Goal: Task Accomplishment & Management: Complete application form

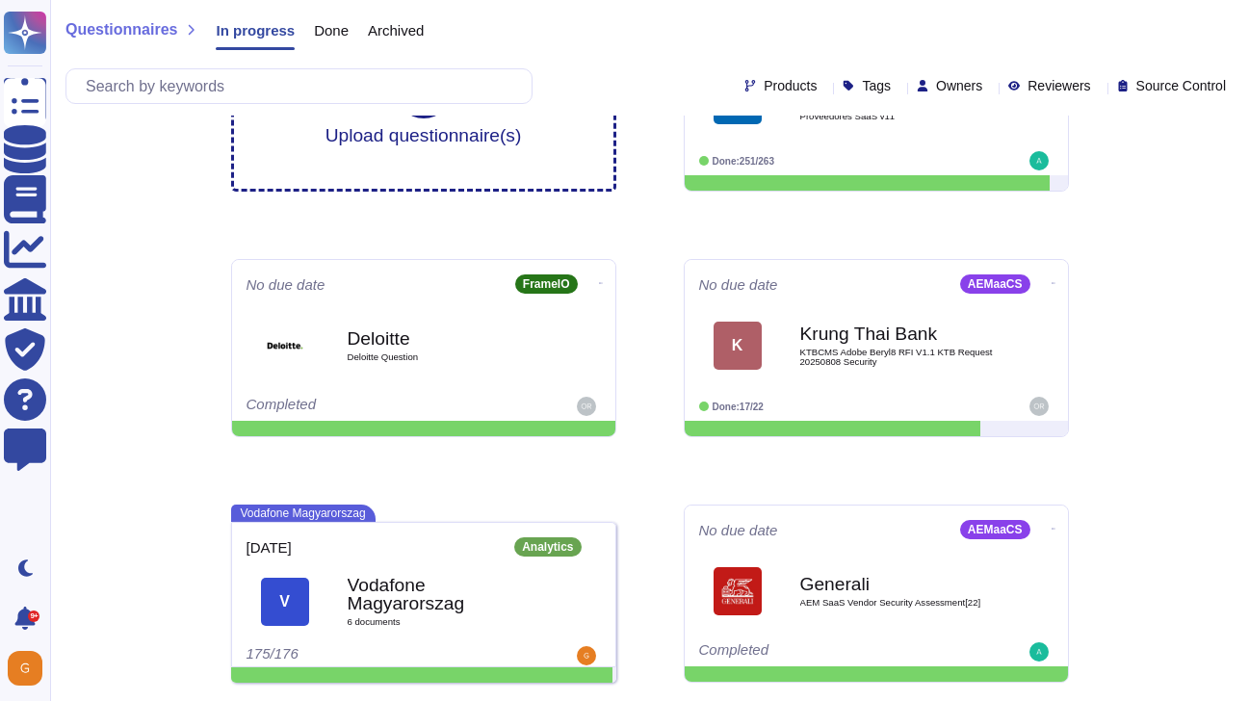
scroll to position [120, 0]
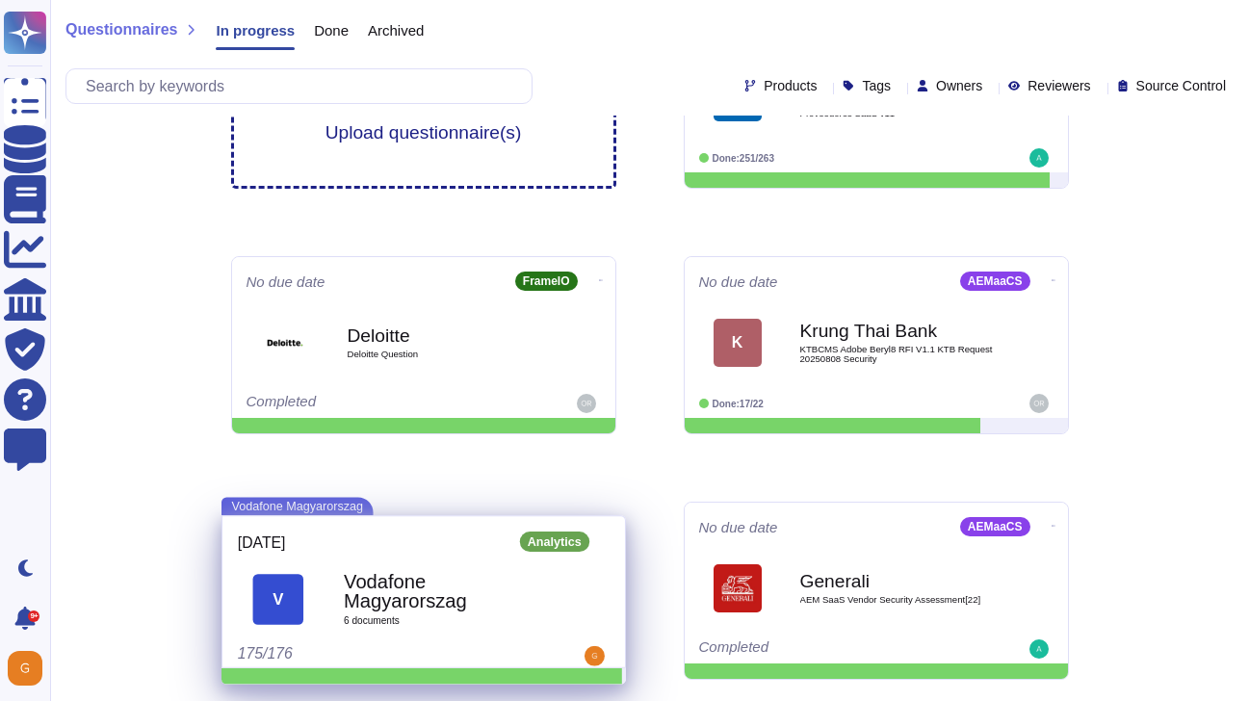
click at [402, 597] on b "Vodafone Magyarorszag" at bounding box center [445, 591] width 202 height 39
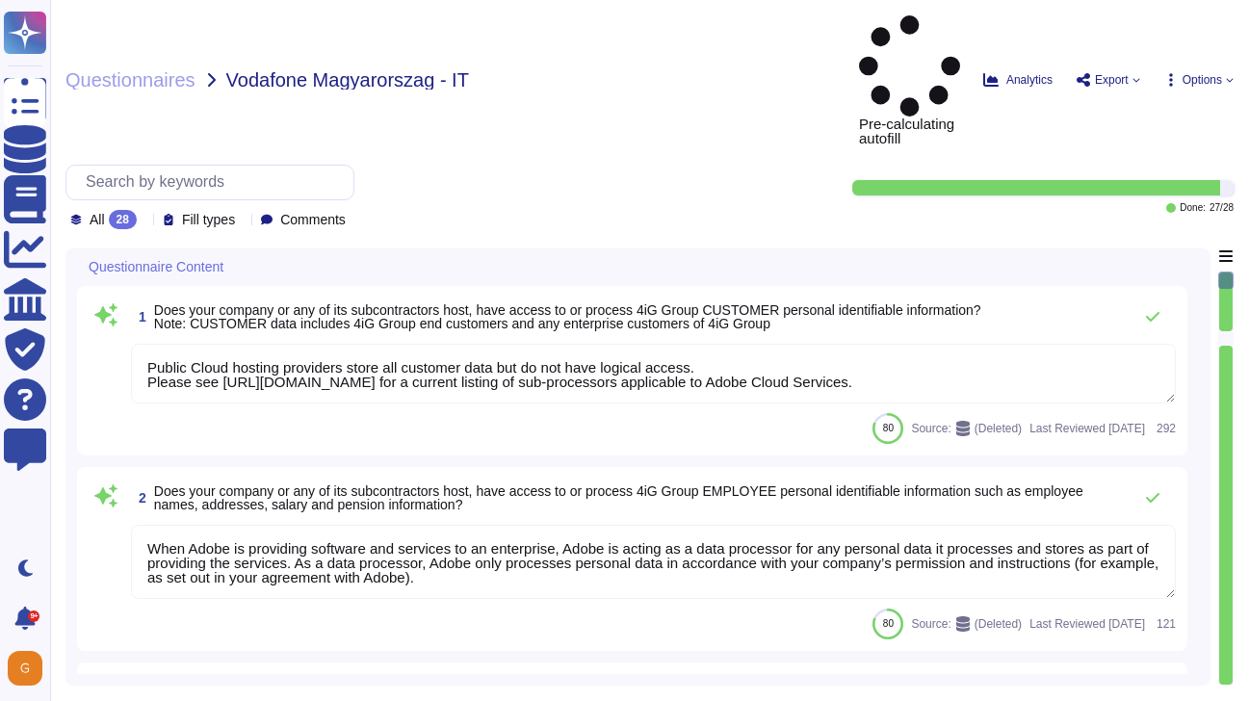
type textarea "Public Cloud hosting providers store all customer data but do not have logical …"
type textarea "When Adobe is providing software and services to an enterprise, Adobe is acting…"
type textarea "No"
type textarea "User licensing and identity data are stored in the [GEOGRAPHIC_DATA] (US-East a…"
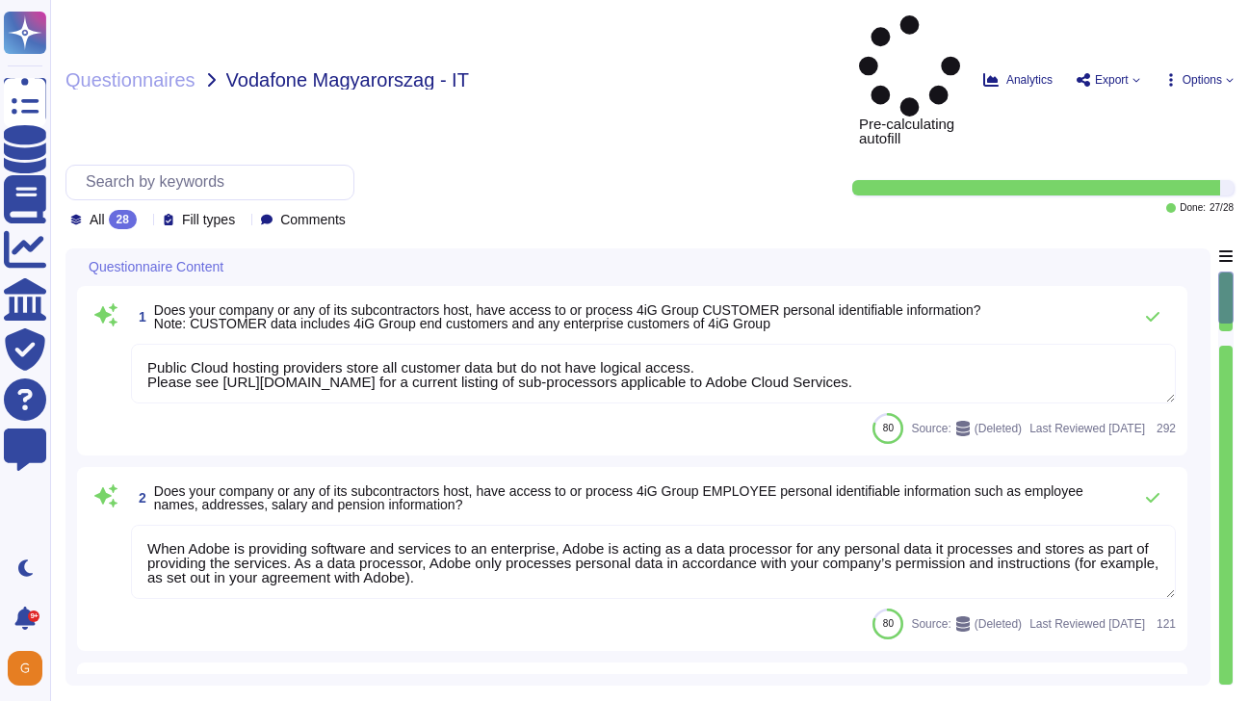
scroll to position [2, 0]
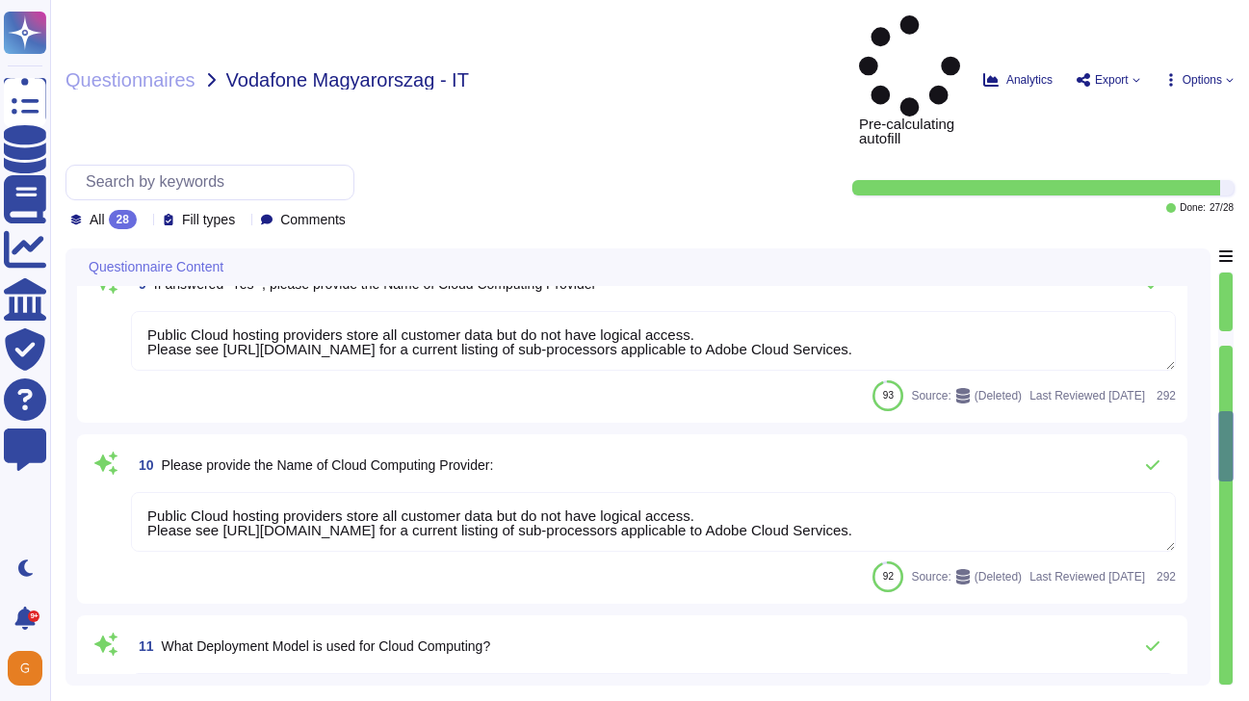
type textarea "User licensing and identity data are stored in the [GEOGRAPHIC_DATA] (US-East a…"
type textarea "Public Cloud hosting providers store all customer data but do not have logical …"
type textarea "Adobe does not offer any [DEMOGRAPHIC_DATA] services."
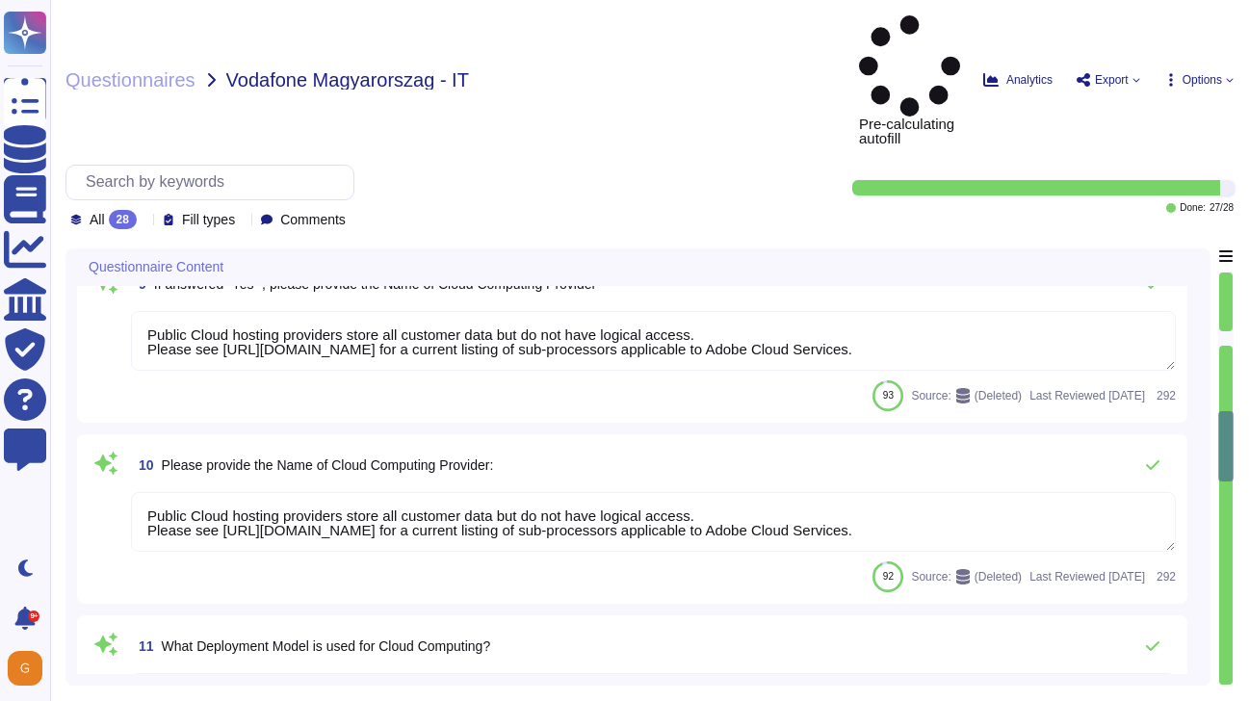
type textarea "Public Cloud hosting providers store all customer data but do not have logical …"
type textarea "To protect from the physical layer up, Adobe has implemented a foundational fra…"
type textarea "Listing of standards, certifications and/or regulations that Adobe products and…"
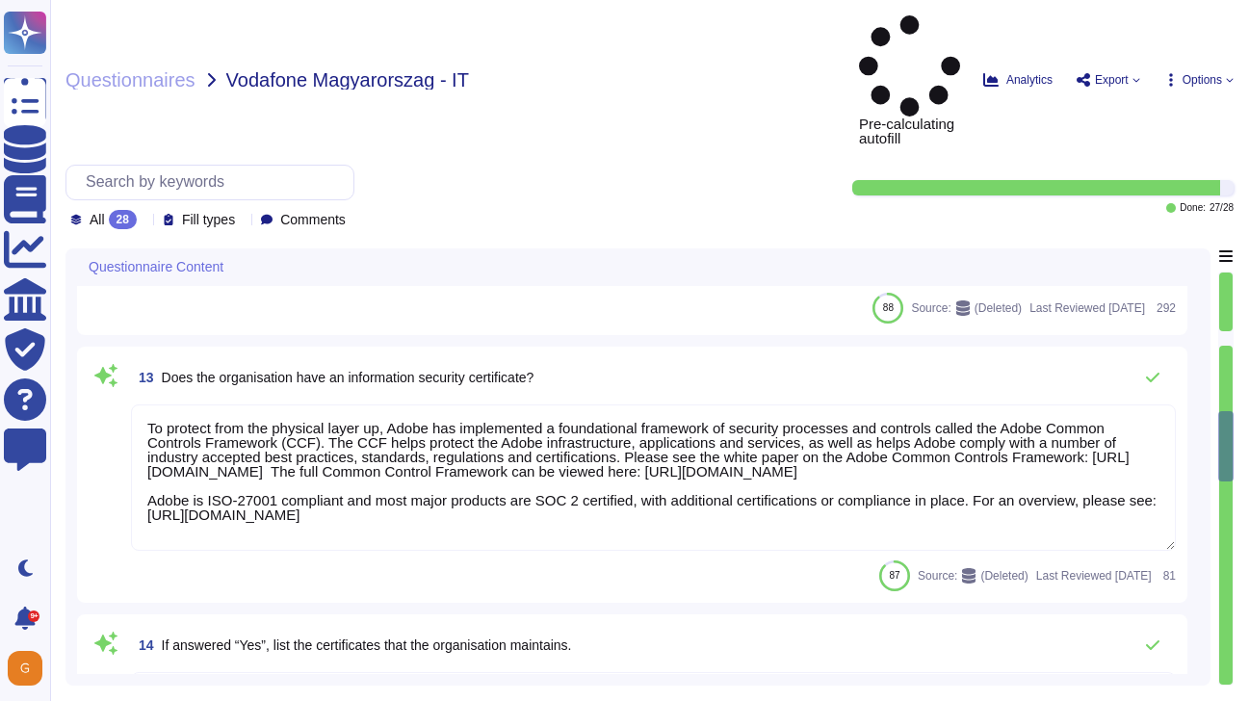
scroll to position [2198, 0]
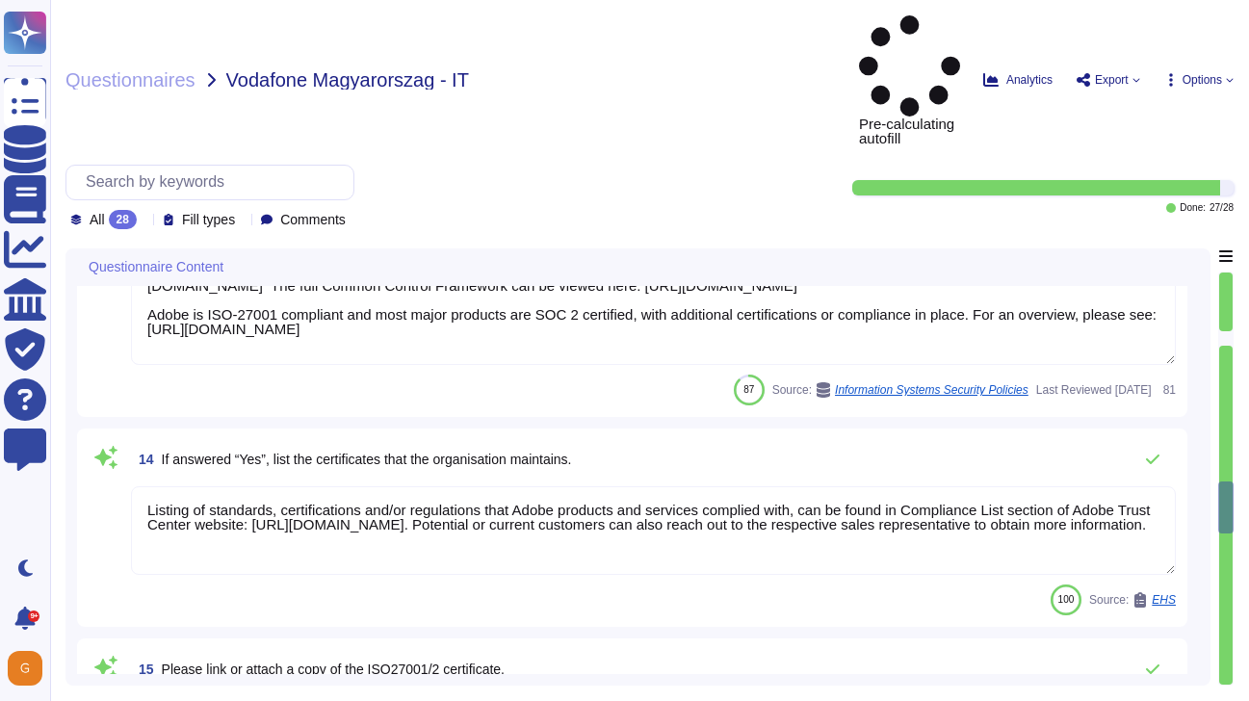
type textarea "Adobe maintains ISO 27001 certification. Adobe's third-party assurances are ava…"
type textarea "Adobe performs internal readiness assessment and external audits periodically o…"
type textarea "As part of Adobe's commitment to the security of its products and services, Ado…"
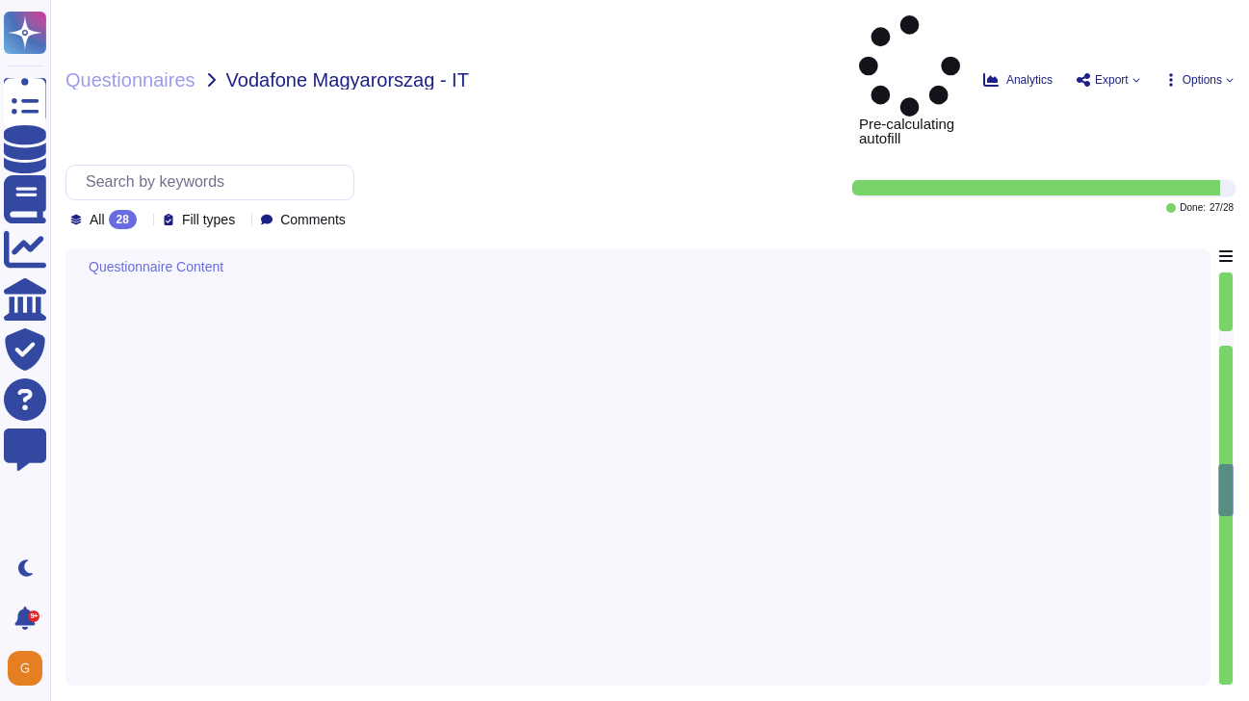
scroll to position [351, 0]
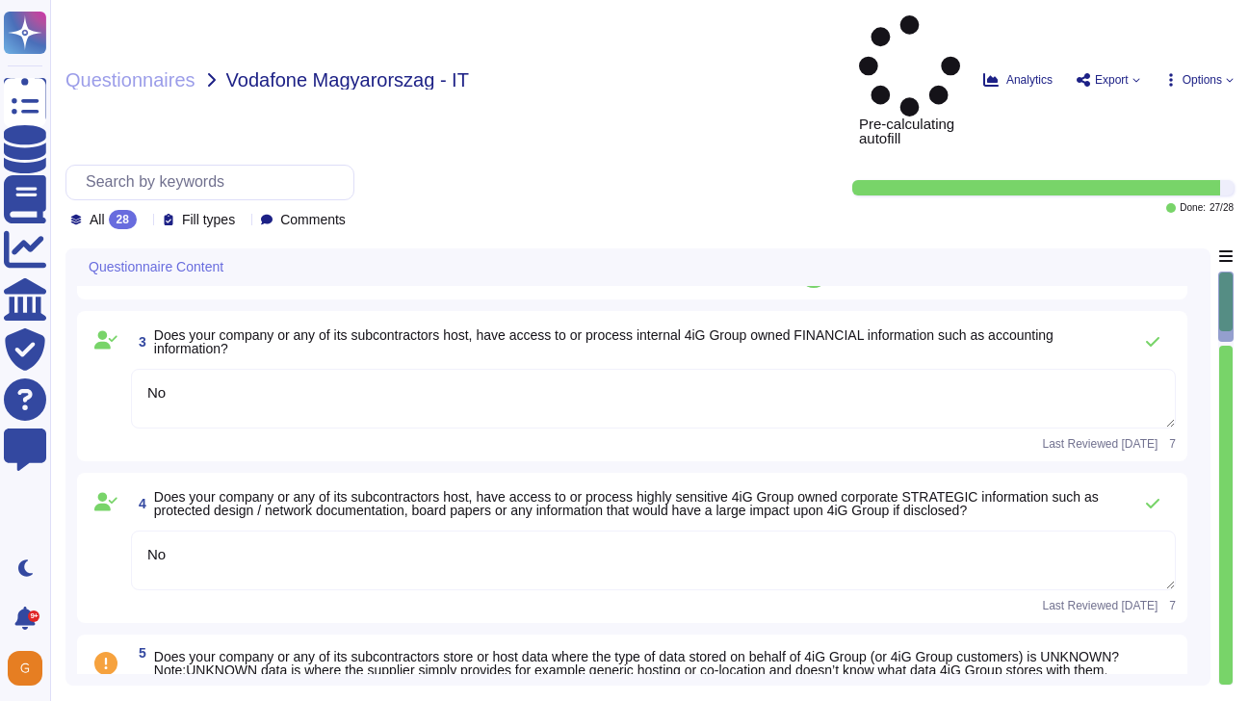
type textarea "Public Cloud hosting providers store all customer data but do not have logical …"
type textarea "When Adobe is providing software and services to an enterprise, Adobe is acting…"
type textarea "No"
type textarea "User licensing and identity data are stored in the [GEOGRAPHIC_DATA] (US-East a…"
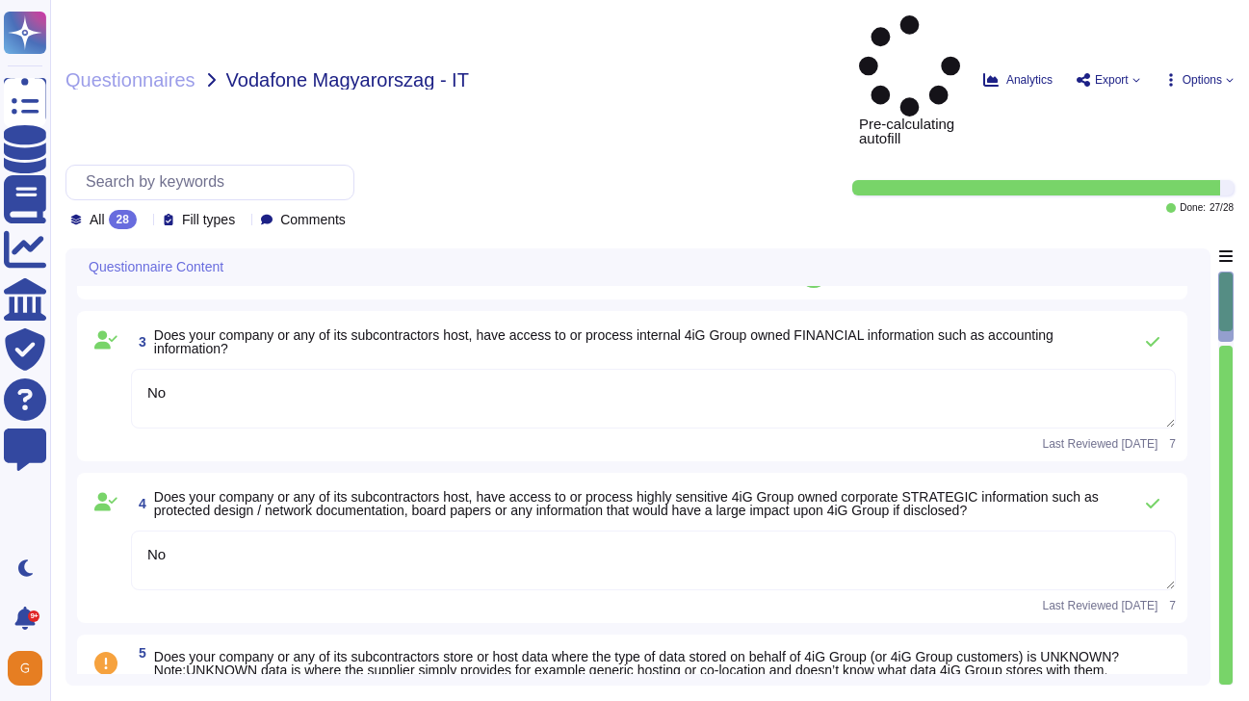
scroll to position [0, 0]
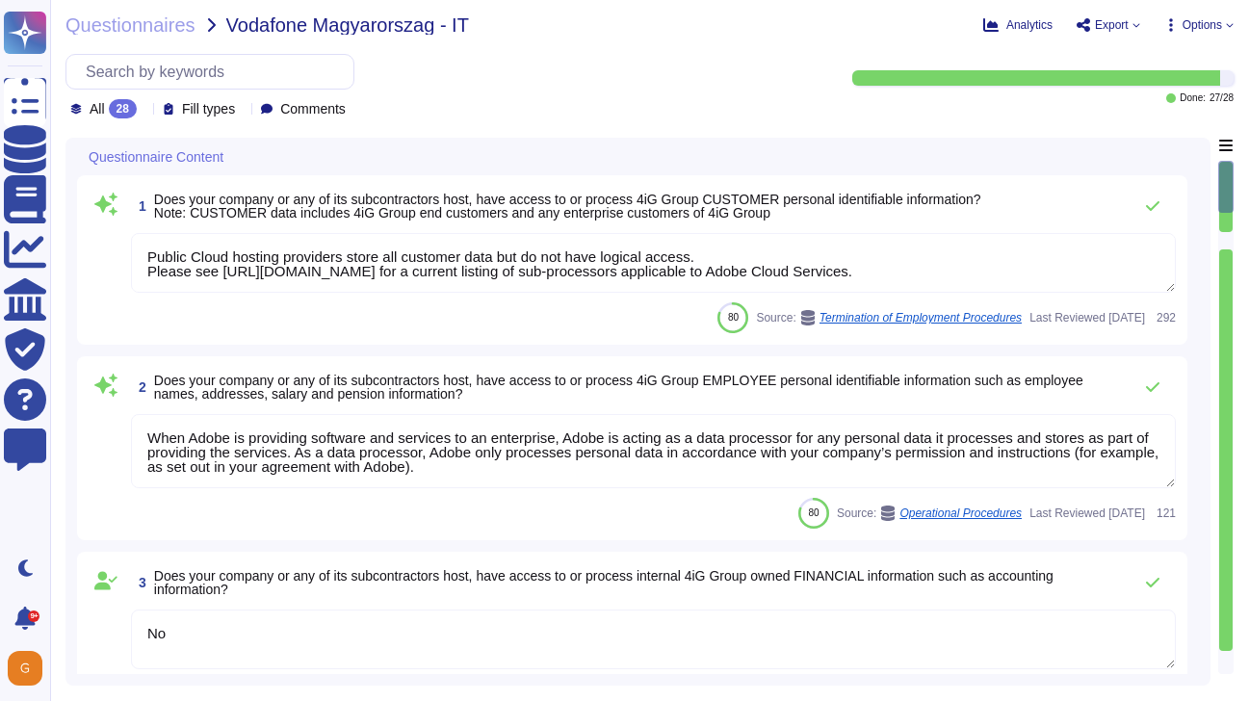
drag, startPoint x: 1083, startPoint y: 272, endPoint x: 726, endPoint y: 205, distance: 363.5
click at [726, 205] on div "1 Does your company or any of its subcontractors host, have access to or proces…" at bounding box center [632, 260] width 1087 height 146
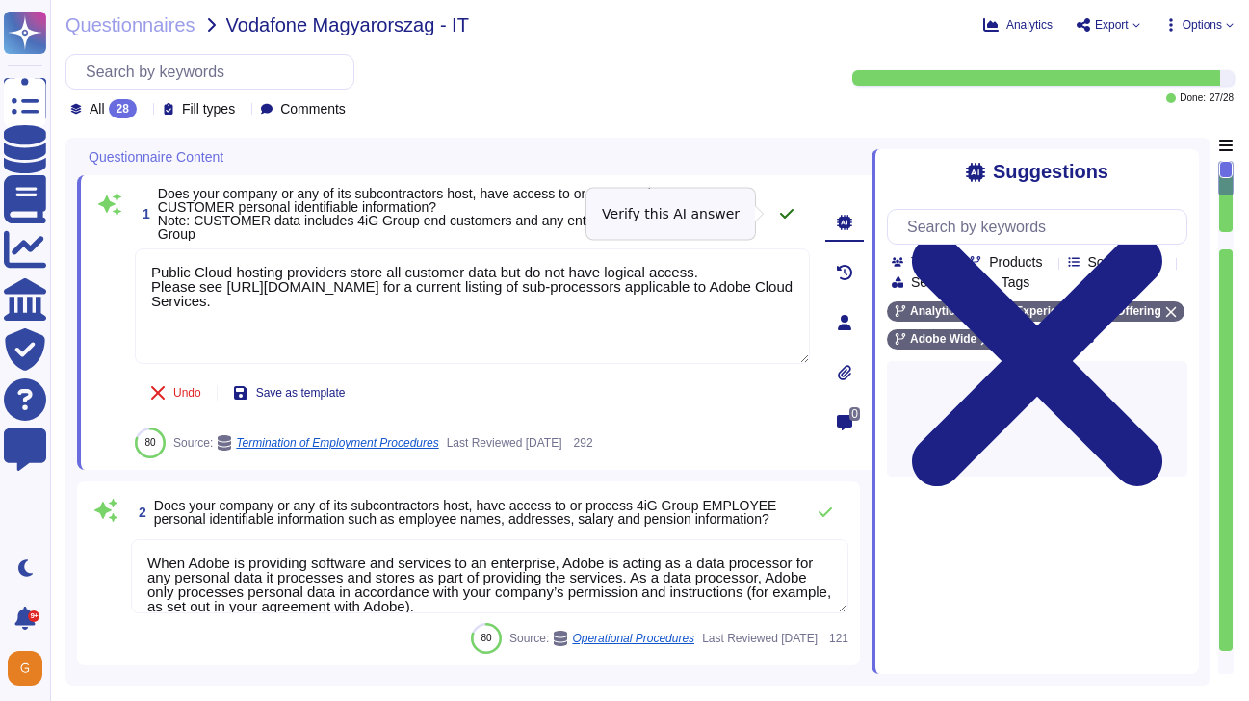
click at [776, 213] on button at bounding box center [787, 214] width 46 height 39
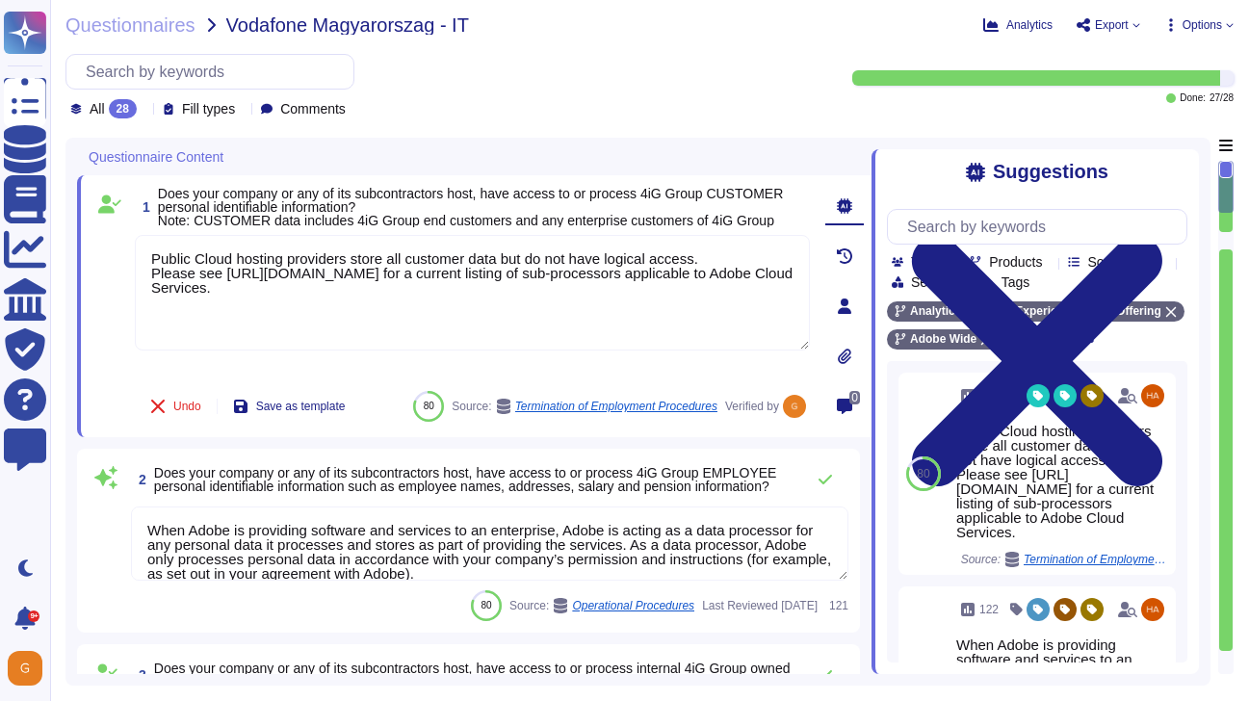
type textarea "User licensing and identity data are stored in the [GEOGRAPHIC_DATA] (US-East a…"
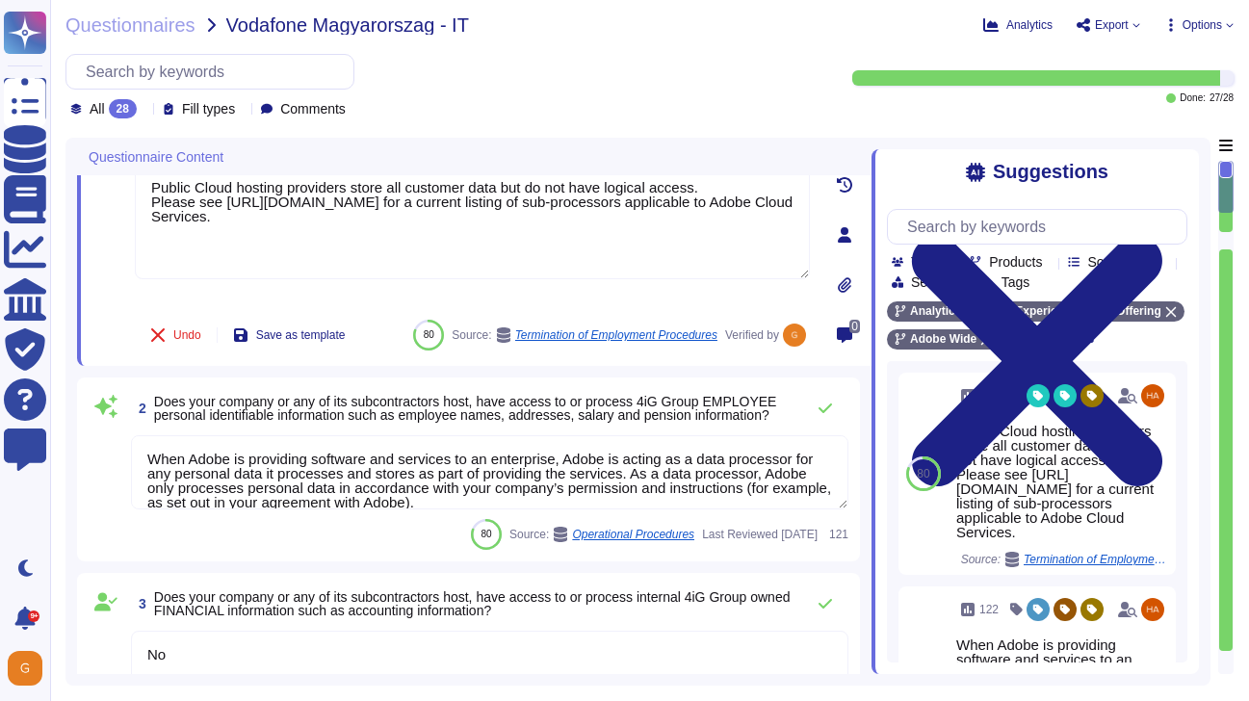
scroll to position [132, 0]
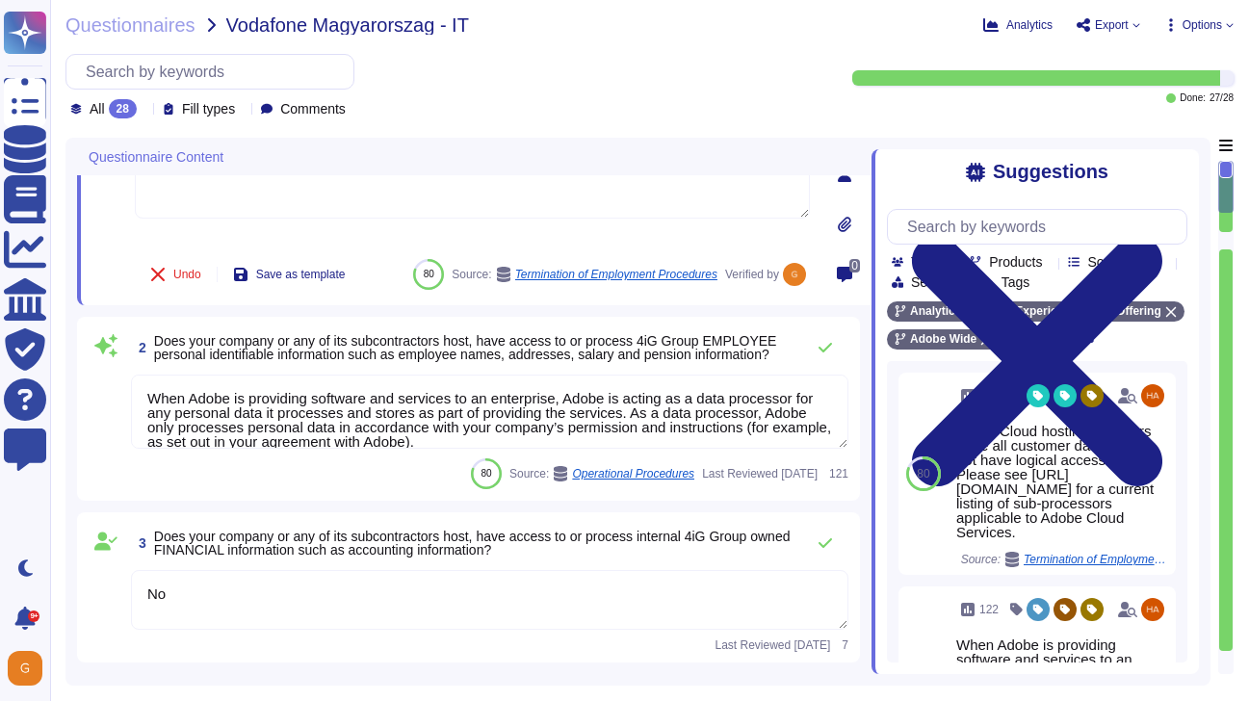
click at [610, 444] on textarea "When Adobe is providing software and services to an enterprise, Adobe is acting…" at bounding box center [489, 412] width 717 height 74
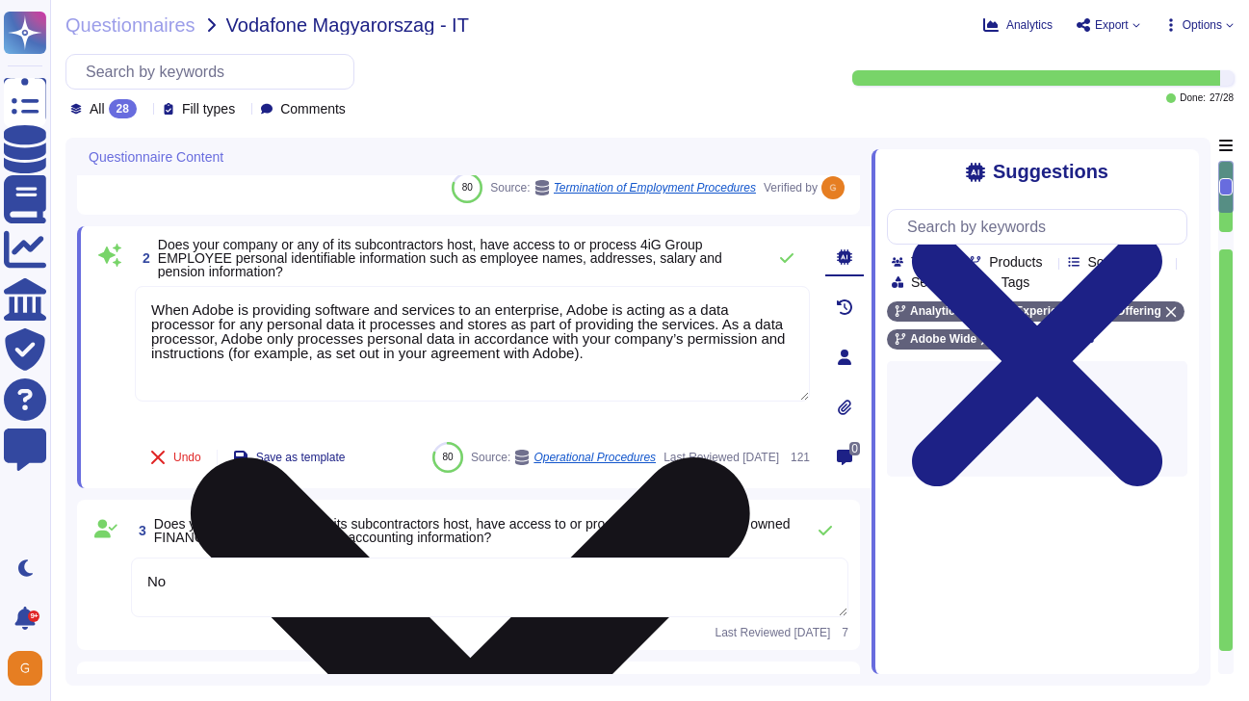
paste textarea "Public Cloud hosting providers store all customer data but do not have logical …"
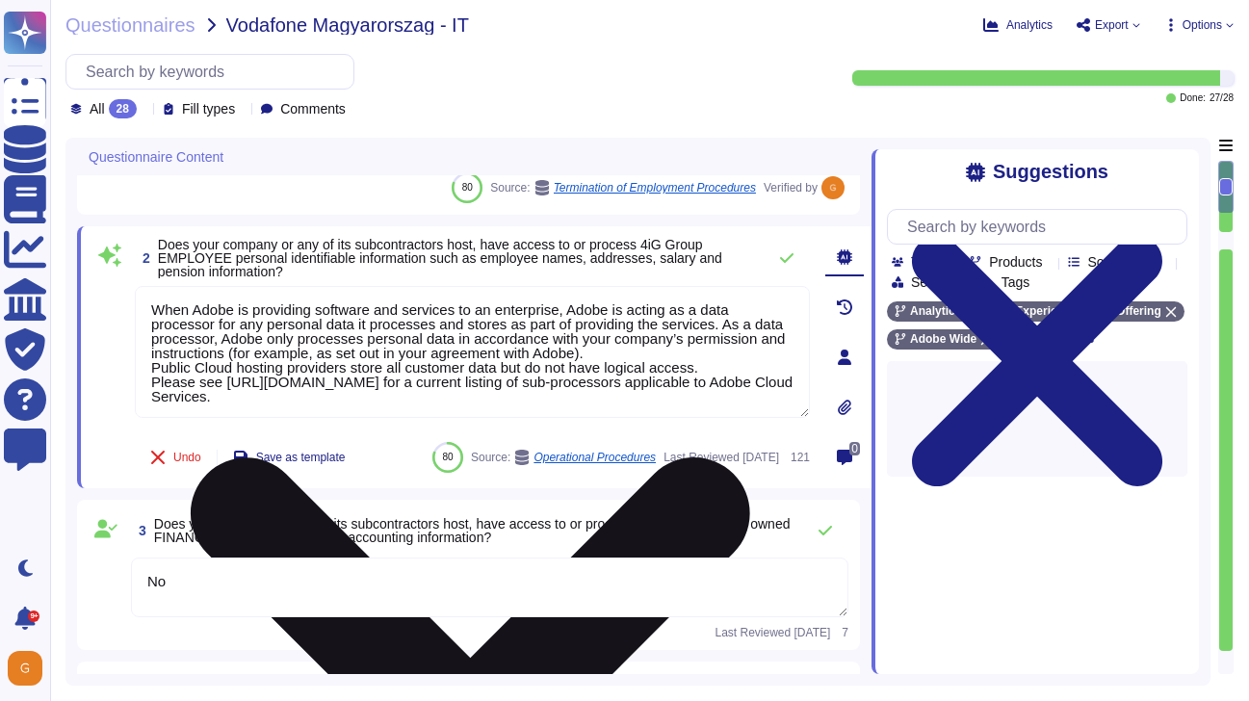
drag, startPoint x: 469, startPoint y: 393, endPoint x: 138, endPoint y: 288, distance: 347.5
click at [138, 288] on textarea "When Adobe is providing software and services to an enterprise, Adobe is acting…" at bounding box center [472, 352] width 675 height 132
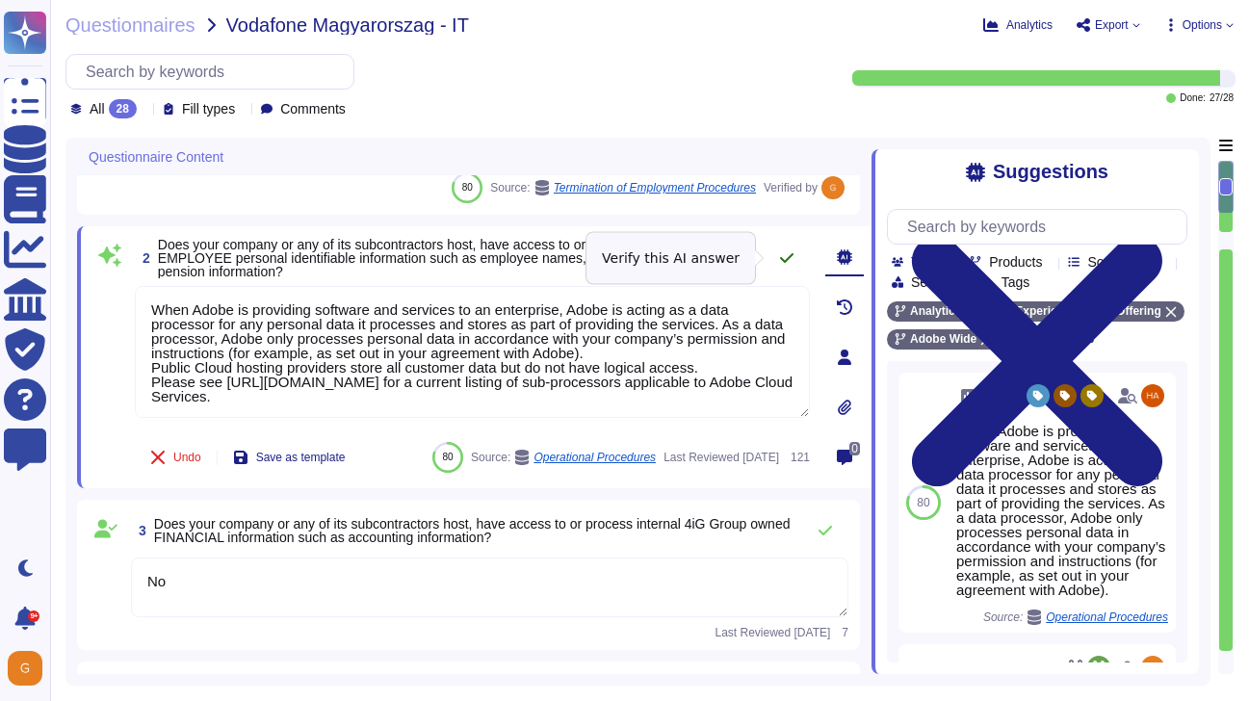
type textarea "When Adobe is providing software and services to an enterprise, Adobe is acting…"
click at [788, 257] on icon at bounding box center [786, 258] width 13 height 10
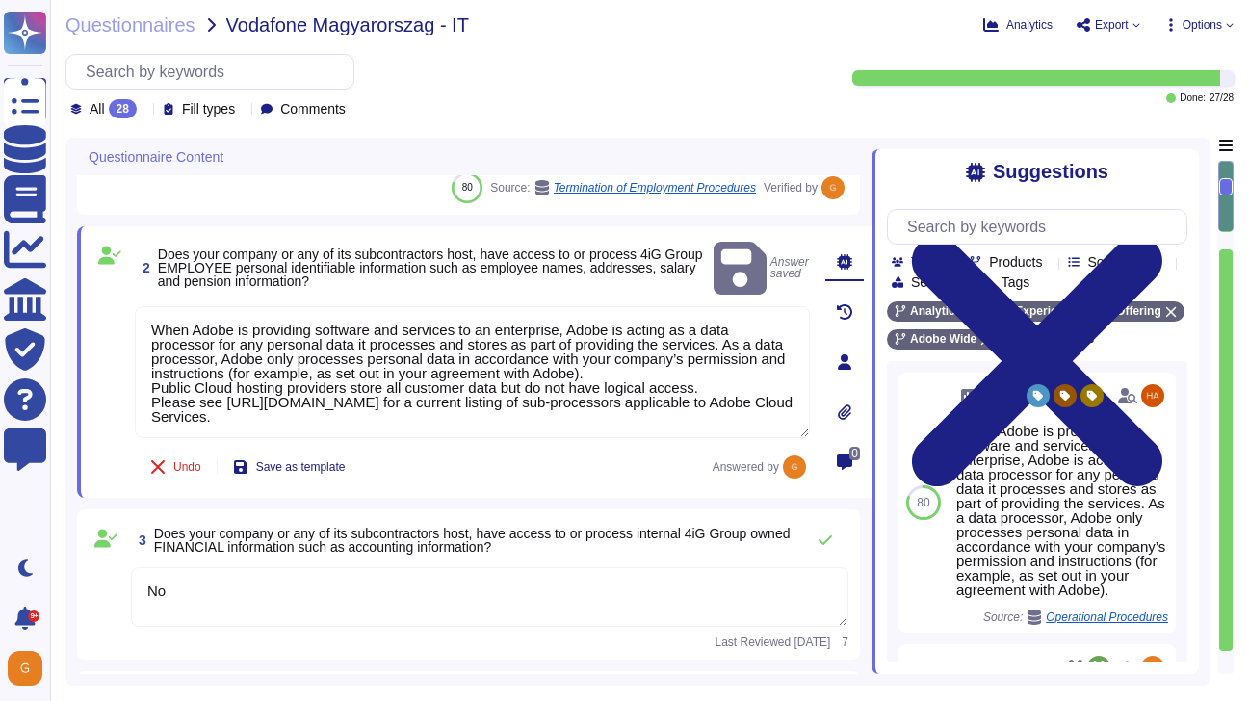
click at [365, 593] on textarea "No" at bounding box center [489, 597] width 717 height 60
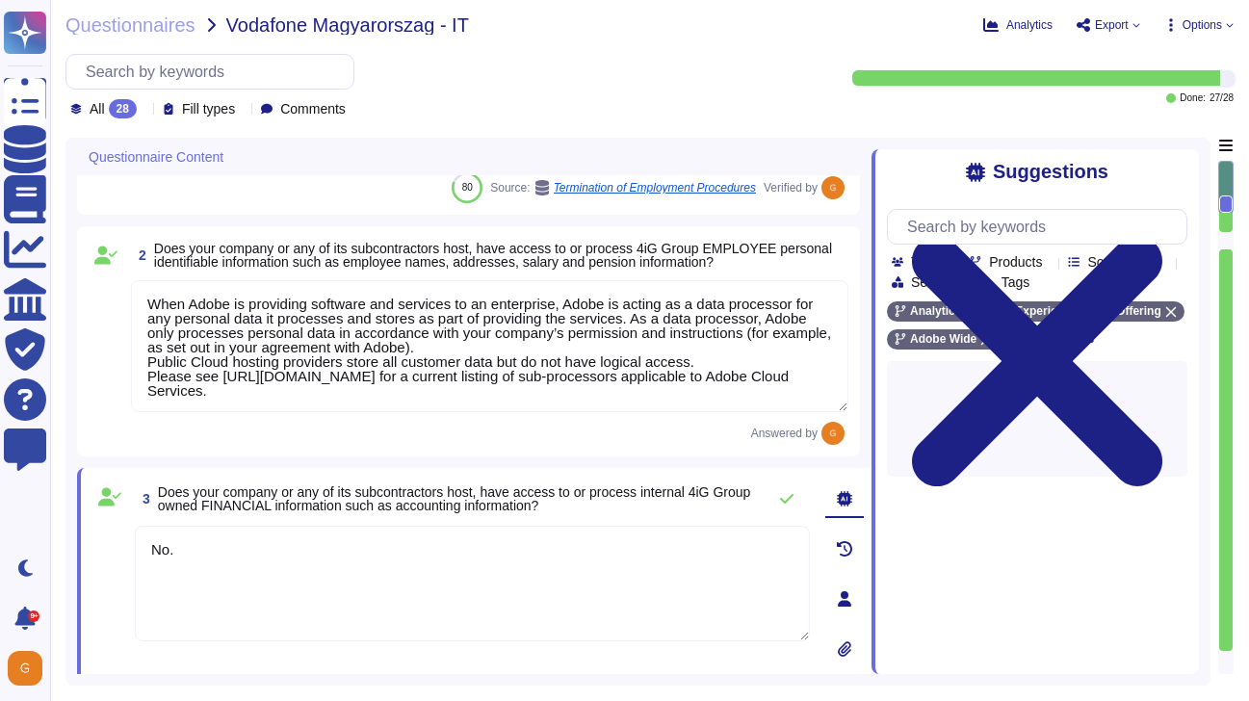
paste textarea "When Adobe is providing software and services to an enterprise, Adobe is acting…"
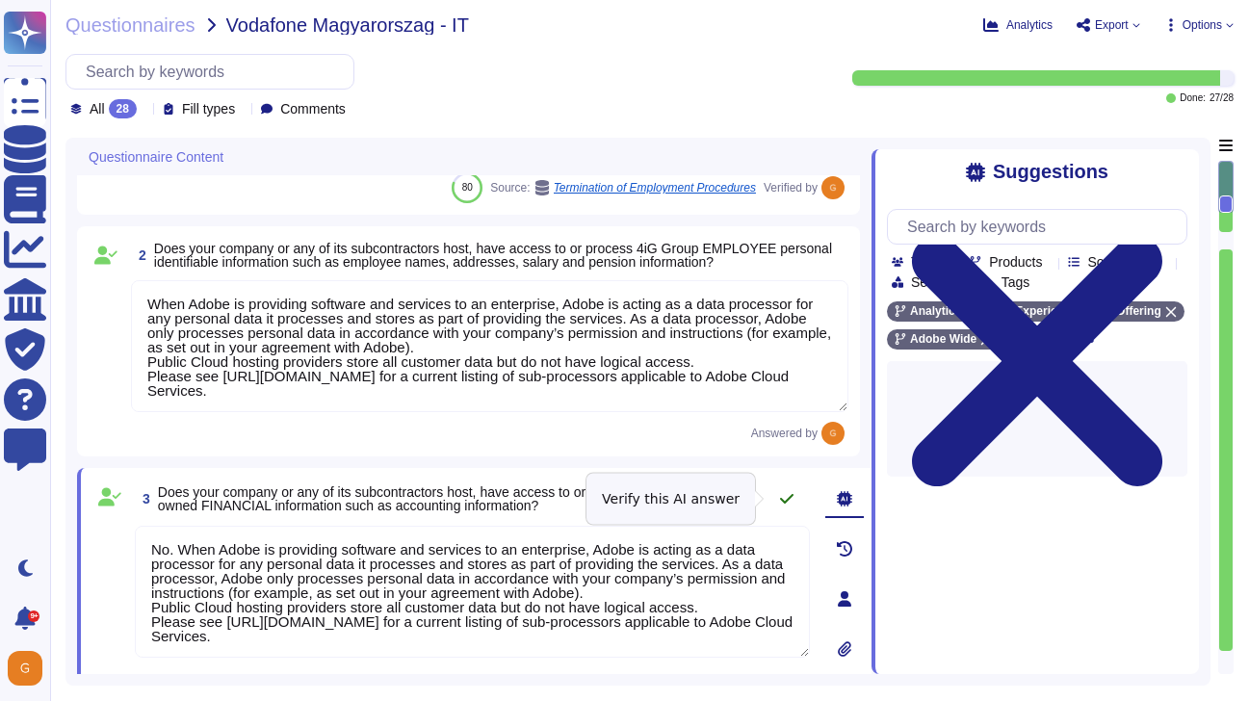
type textarea "No. When Adobe is providing software and services to an enterprise, Adobe is ac…"
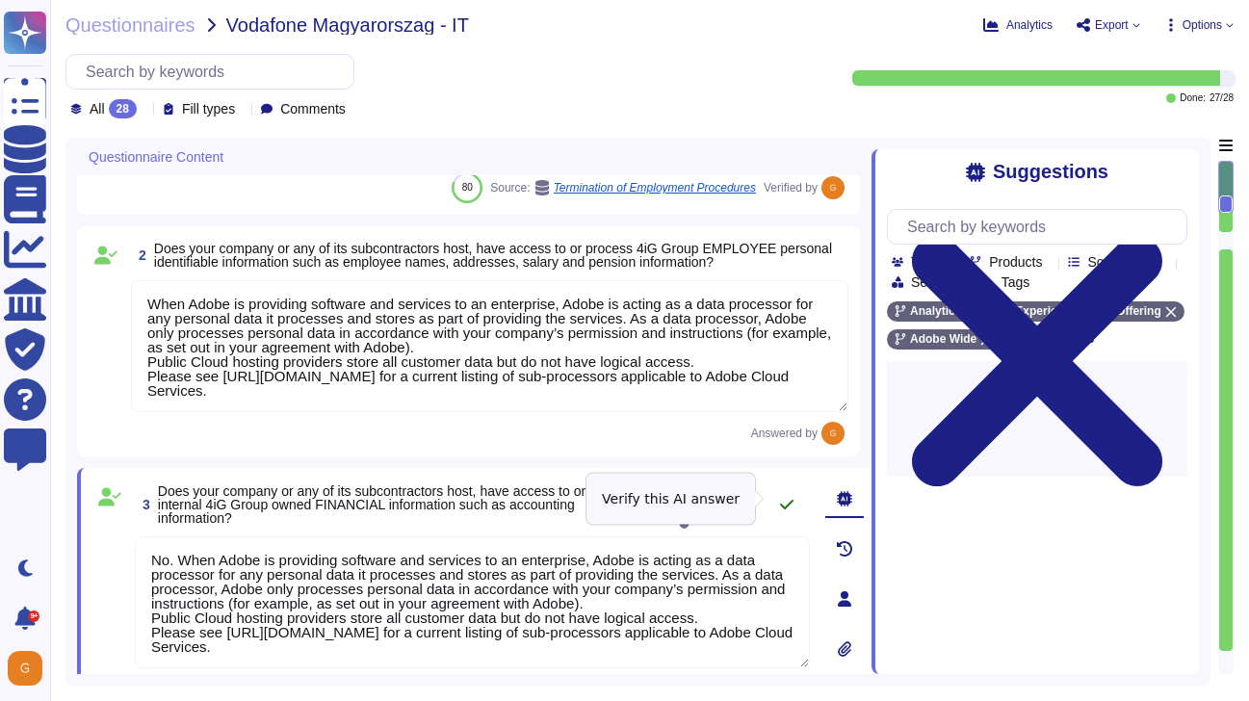
click at [790, 505] on icon at bounding box center [786, 504] width 15 height 15
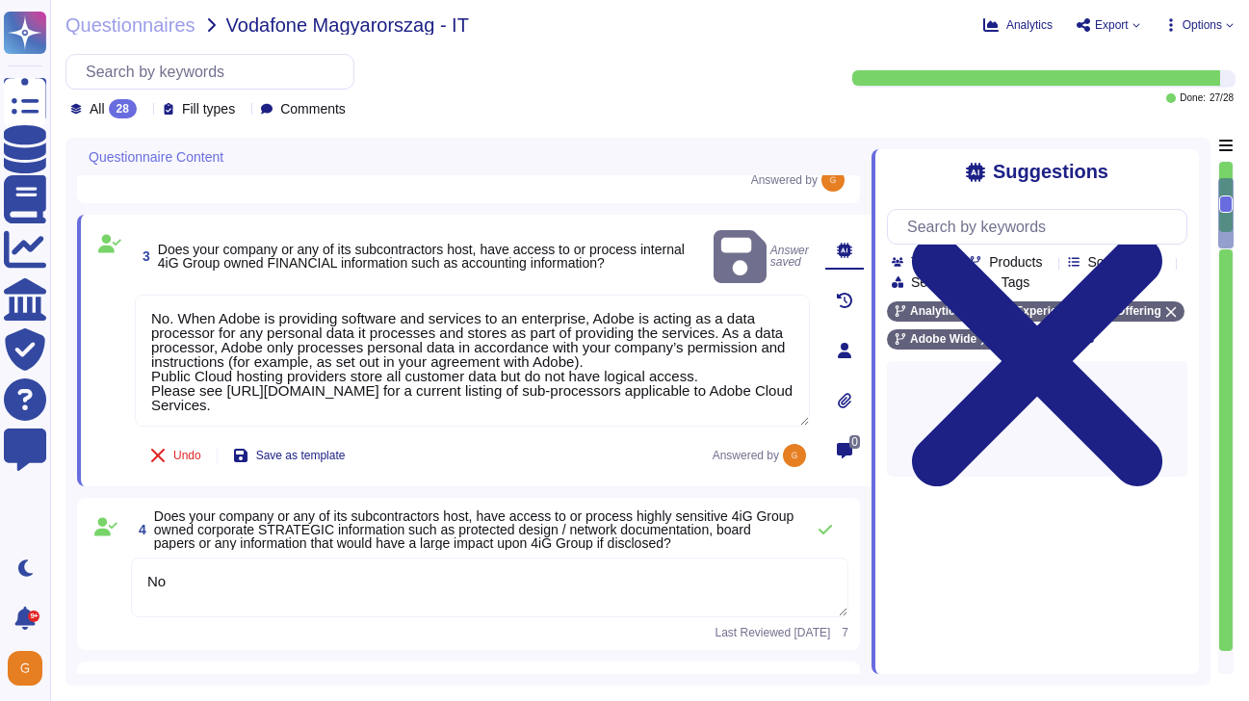
type textarea "User licensing and identity data are stored in the [GEOGRAPHIC_DATA] (US-East a…"
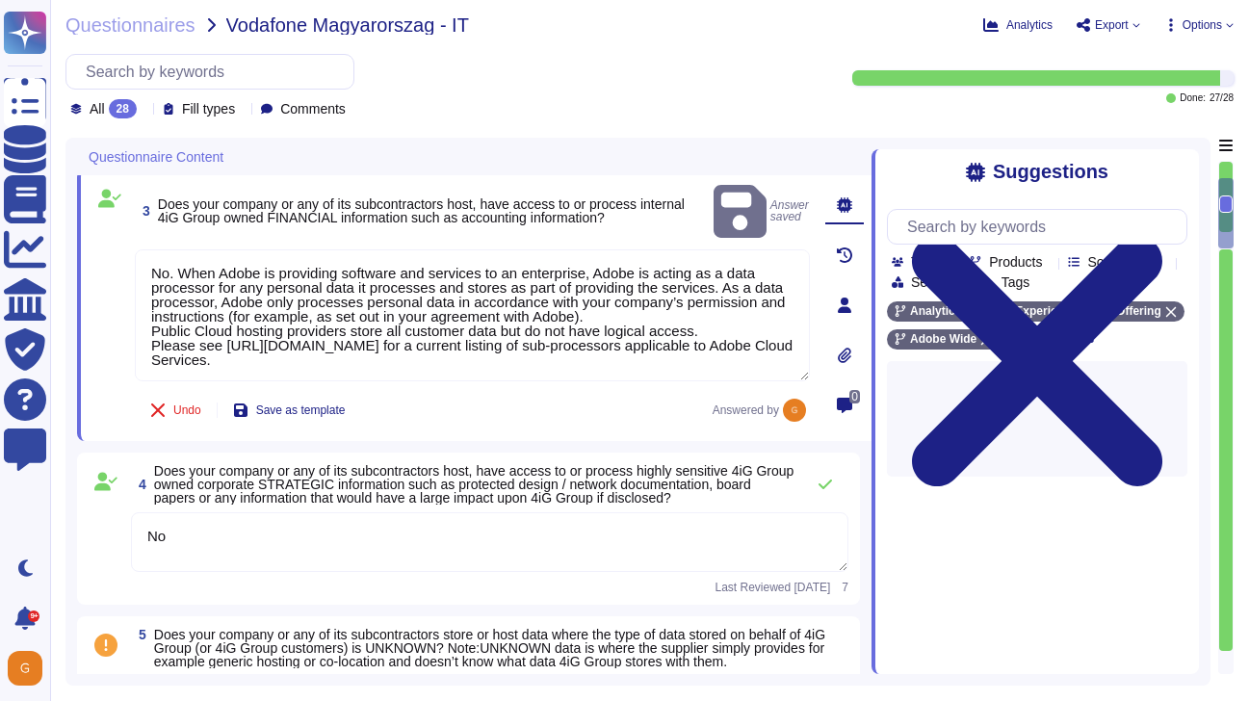
scroll to position [431, 0]
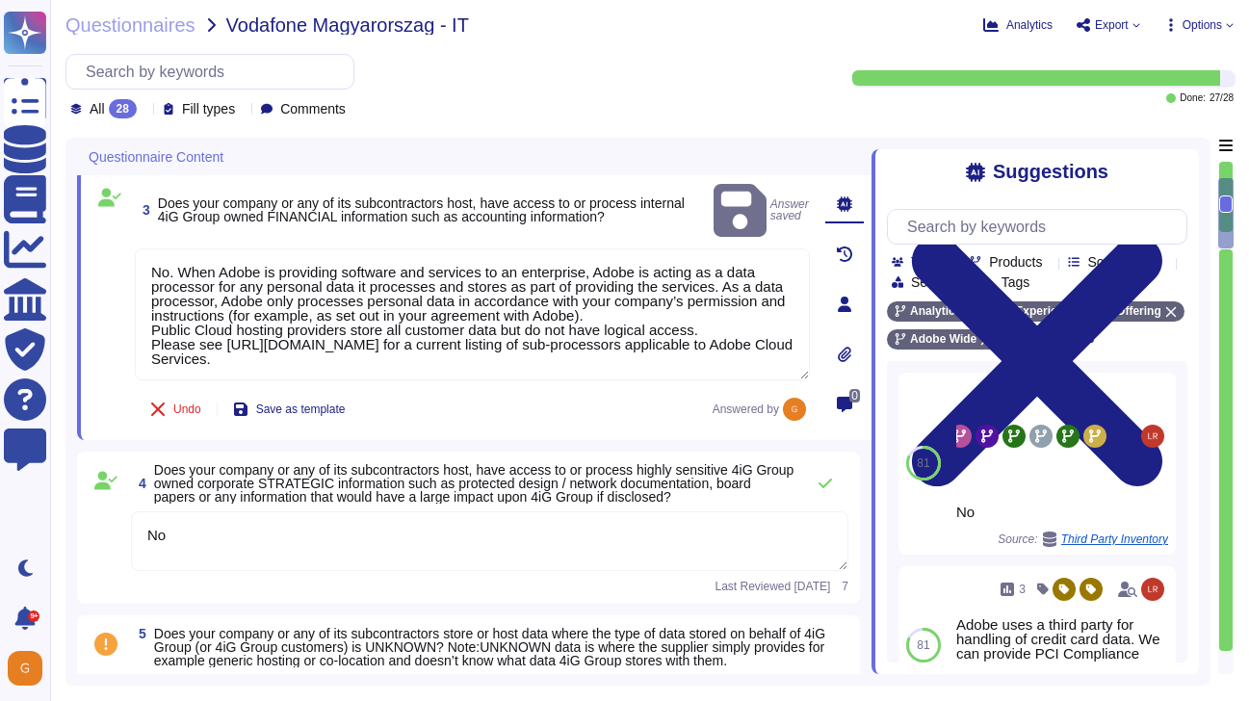
click at [700, 511] on textarea "No" at bounding box center [489, 541] width 717 height 60
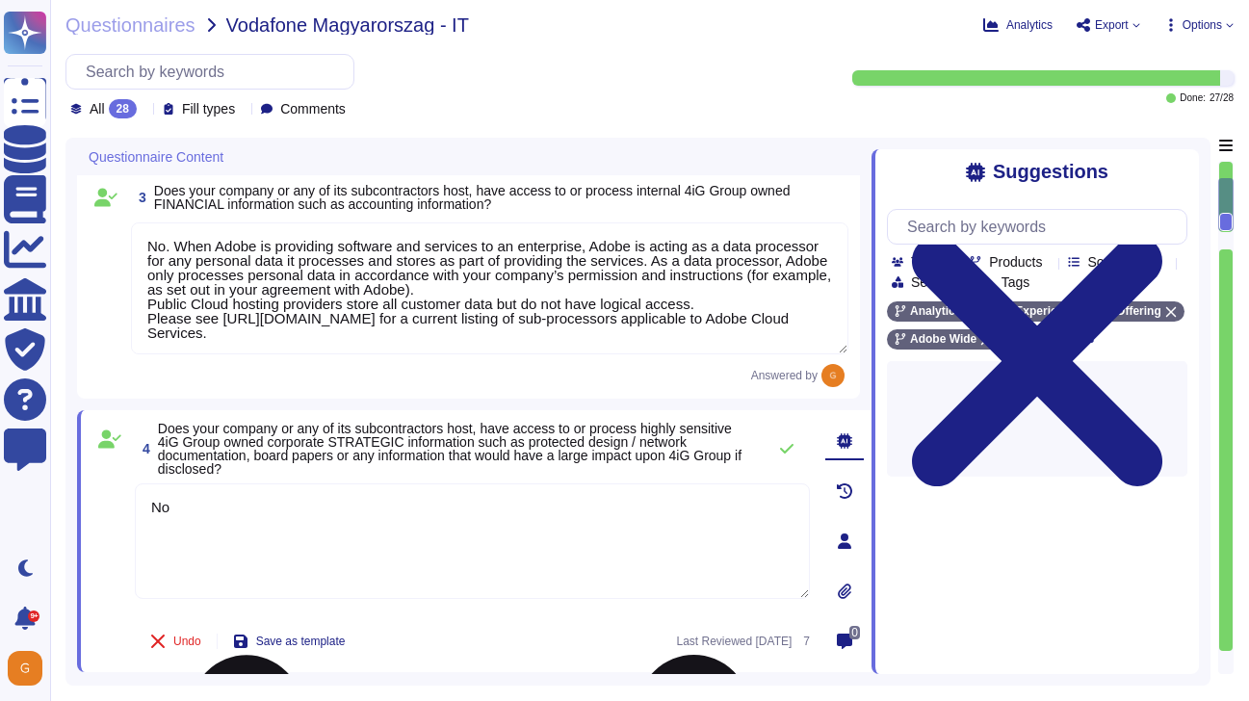
click at [647, 518] on textarea "No" at bounding box center [472, 541] width 675 height 116
paste textarea "When Adobe is providing software and services to an enterprise, Adobe is acting…"
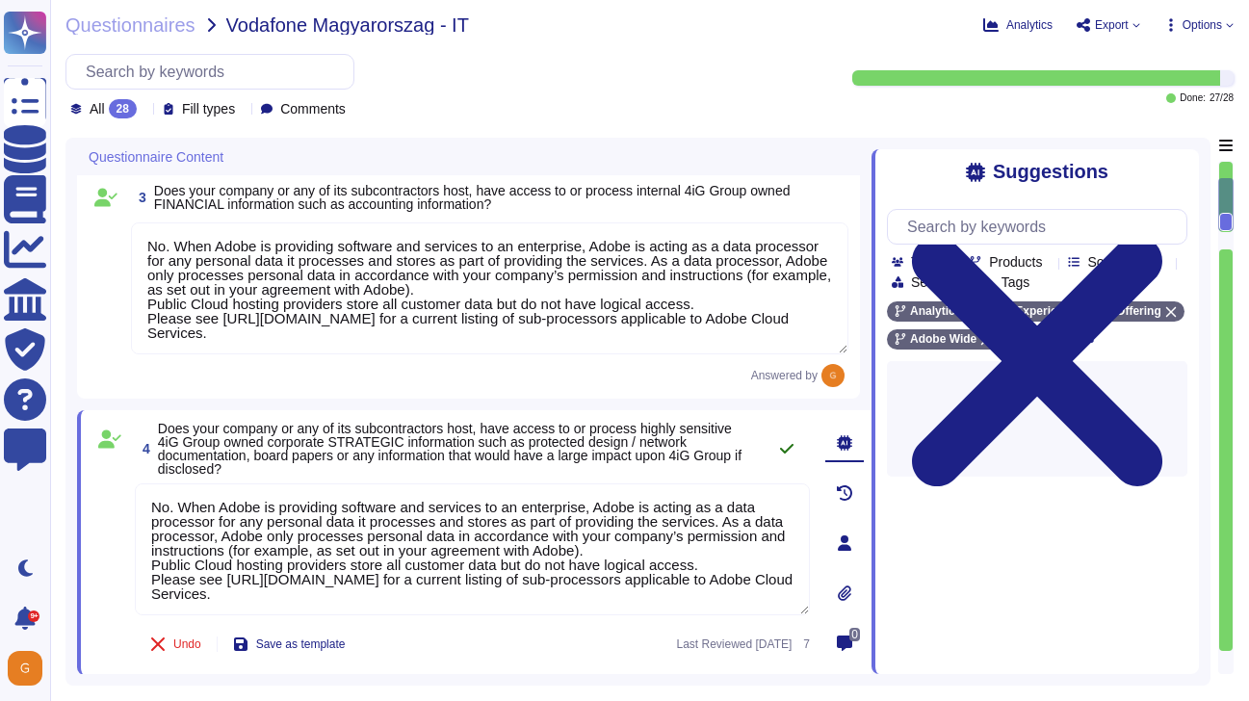
type textarea "No. When Adobe is providing software and services to an enterprise, Adobe is ac…"
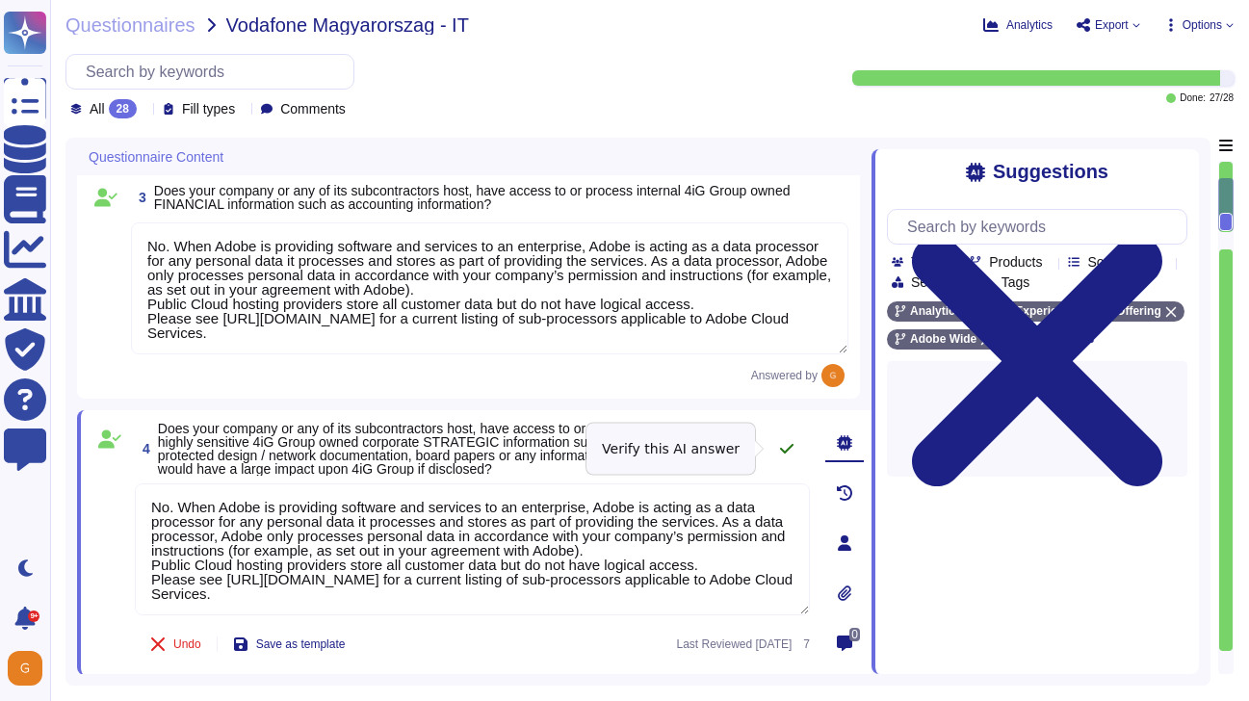
click at [788, 442] on icon at bounding box center [786, 448] width 15 height 15
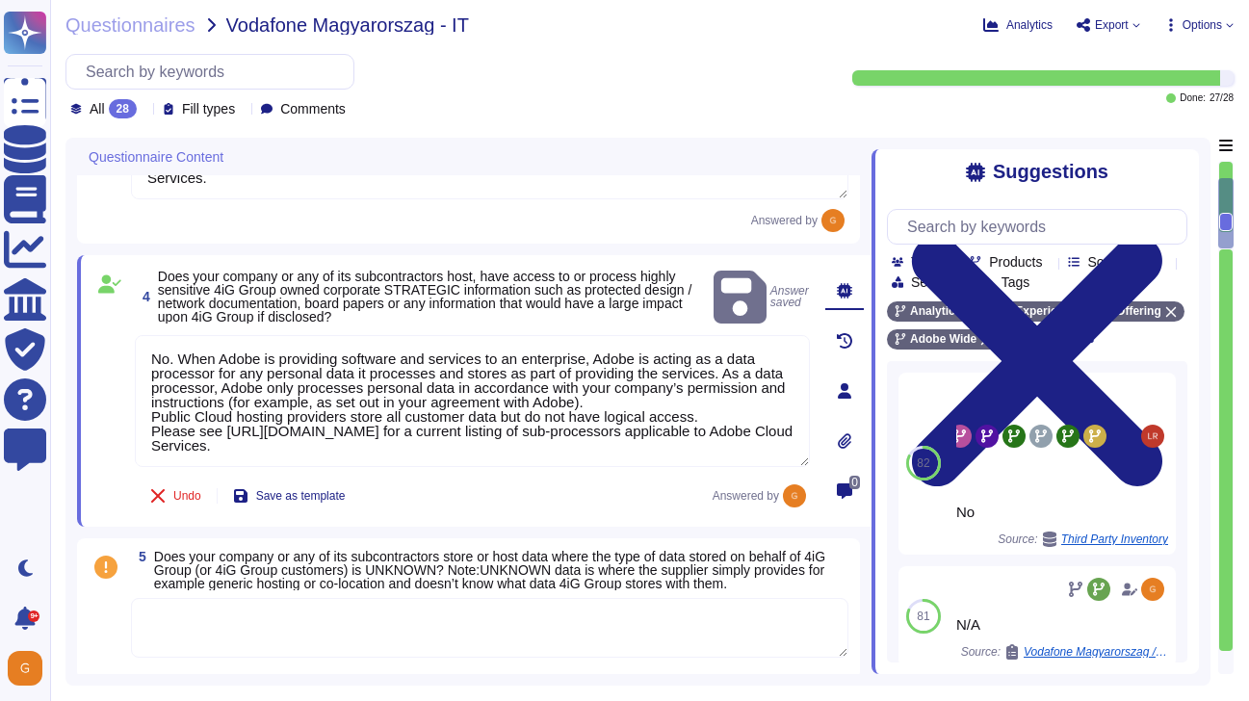
scroll to position [693, 0]
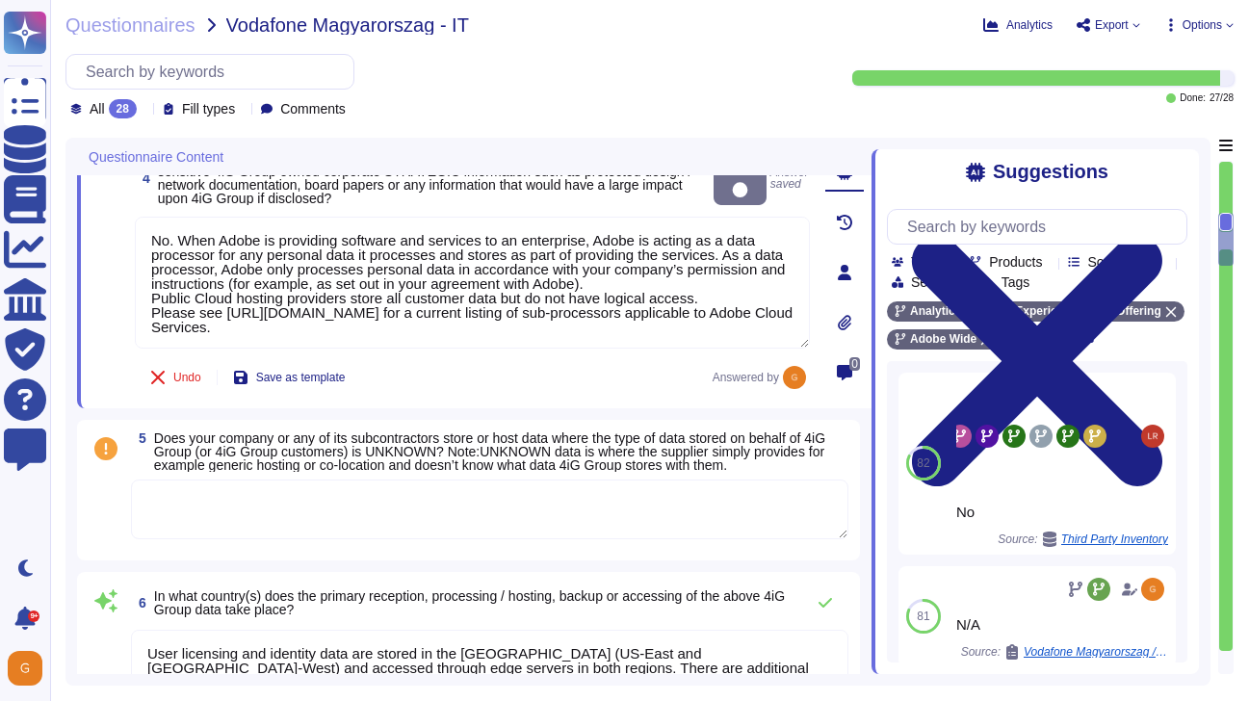
type textarea "Public Cloud hosting providers store all customer data but do not have logical …"
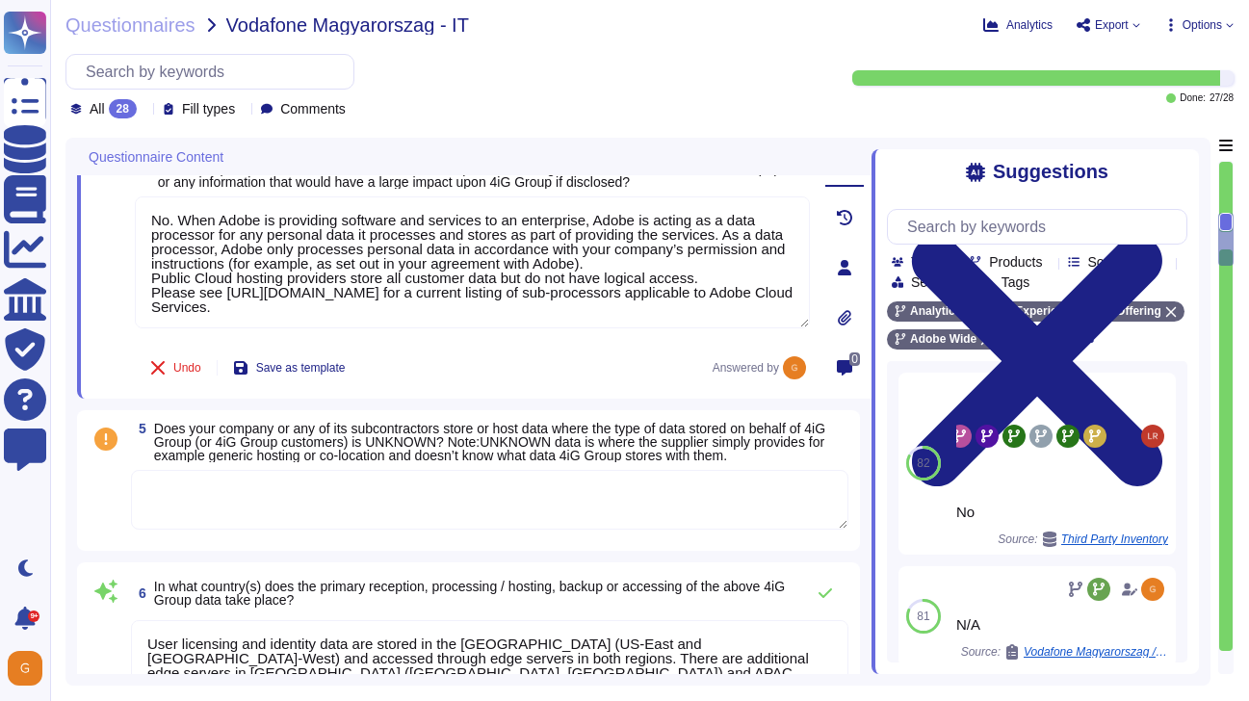
click at [700, 502] on textarea at bounding box center [489, 500] width 717 height 60
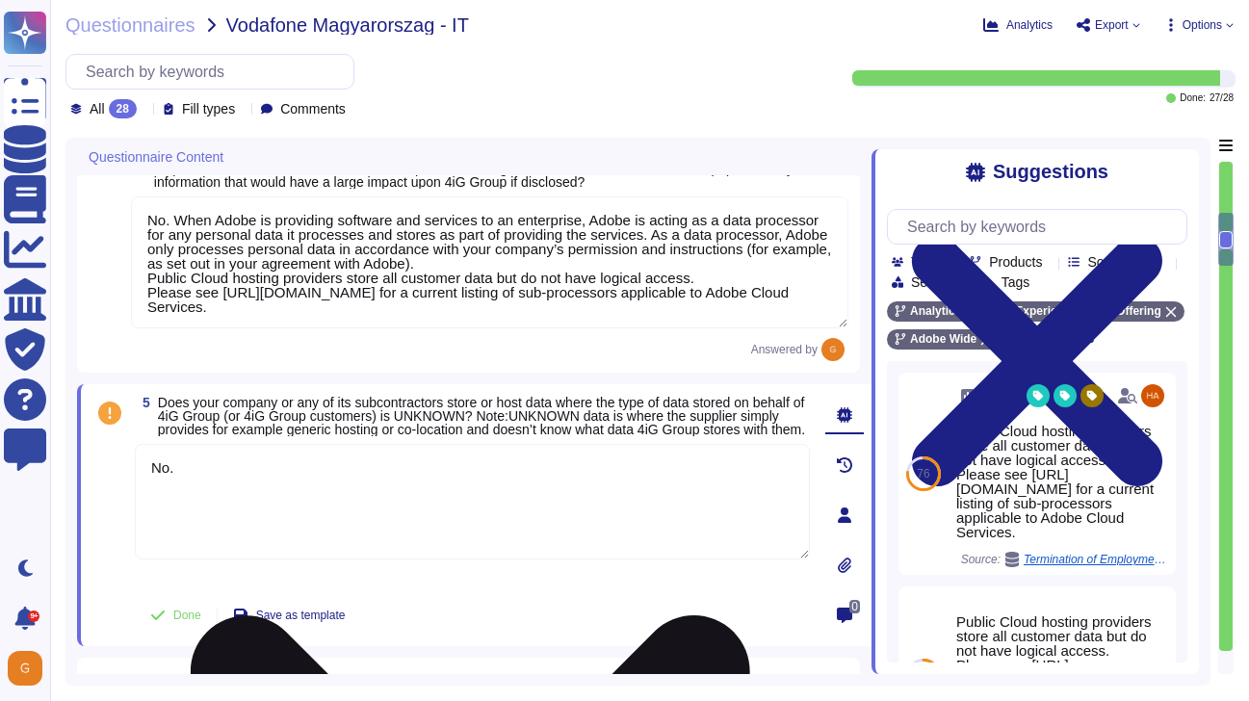
paste textarea "When Adobe is providing software and services to an enterprise, Adobe is acting…"
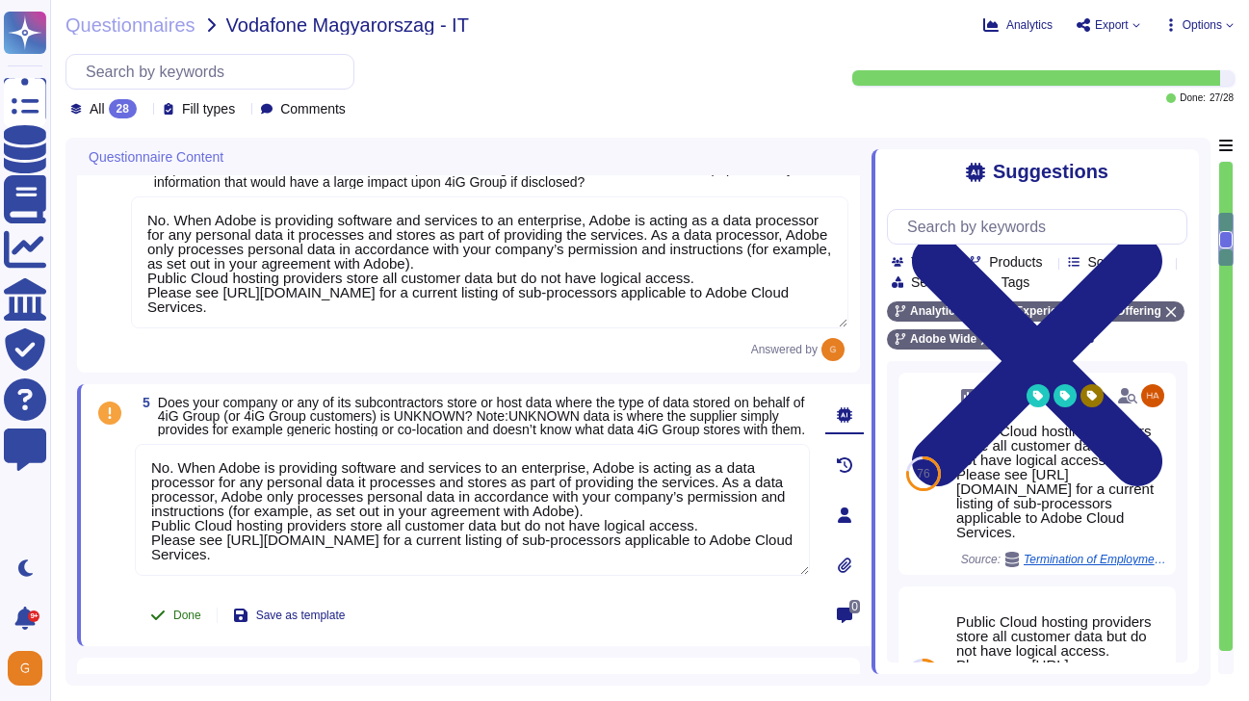
type textarea "No. When Adobe is providing software and services to an enterprise, Adobe is ac…"
click at [174, 610] on button "Done" at bounding box center [176, 615] width 82 height 39
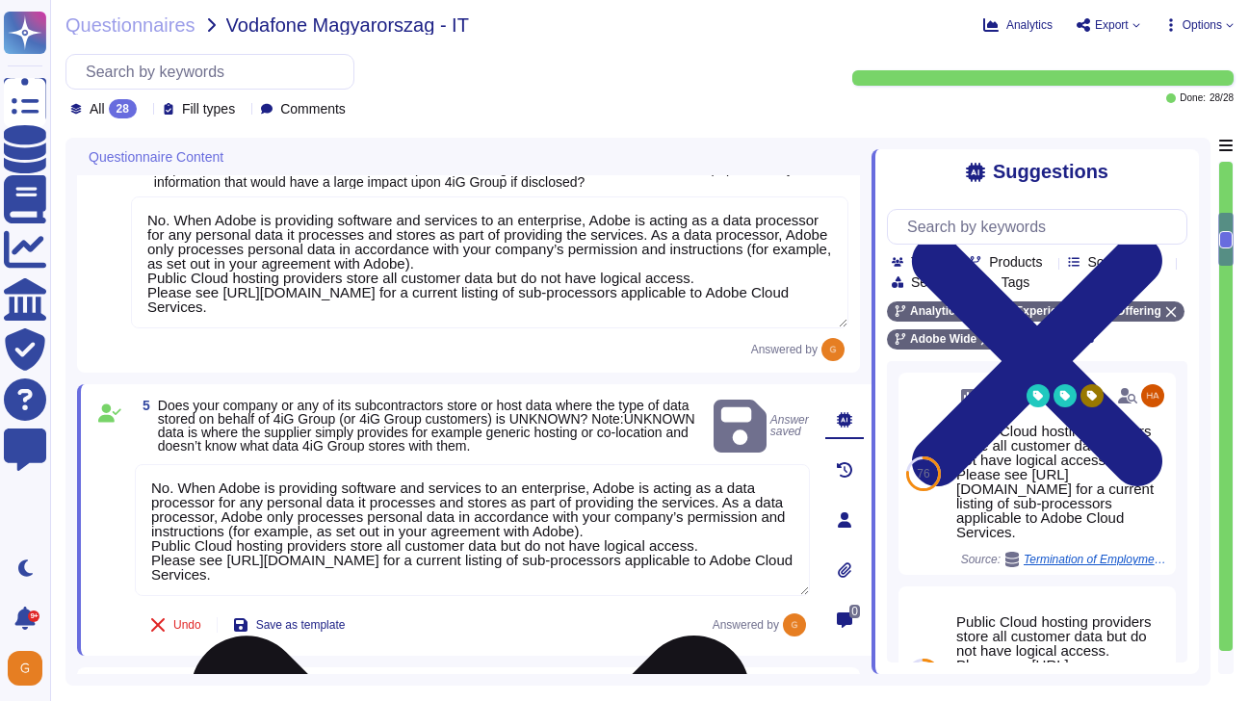
scroll to position [2, 0]
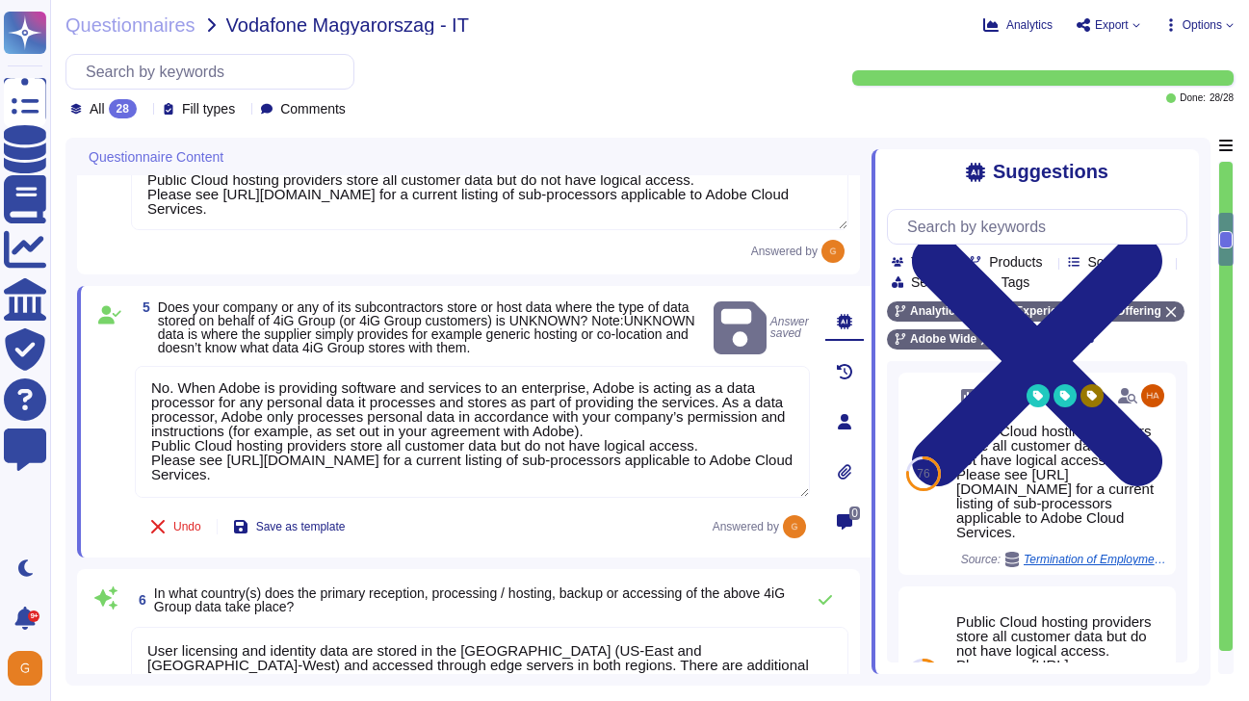
type textarea "Public Cloud hosting providers store all customer data but do not have logical …"
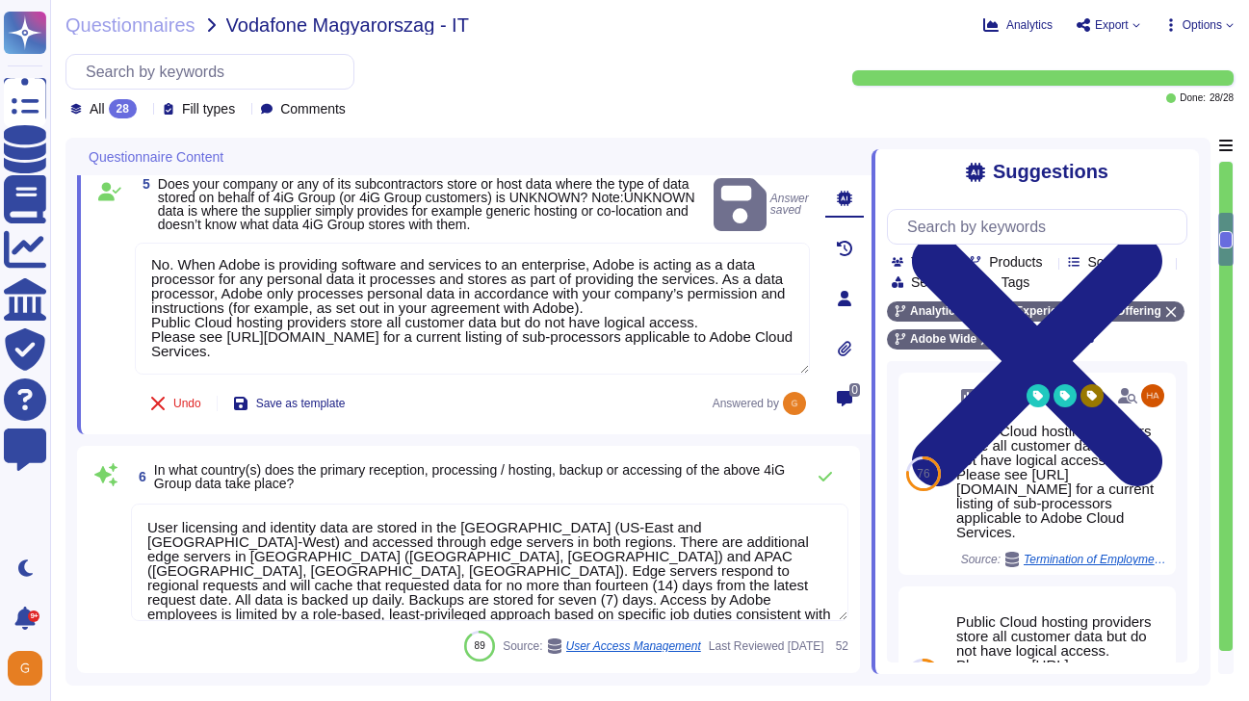
scroll to position [914, 0]
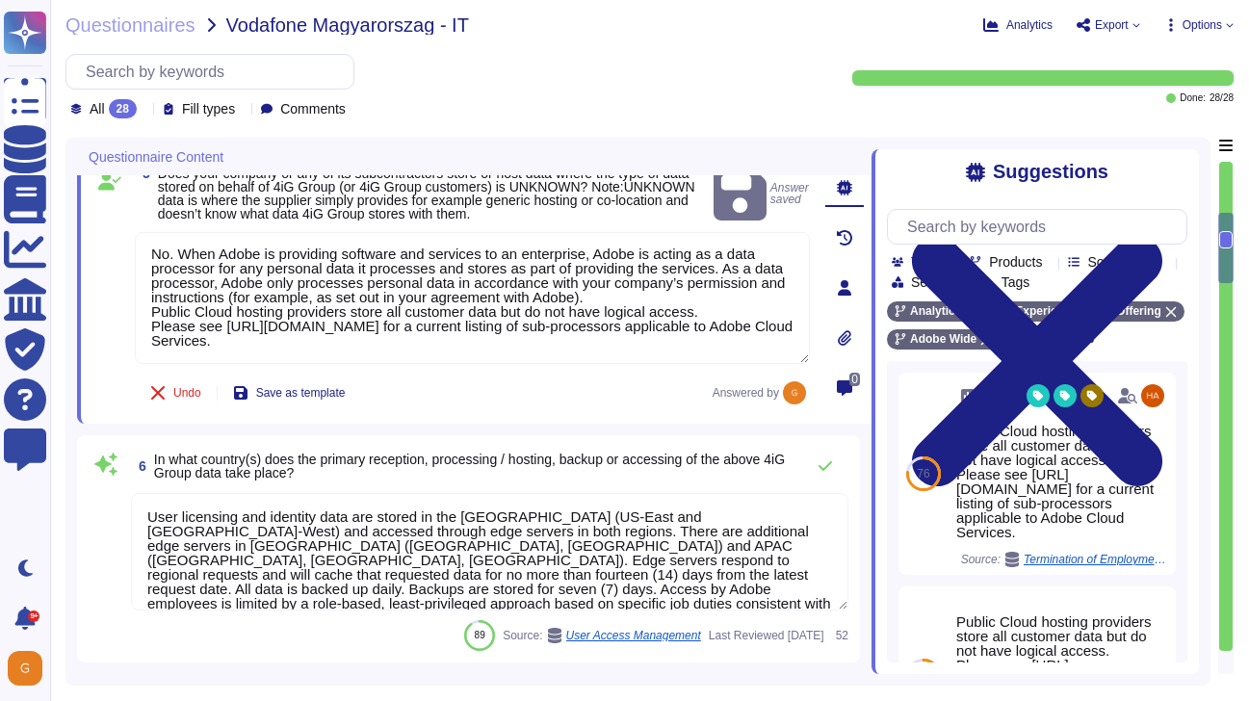
type textarea "Public Cloud hosting providers store all customer data but do not have logical …"
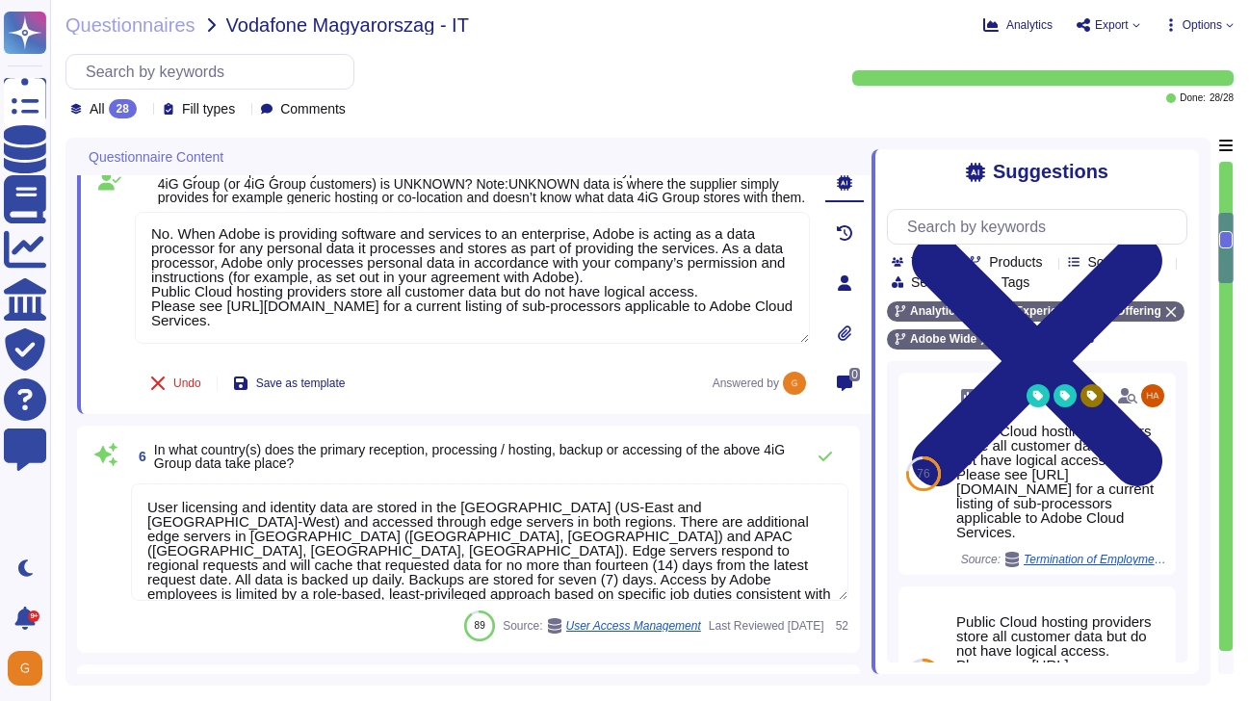
click at [617, 562] on textarea "User licensing and identity data are stored in the [GEOGRAPHIC_DATA] (US-East a…" at bounding box center [489, 541] width 717 height 117
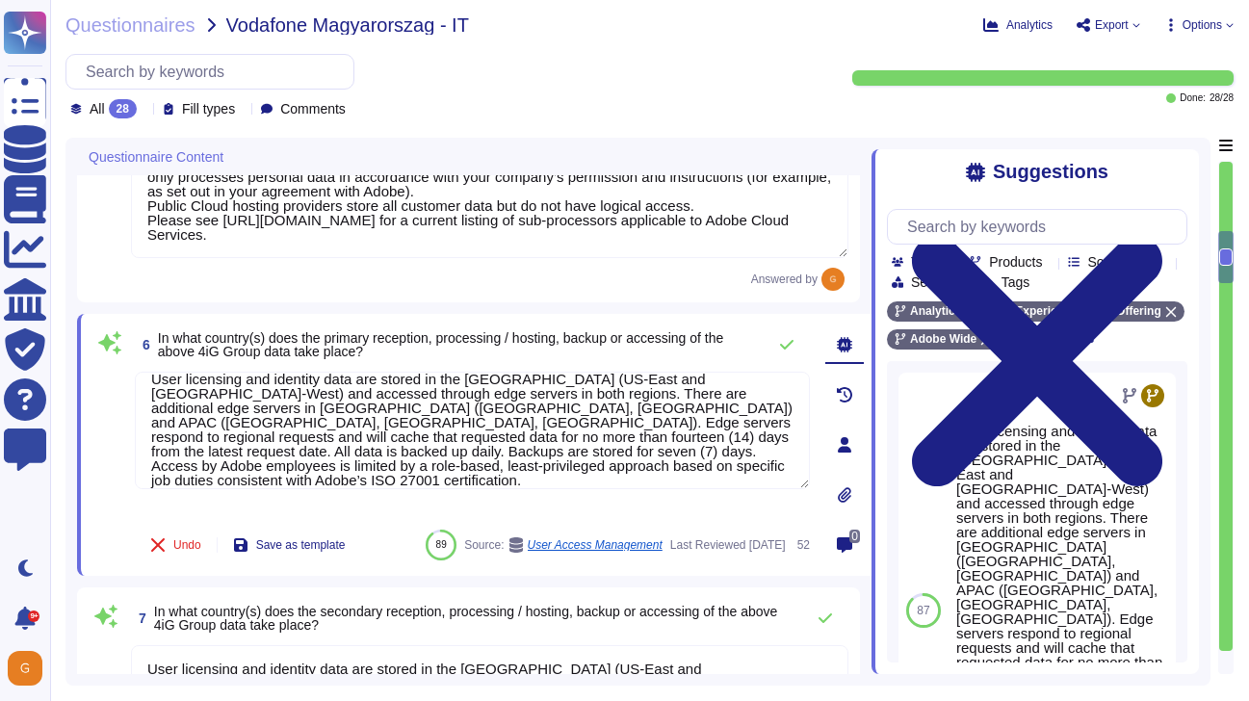
scroll to position [0, 0]
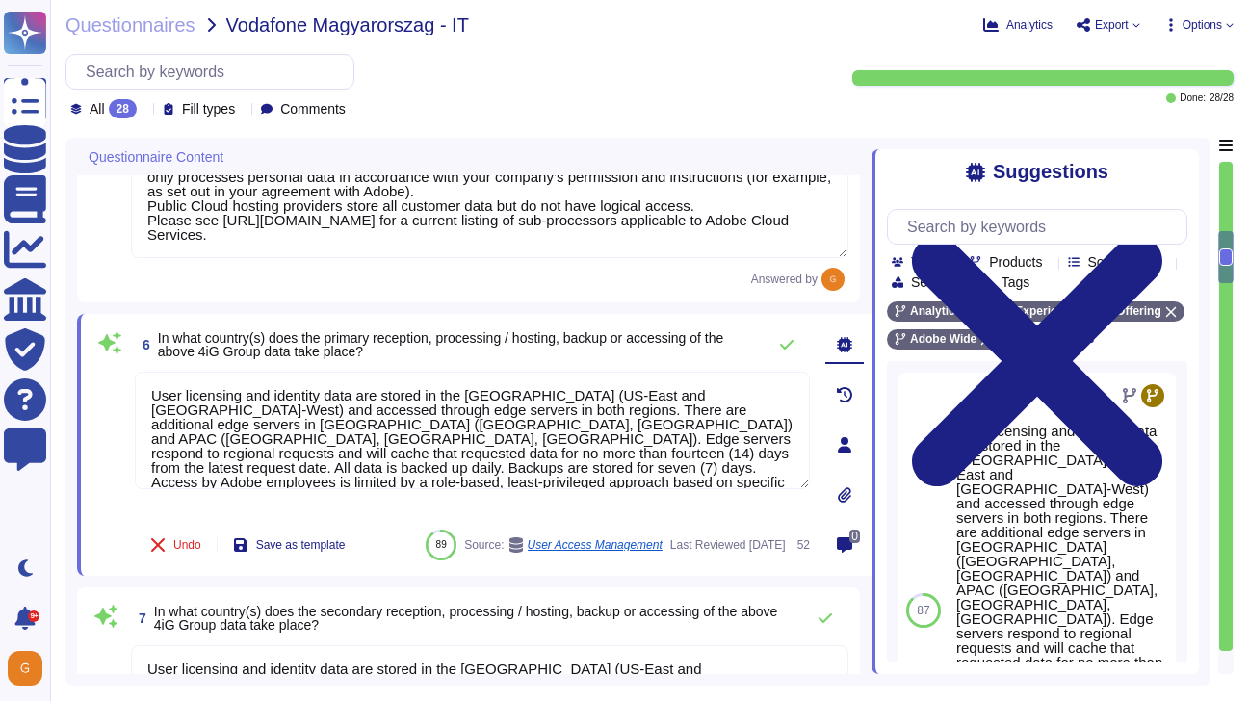
drag, startPoint x: 395, startPoint y: 477, endPoint x: 129, endPoint y: 343, distance: 297.6
click at [129, 343] on div "6 In what country(s) does the primary reception, processing / hosting, backup o…" at bounding box center [450, 444] width 717 height 239
type textarea "D"
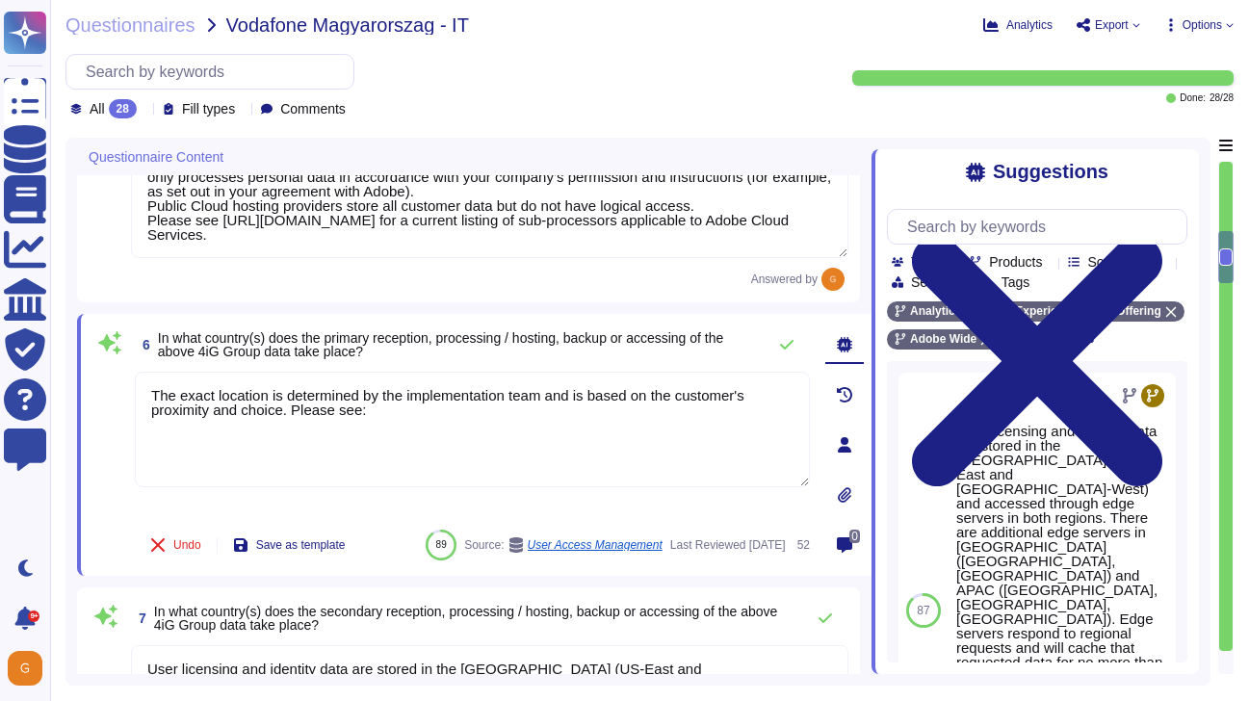
paste textarea "[URL][DOMAIN_NAME]"
drag, startPoint x: 664, startPoint y: 423, endPoint x: 77, endPoint y: 366, distance: 590.1
click at [77, 365] on div "6 In what country(s) does the primary reception, processing / hosting, backup o…" at bounding box center [474, 445] width 794 height 262
click at [786, 350] on icon at bounding box center [786, 344] width 15 height 15
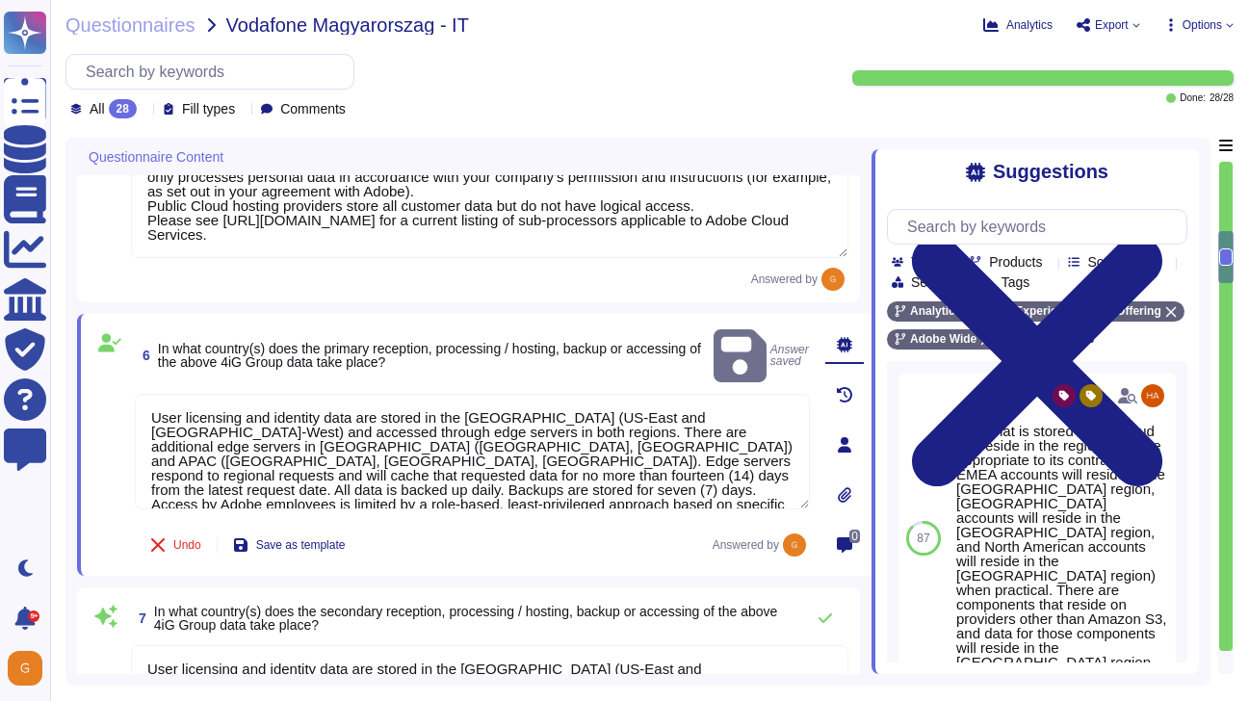
type textarea "The exact location is determined by the implementation team and is based on the…"
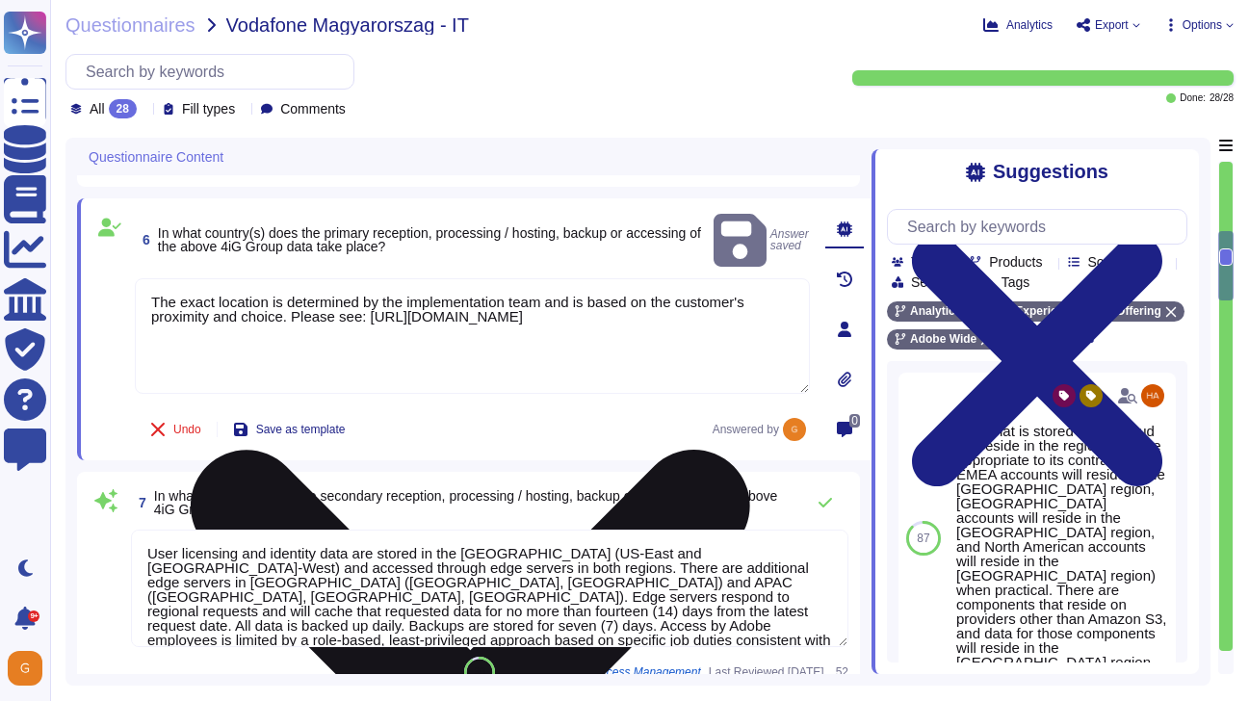
type textarea "Public Cloud hosting providers store all customer data but do not have logical …"
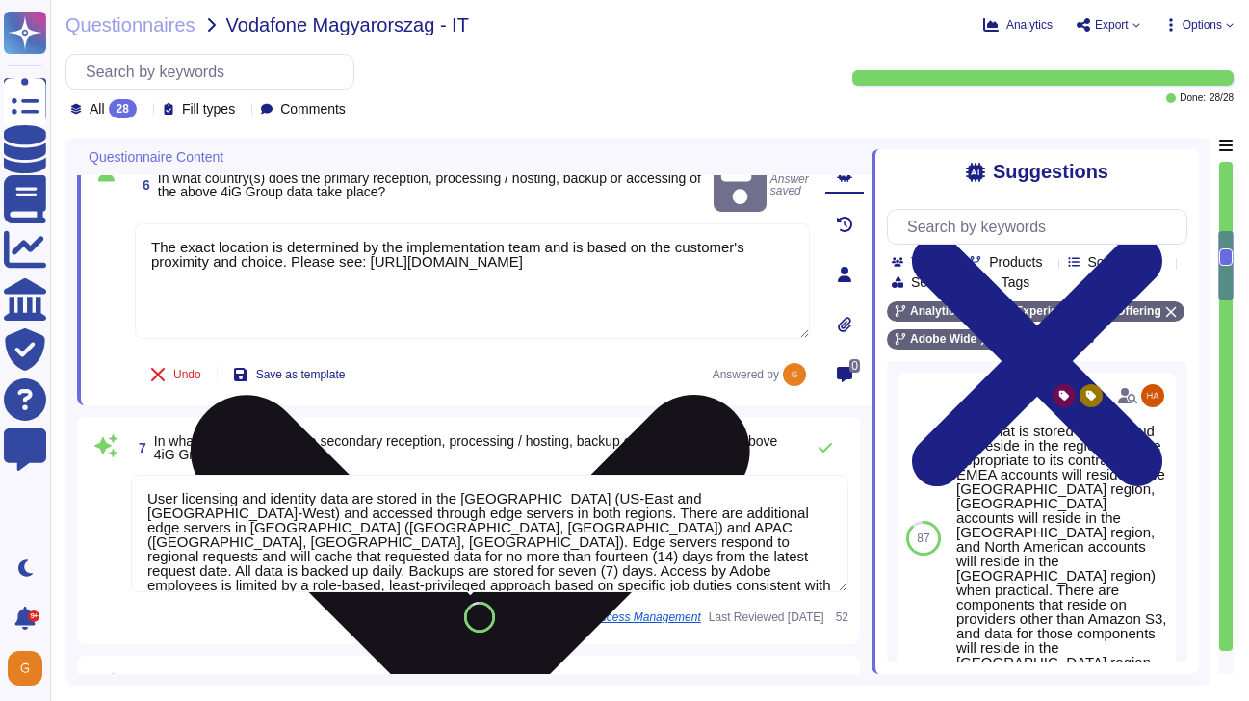
scroll to position [1166, 0]
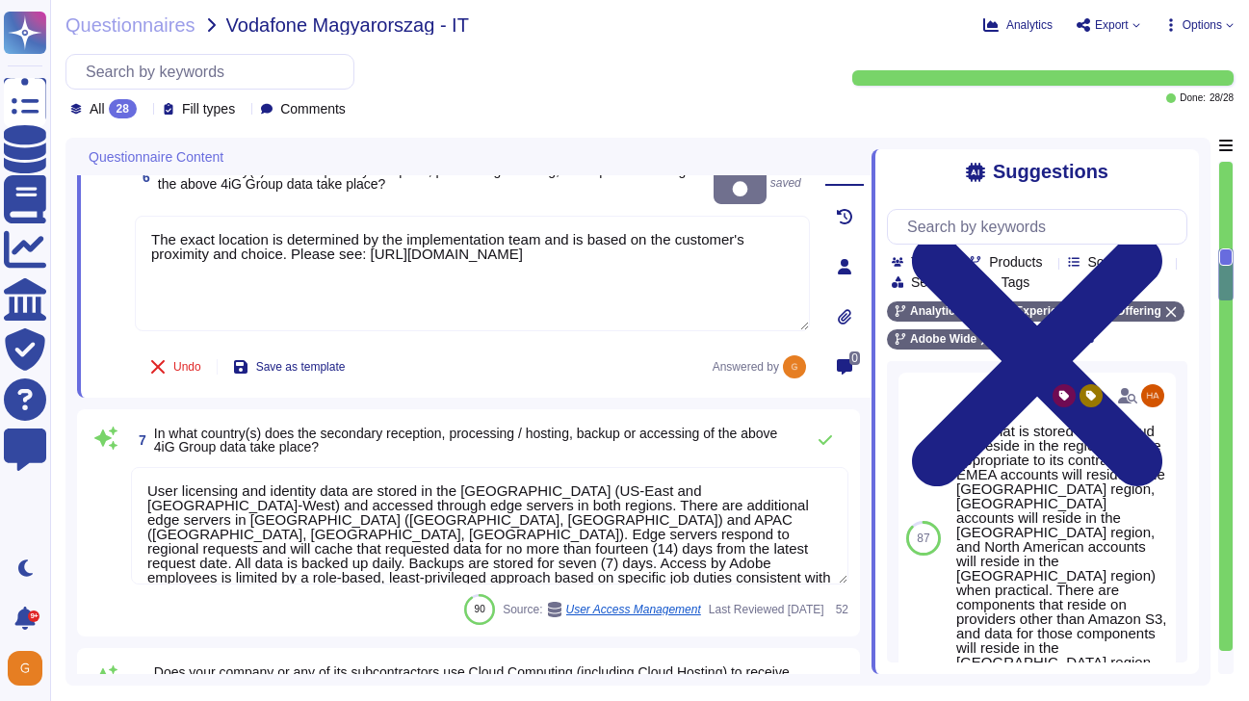
click at [764, 496] on textarea "User licensing and identity data are stored in the [GEOGRAPHIC_DATA] (US-East a…" at bounding box center [489, 525] width 717 height 117
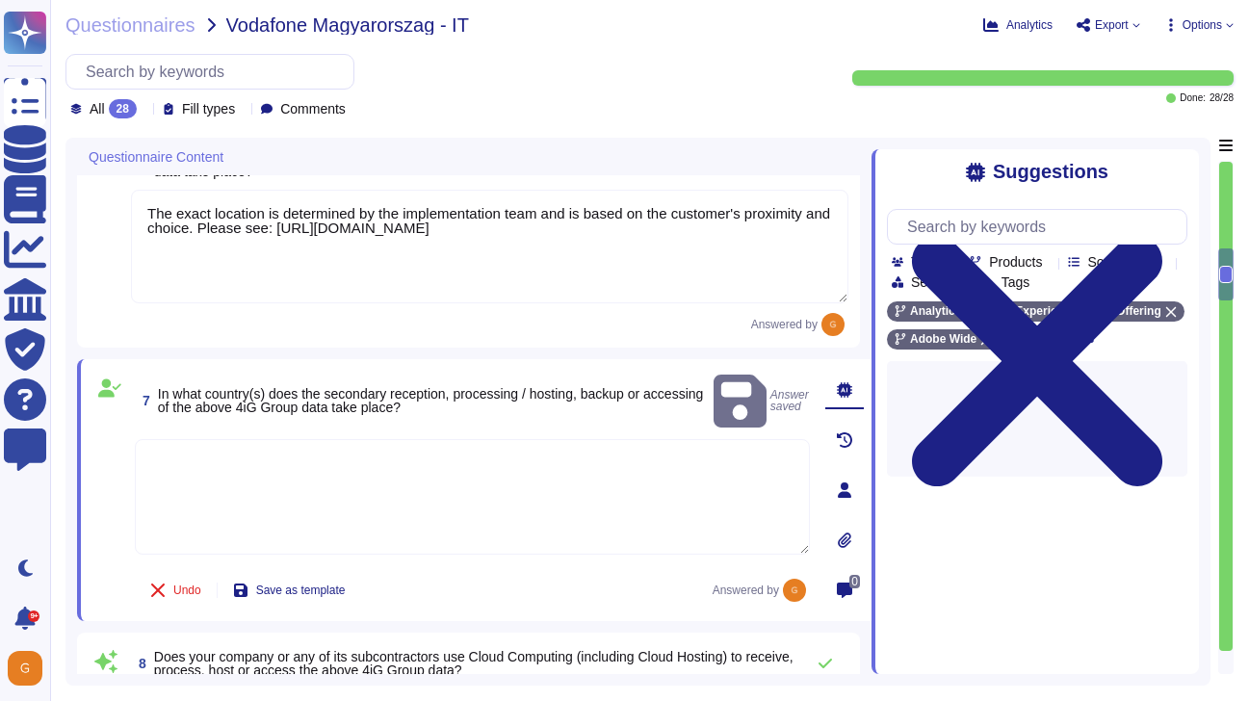
click at [666, 454] on textarea at bounding box center [472, 497] width 675 height 116
paste textarea "The exact location is determined by the implementation team and is based on the…"
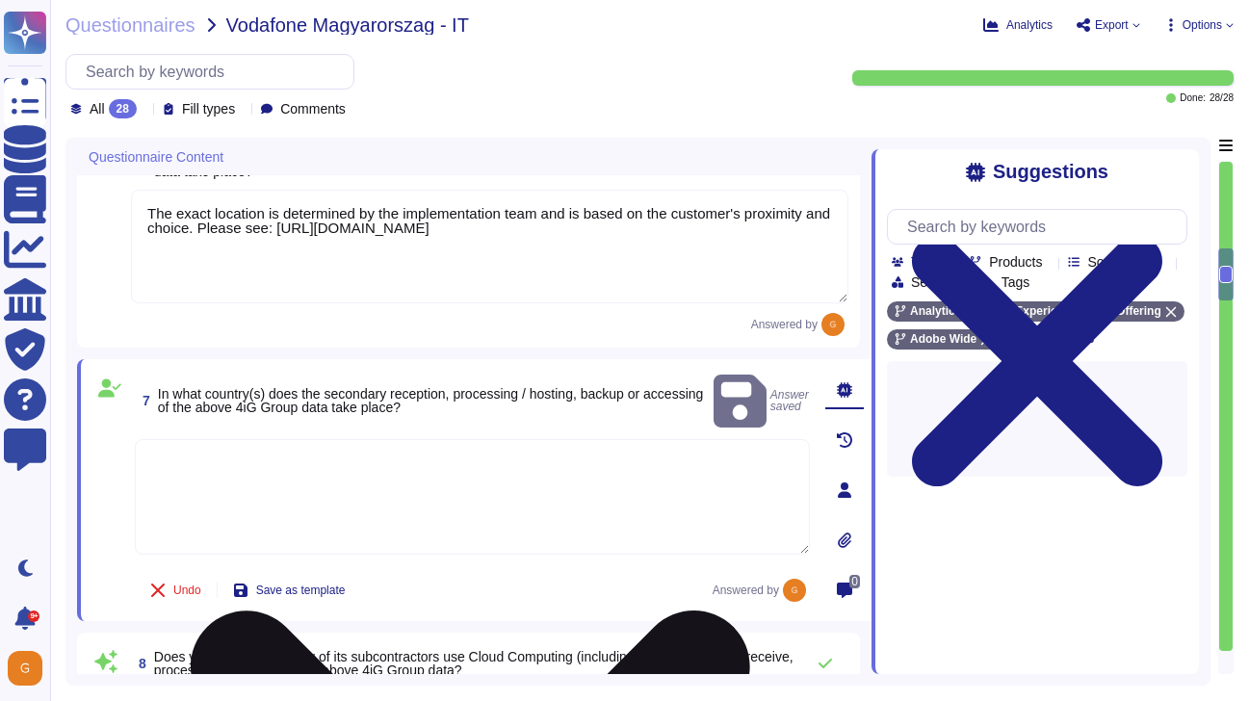
type textarea "The exact location is determined by the implementation team and is based on the…"
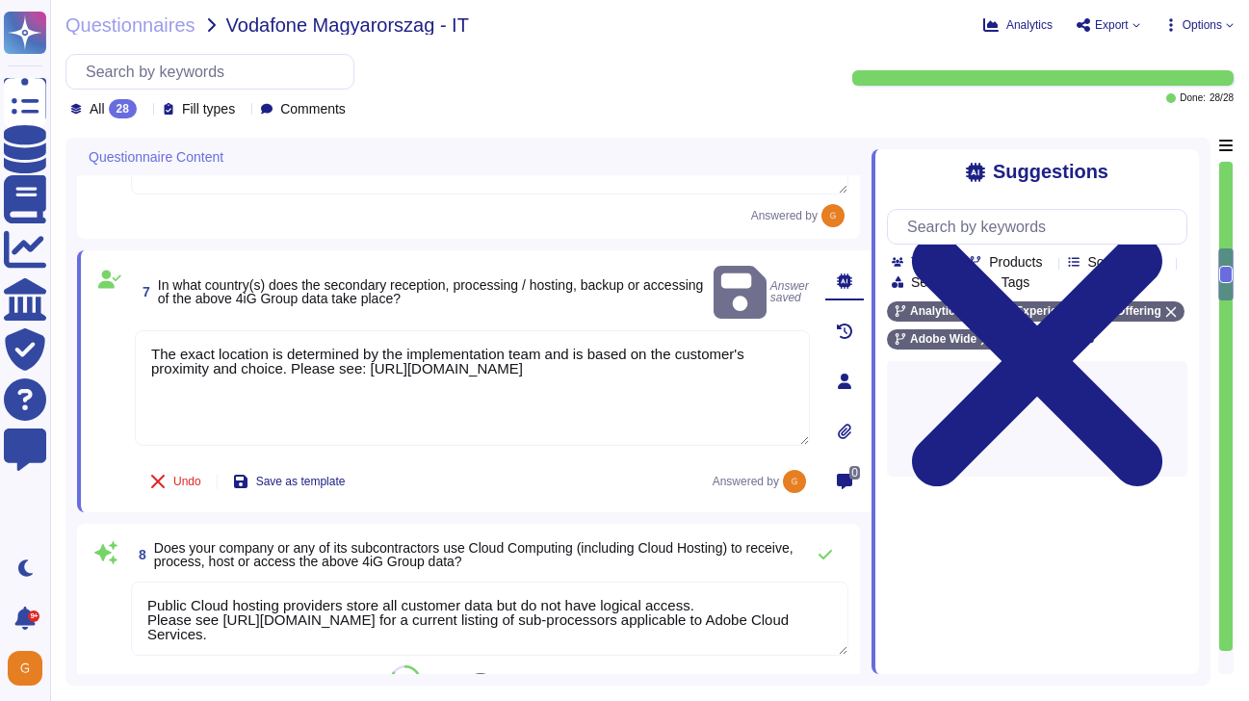
type textarea "Adobe does not offer any [DEMOGRAPHIC_DATA] services."
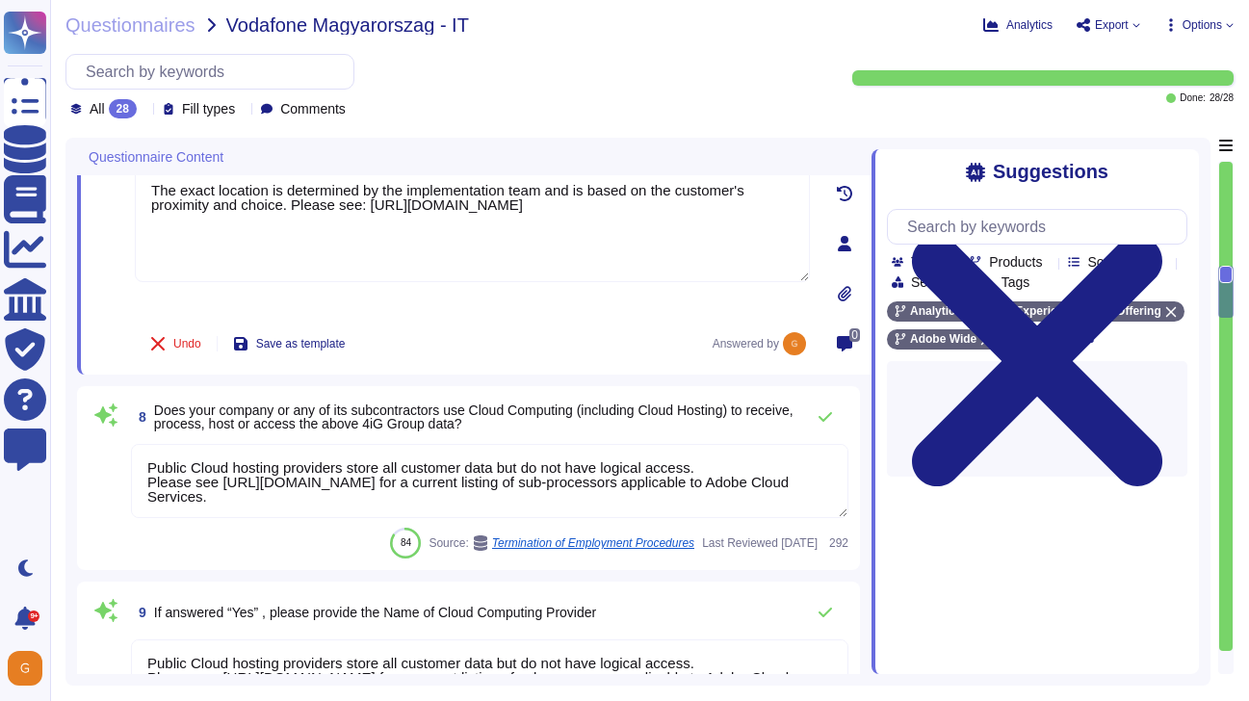
scroll to position [1414, 0]
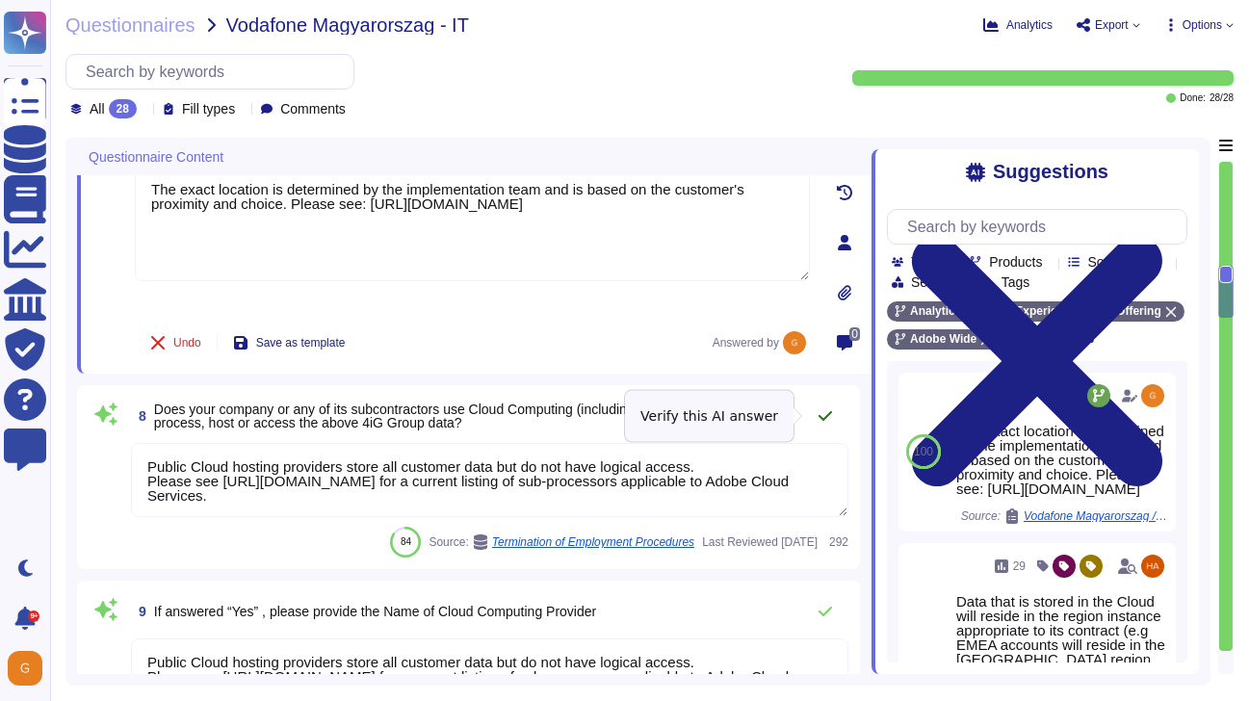
type textarea "The exact location is determined by the implementation team and is based on the…"
click at [823, 409] on icon at bounding box center [824, 415] width 15 height 15
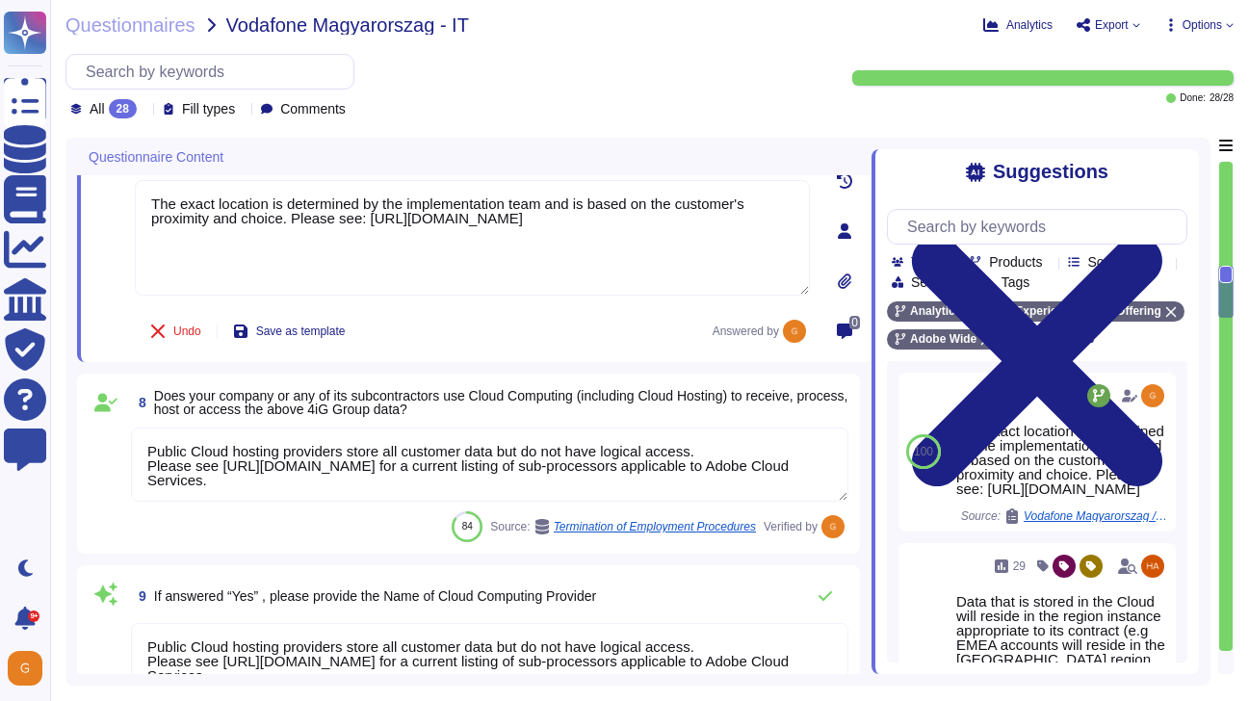
type textarea "Public Cloud hosting providers store all customer data but do not have logical …"
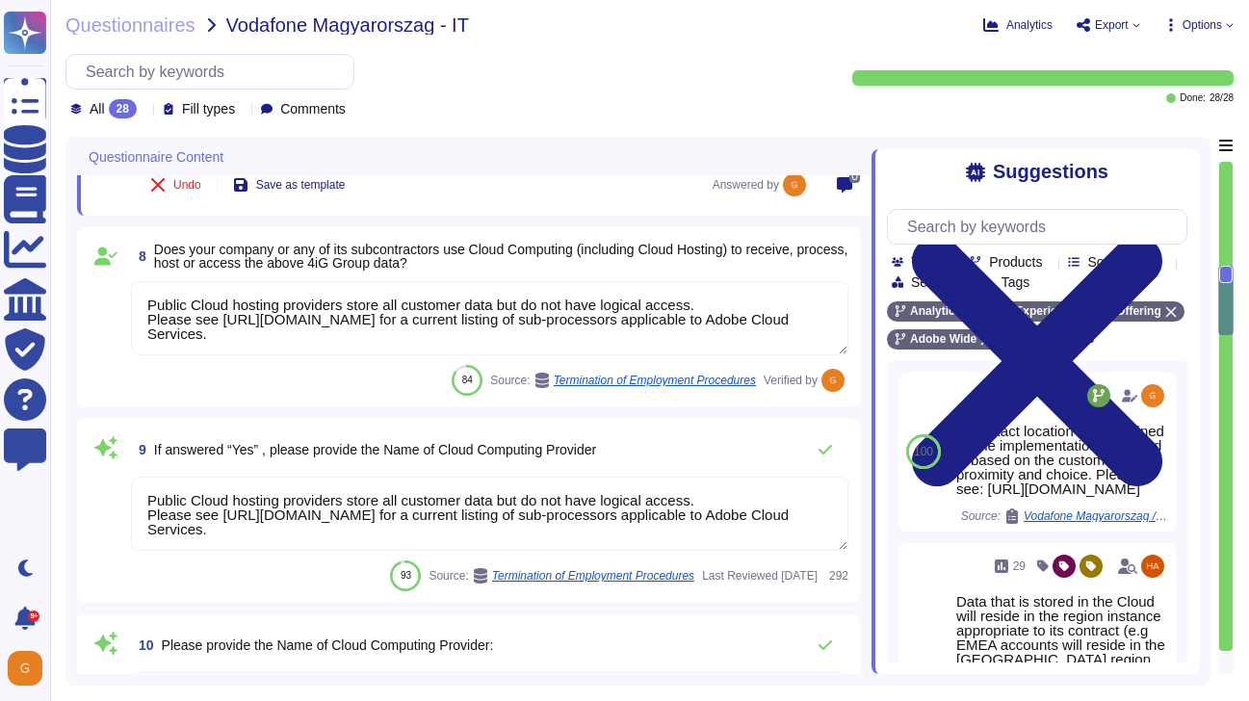
scroll to position [1559, 0]
click at [836, 449] on button at bounding box center [825, 450] width 46 height 39
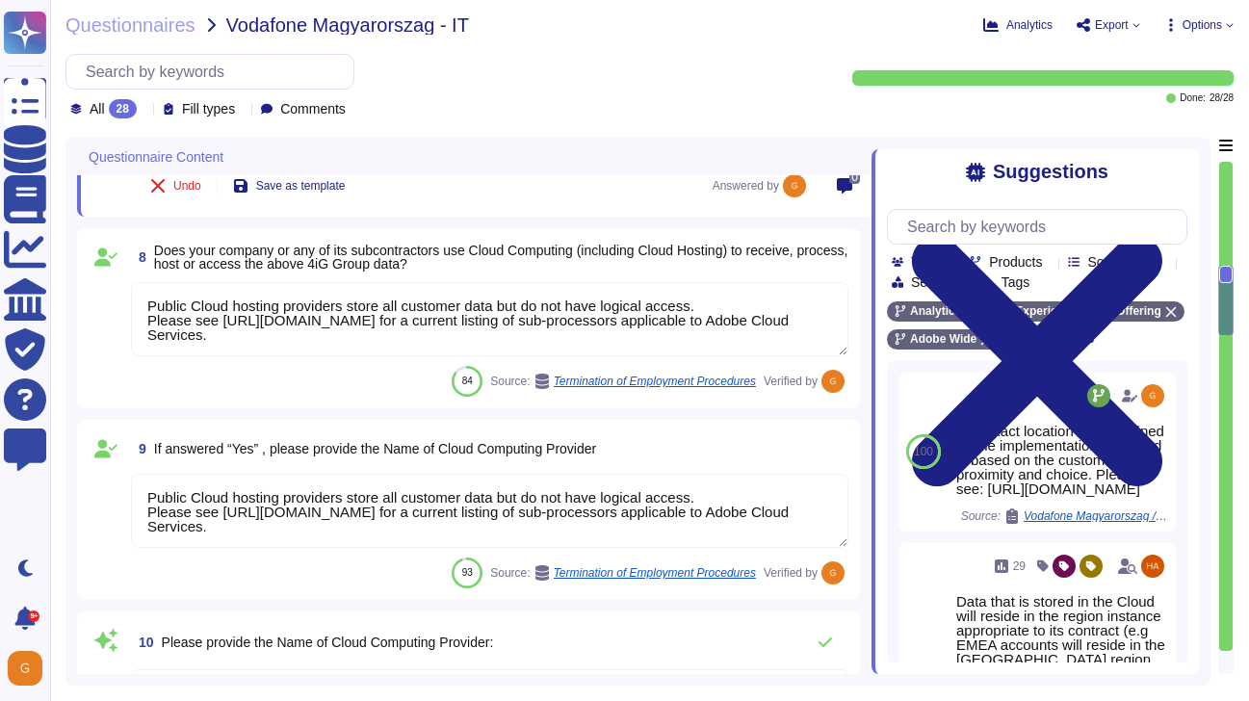
scroll to position [2, 0]
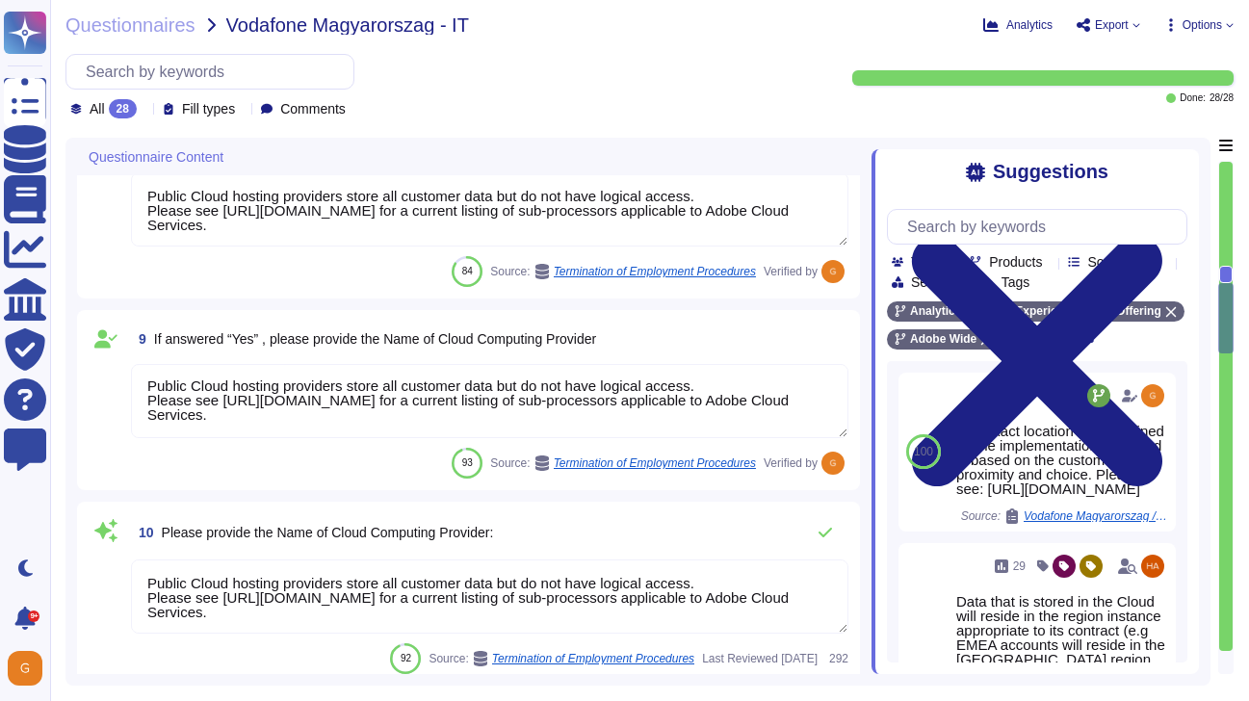
type textarea "To protect from the physical layer up, Adobe has implemented a foundational fra…"
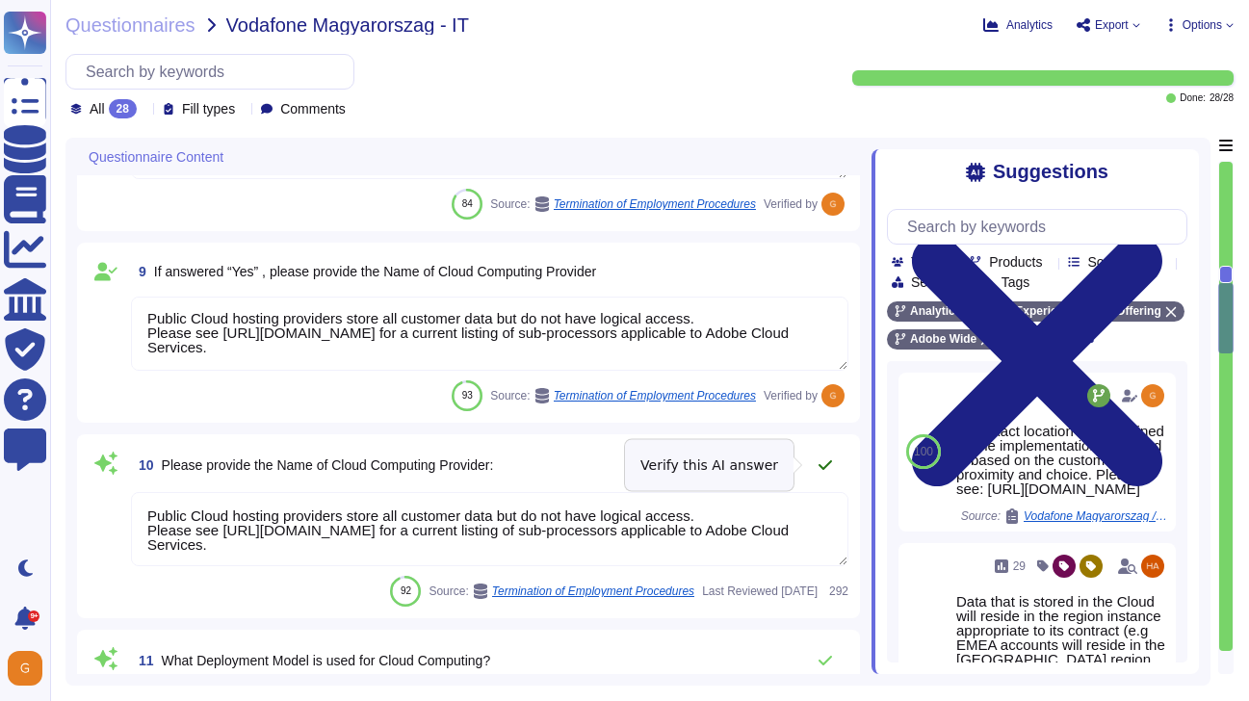
click at [830, 464] on icon at bounding box center [824, 464] width 15 height 15
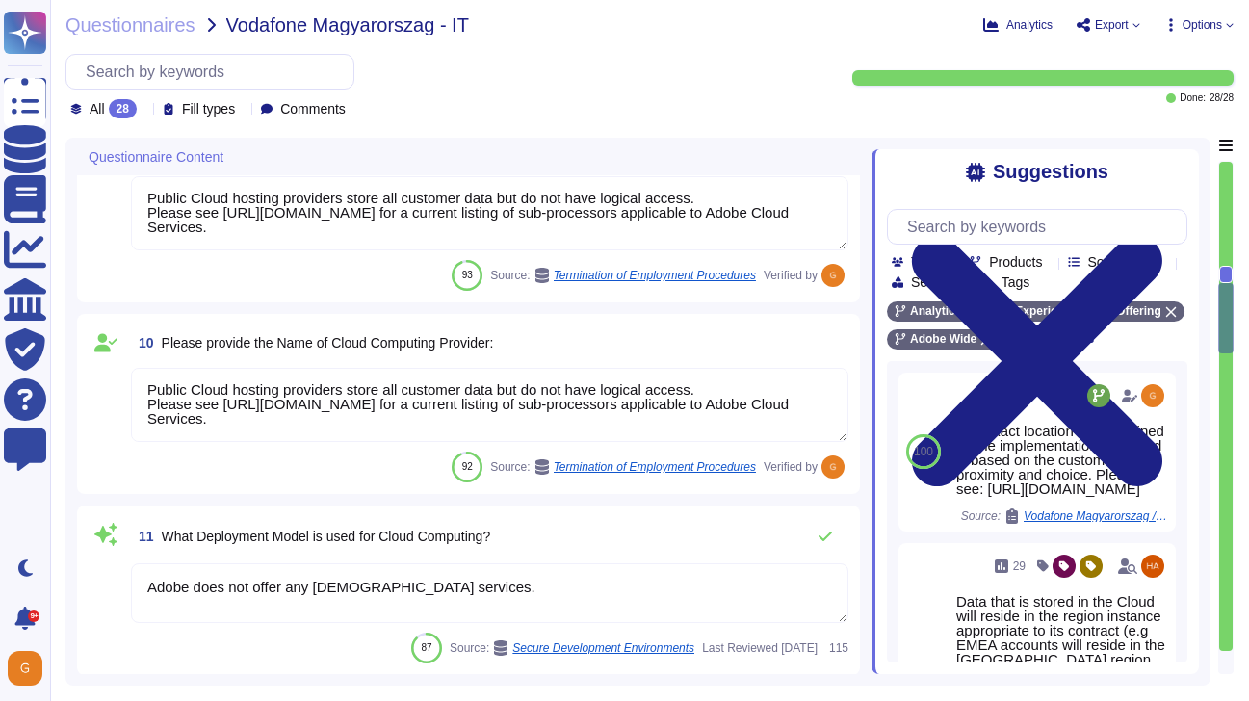
scroll to position [1874, 0]
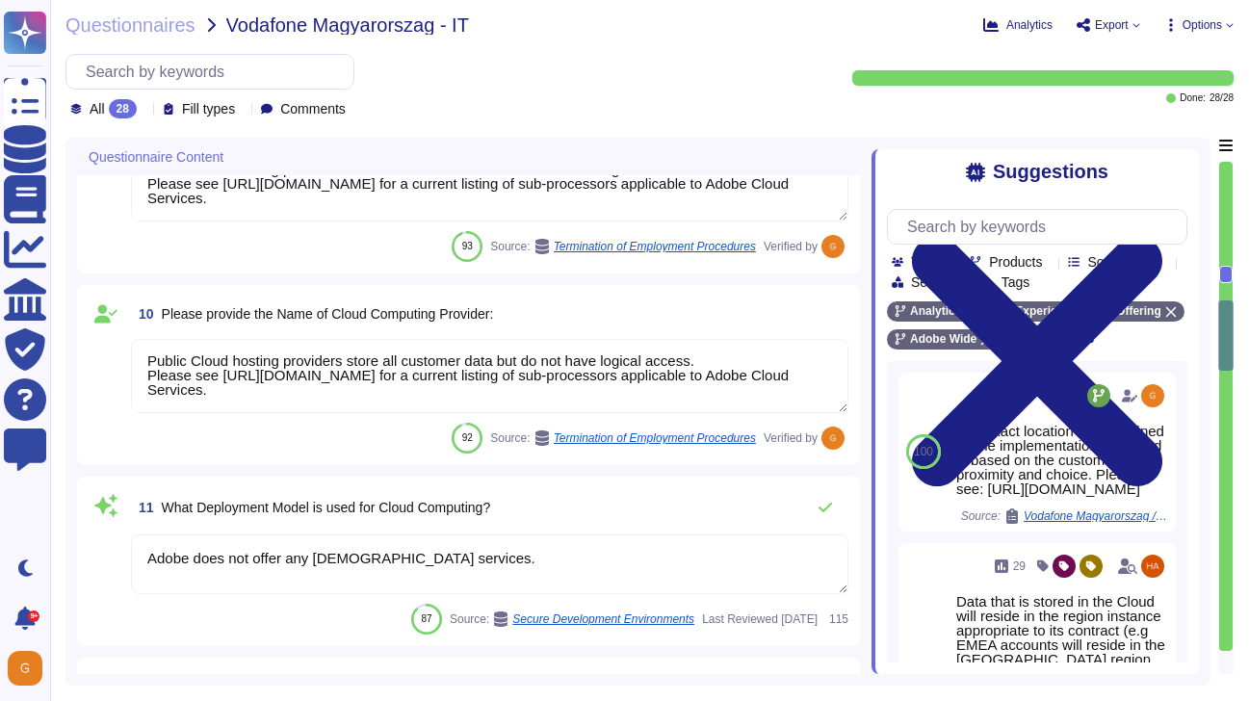
click at [623, 558] on textarea "Adobe does not offer any [DEMOGRAPHIC_DATA] services." at bounding box center [489, 564] width 717 height 60
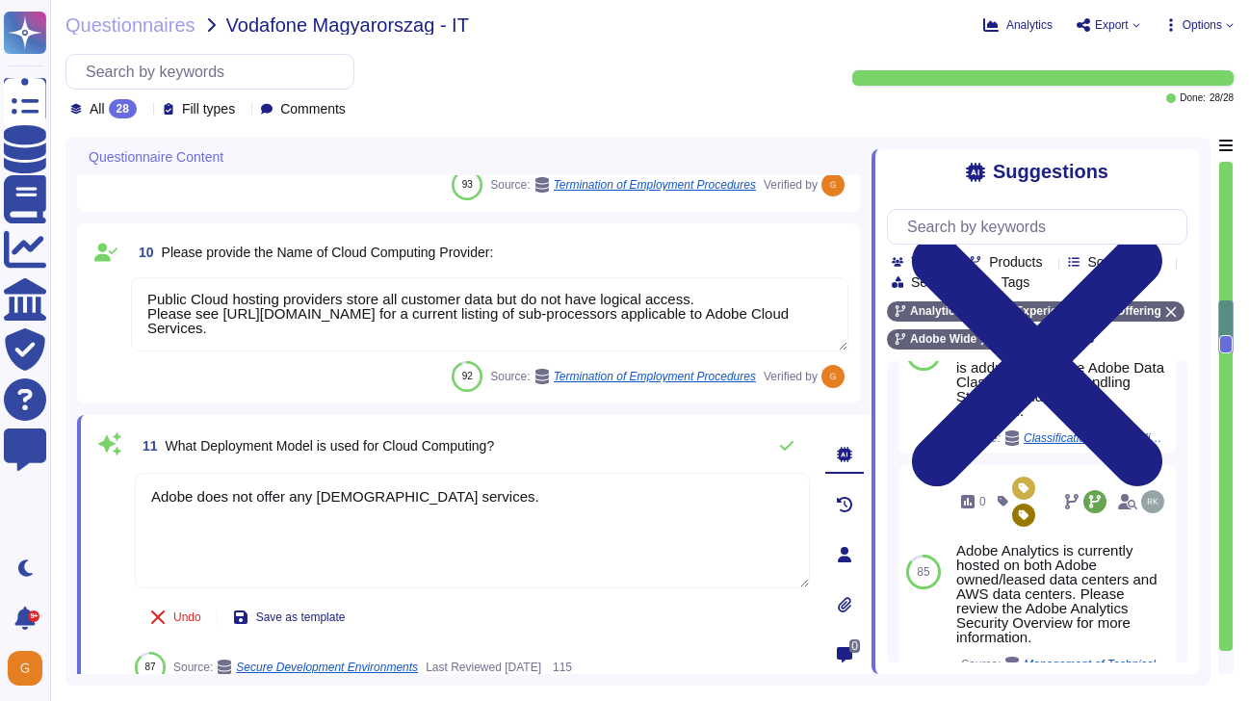
scroll to position [454, 0]
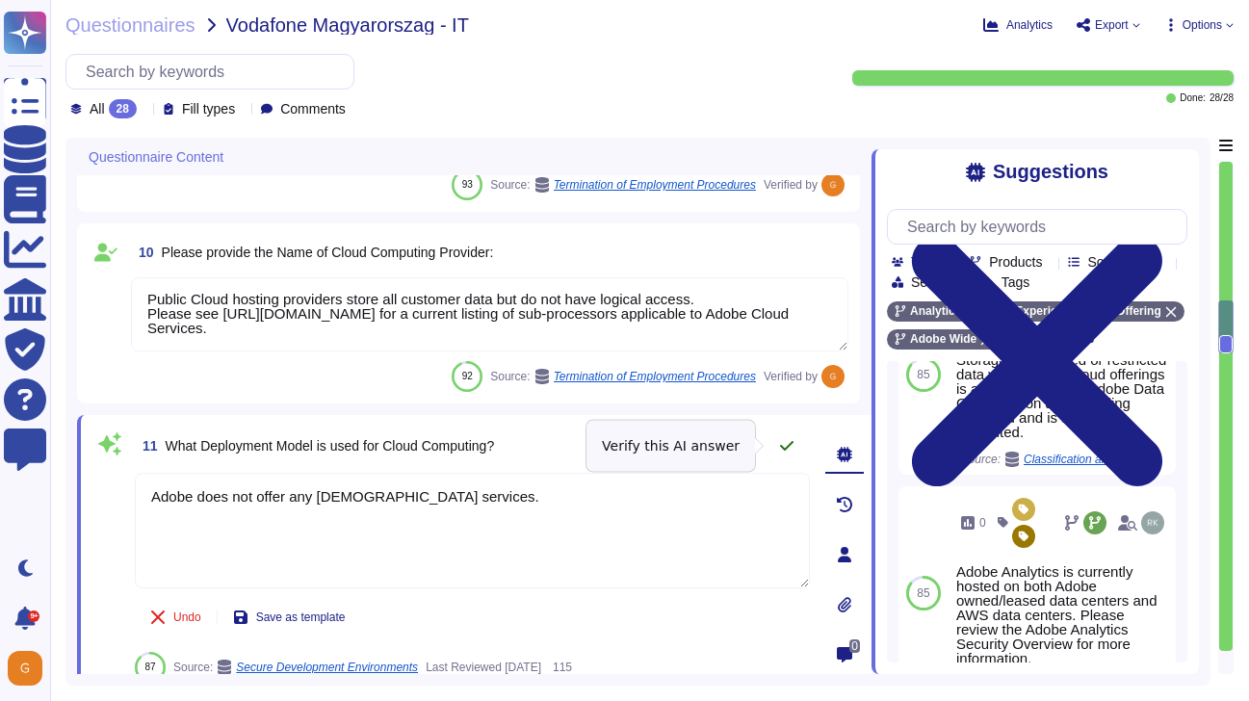
click at [791, 442] on icon at bounding box center [786, 446] width 13 height 10
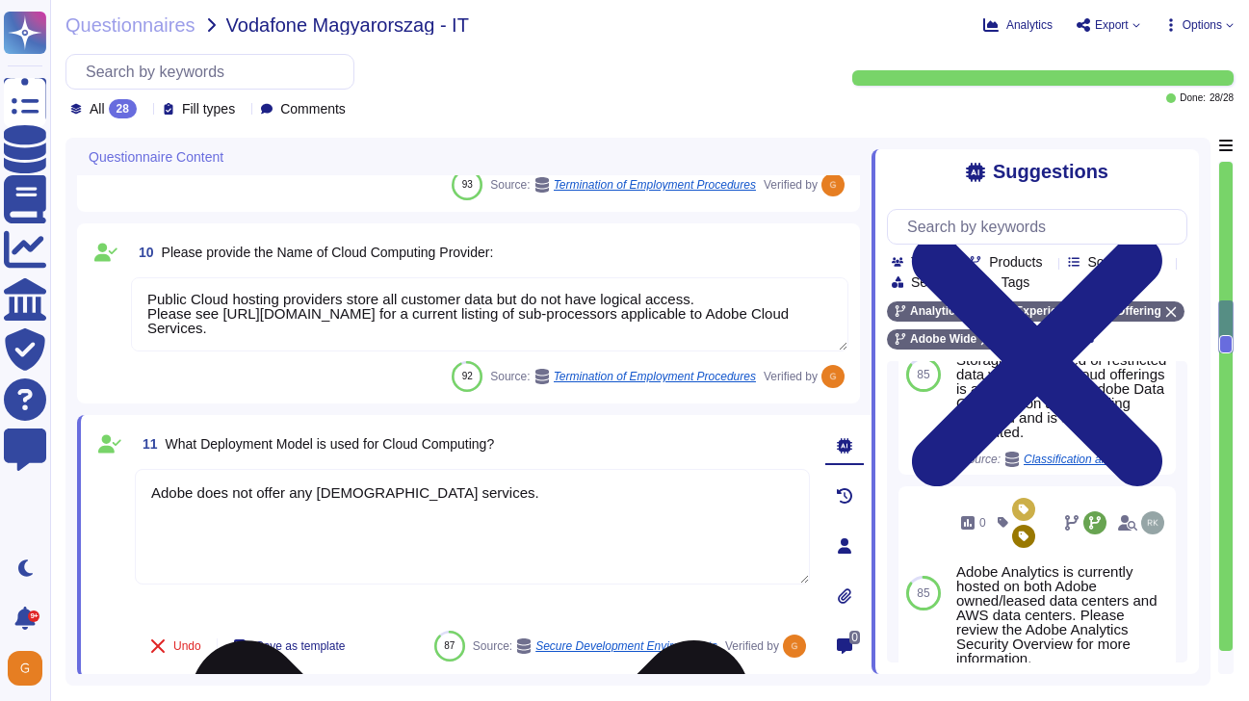
scroll to position [2037, 0]
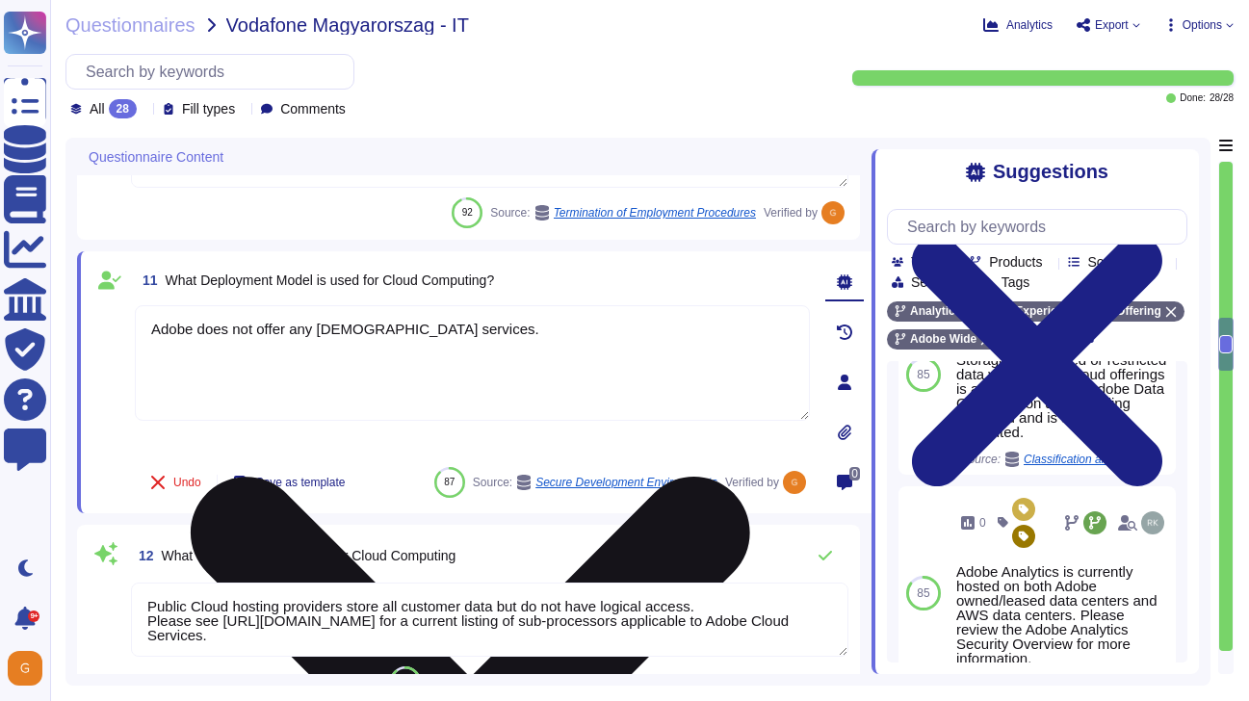
type textarea "Listing of standards, certifications and/or regulations that Adobe products and…"
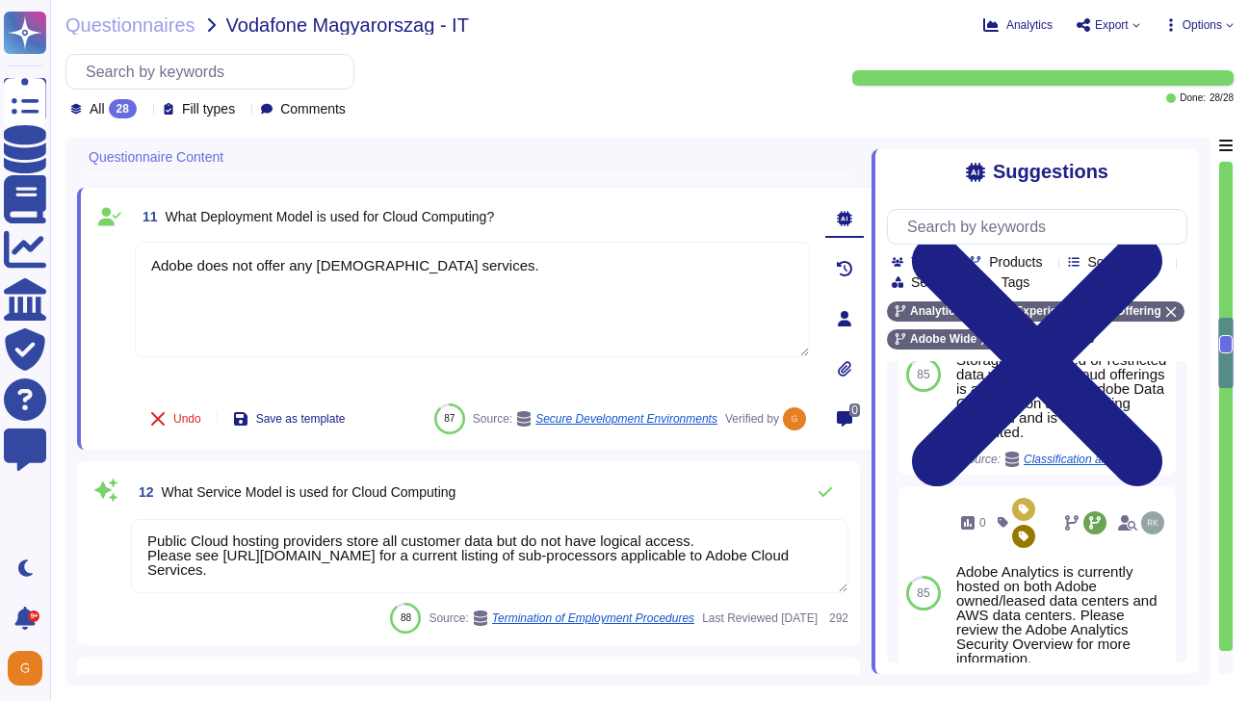
scroll to position [2142, 0]
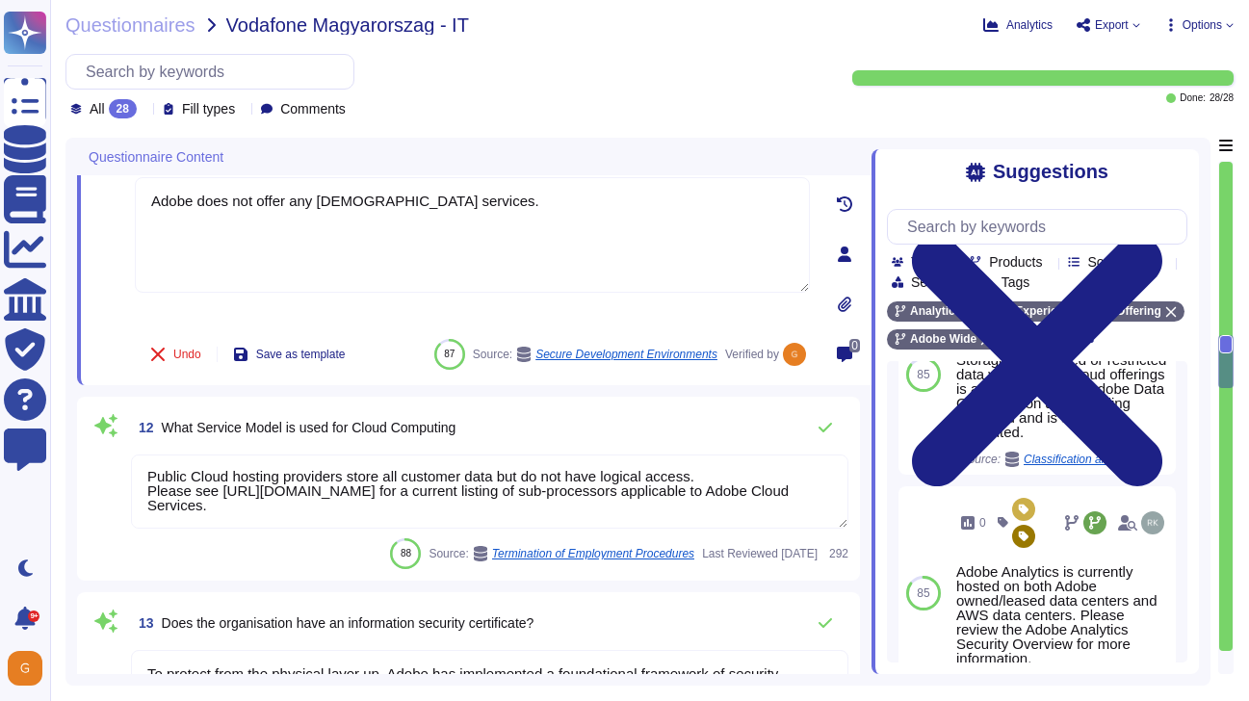
type textarea "Adobe maintains ISO 27001 certification. Adobe's third-party assurances are ava…"
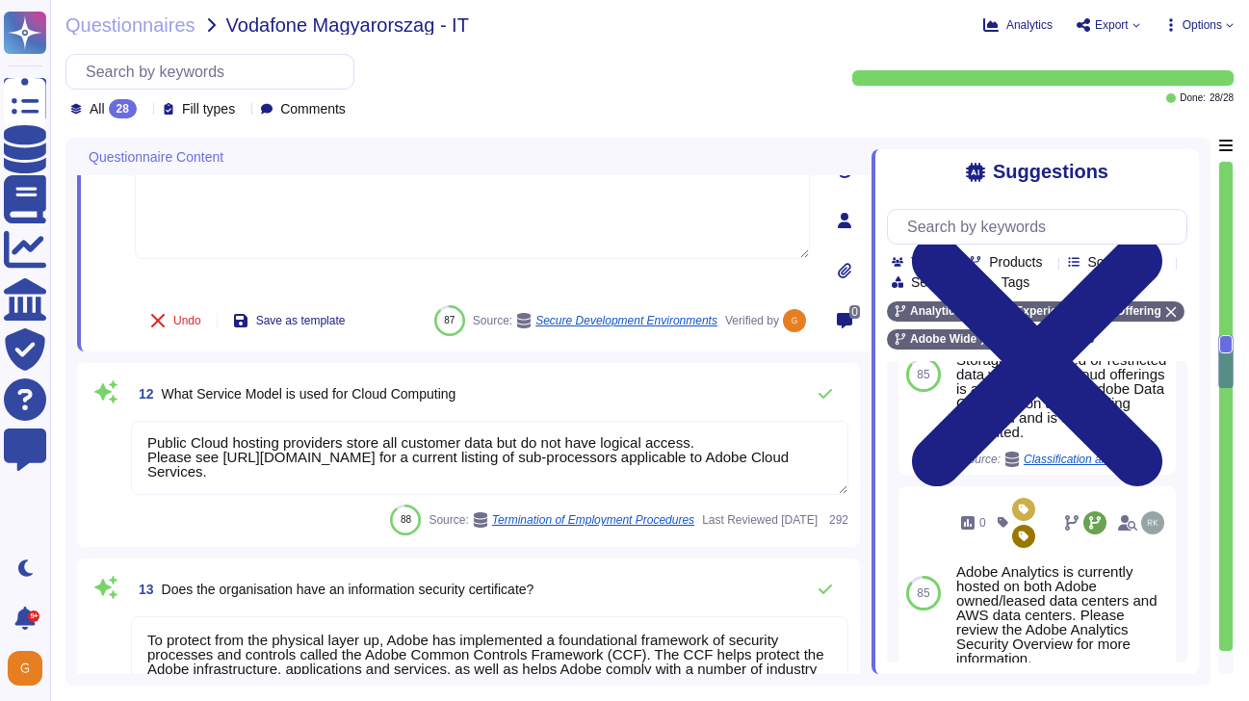
scroll to position [2196, 0]
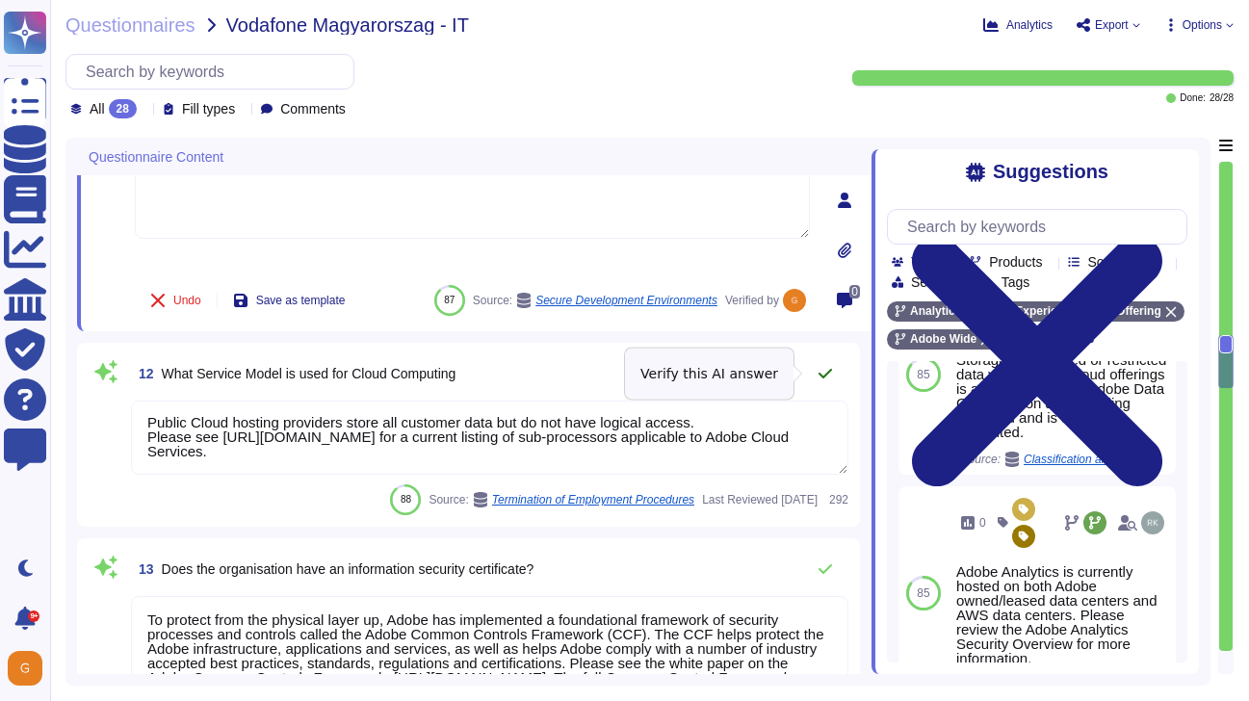
click at [819, 370] on icon at bounding box center [824, 373] width 15 height 15
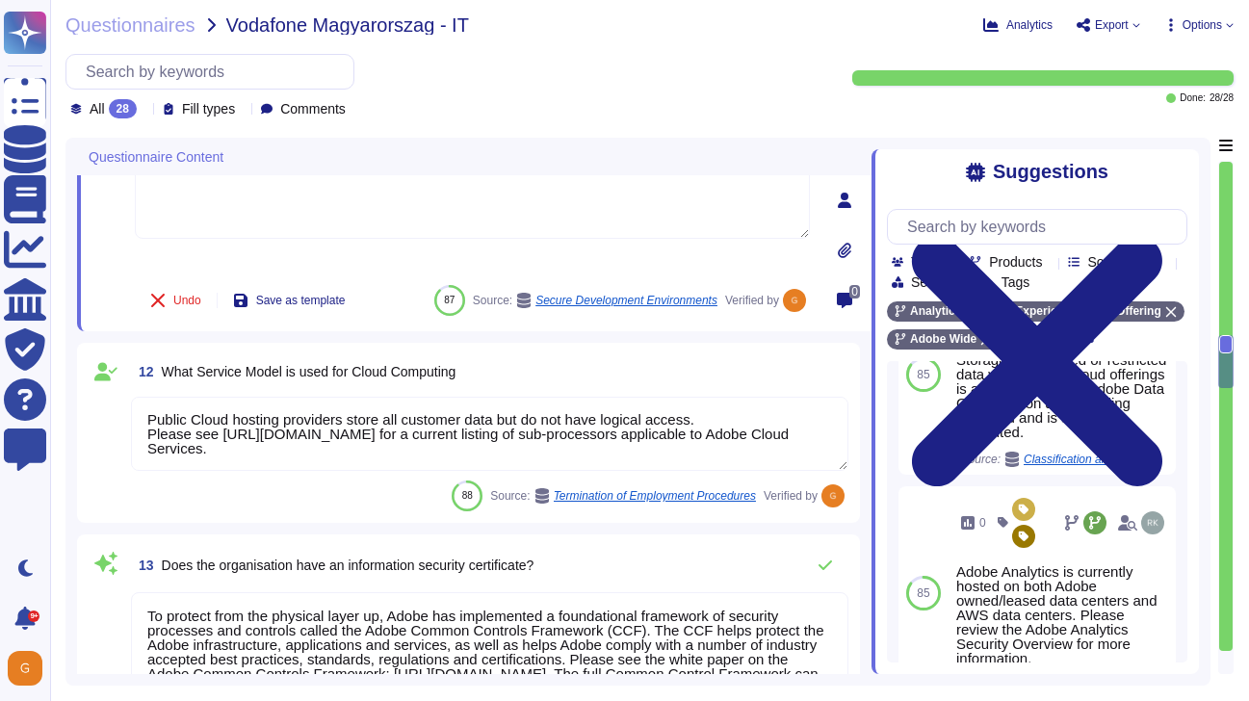
scroll to position [0, 0]
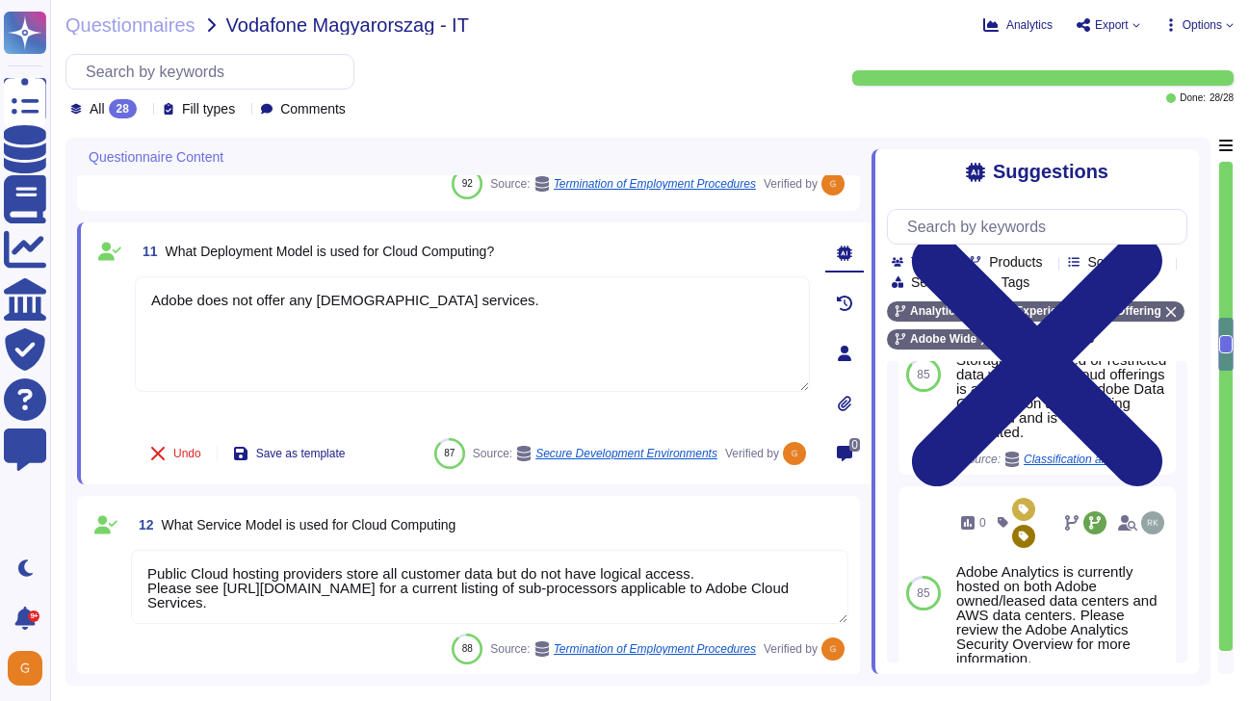
type textarea "Public Cloud hosting providers store all customer data but do not have logical …"
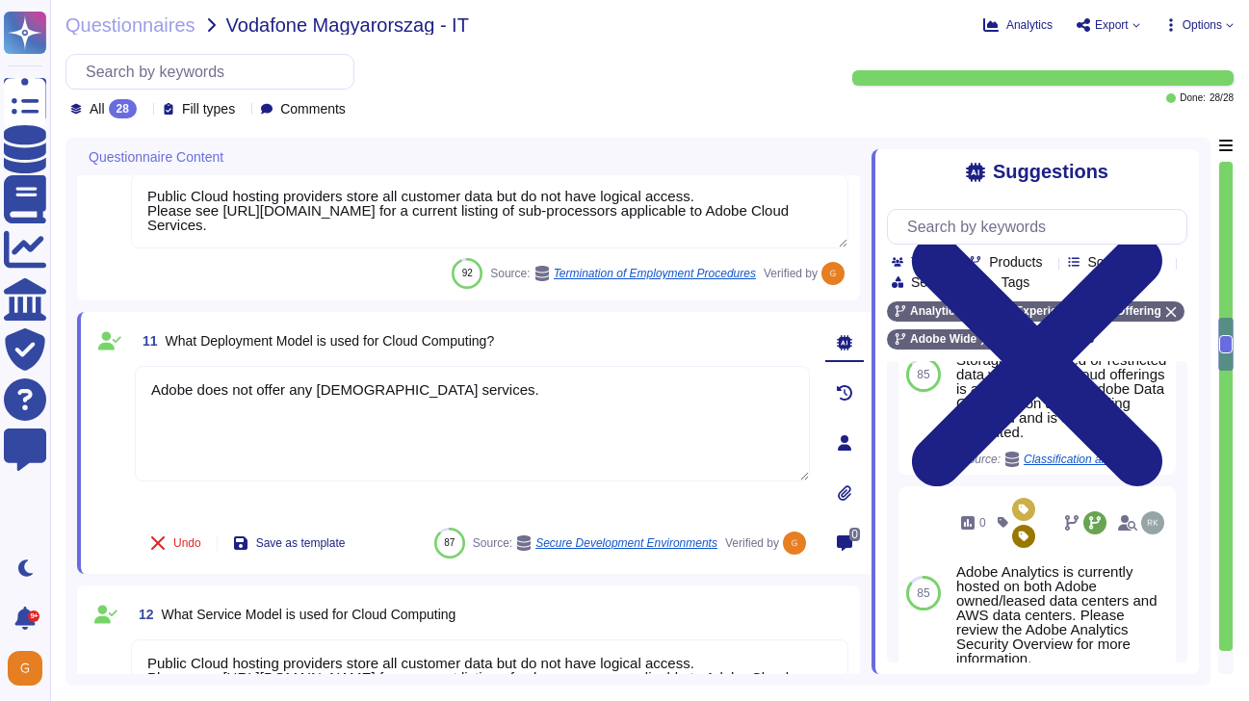
scroll to position [1962, 0]
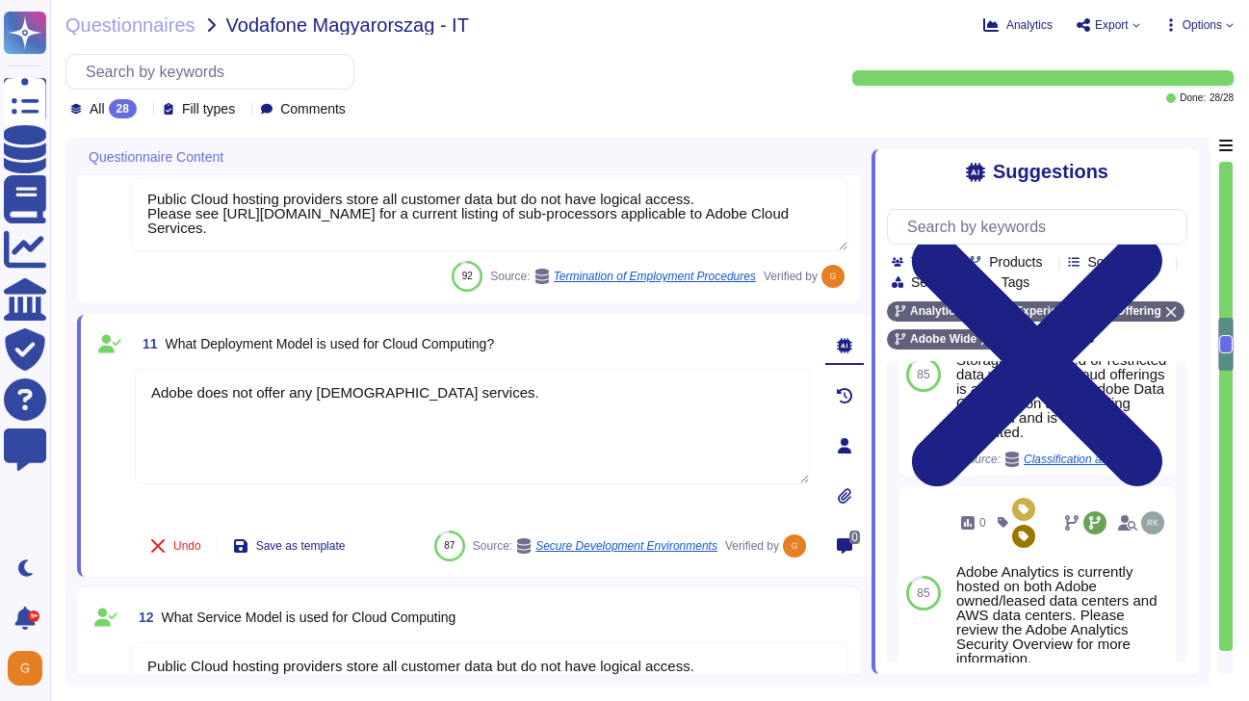
click at [689, 429] on textarea "Adobe does not offer any [DEMOGRAPHIC_DATA] services." at bounding box center [472, 427] width 675 height 116
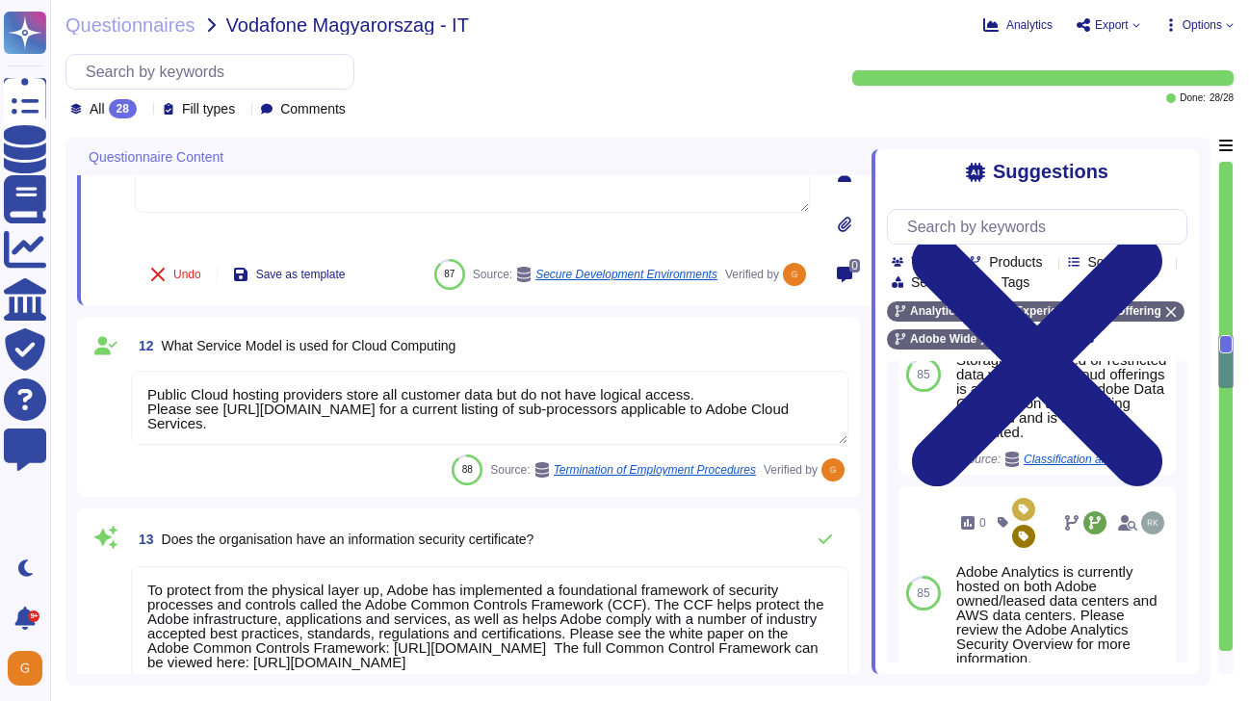
type textarea "Adobe maintains ISO 27001 certification. Adobe's third-party assurances are ava…"
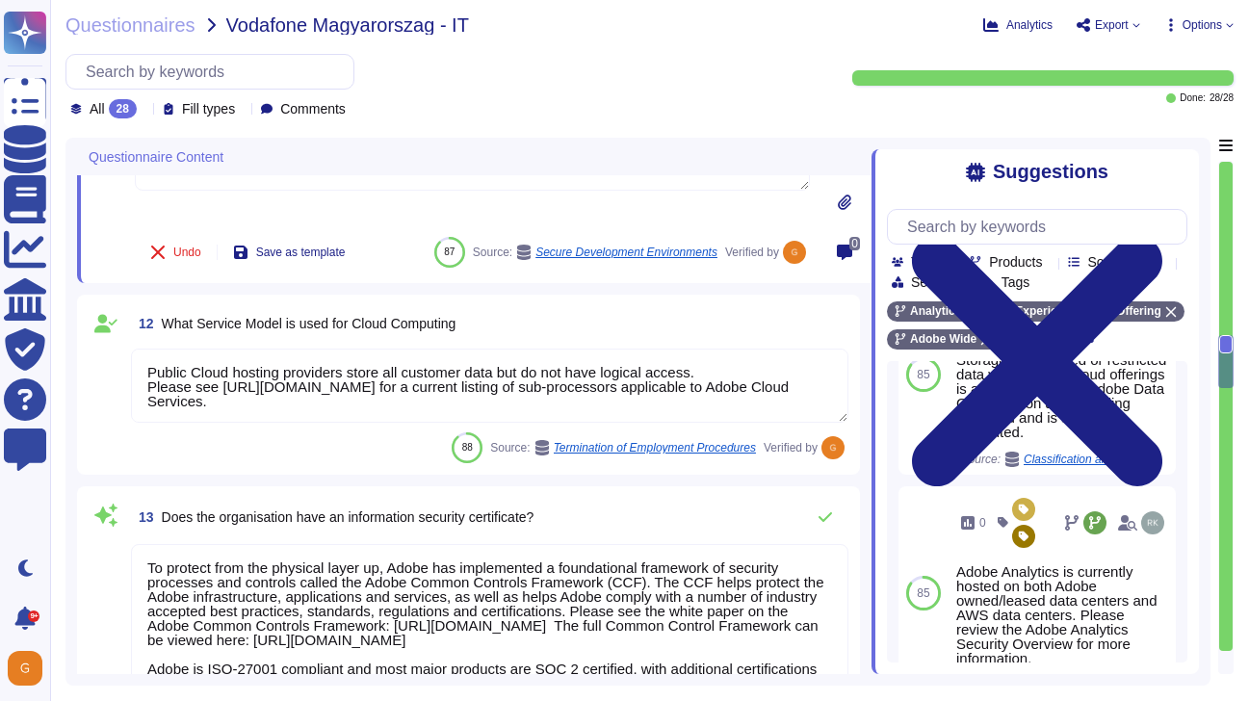
scroll to position [2254, 0]
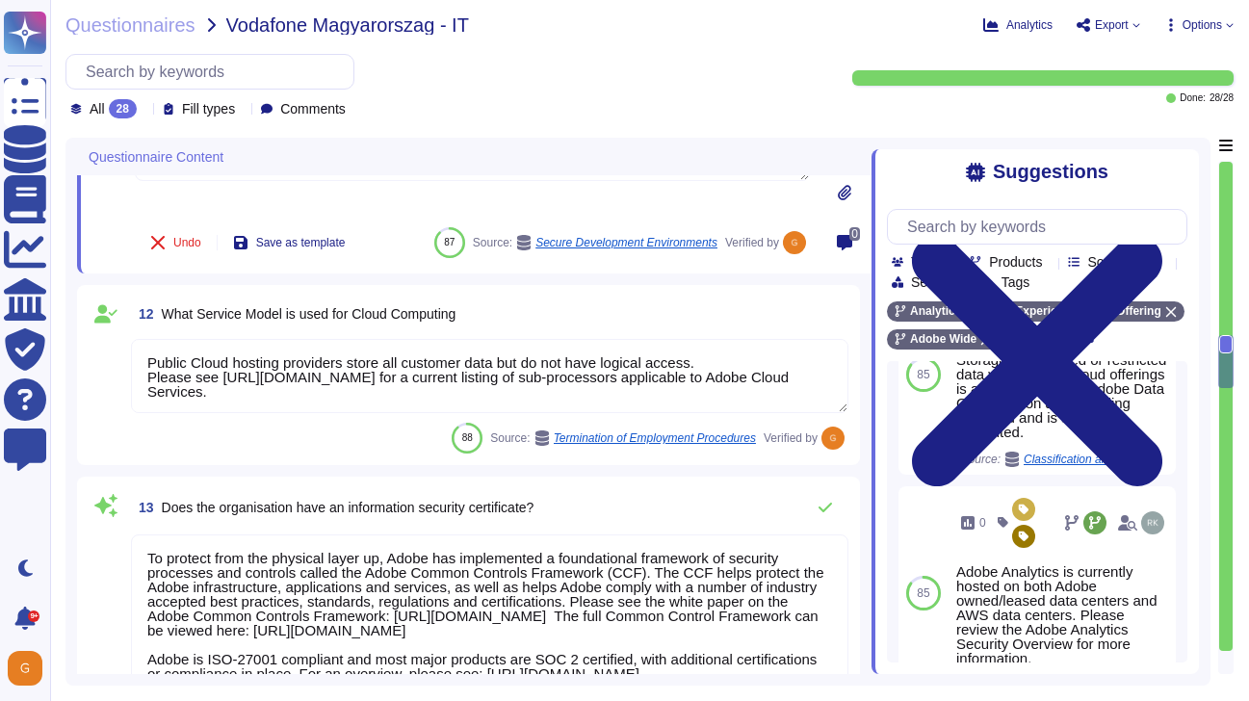
click at [689, 430] on div "Termination of Employment Procedures" at bounding box center [644, 437] width 221 height 15
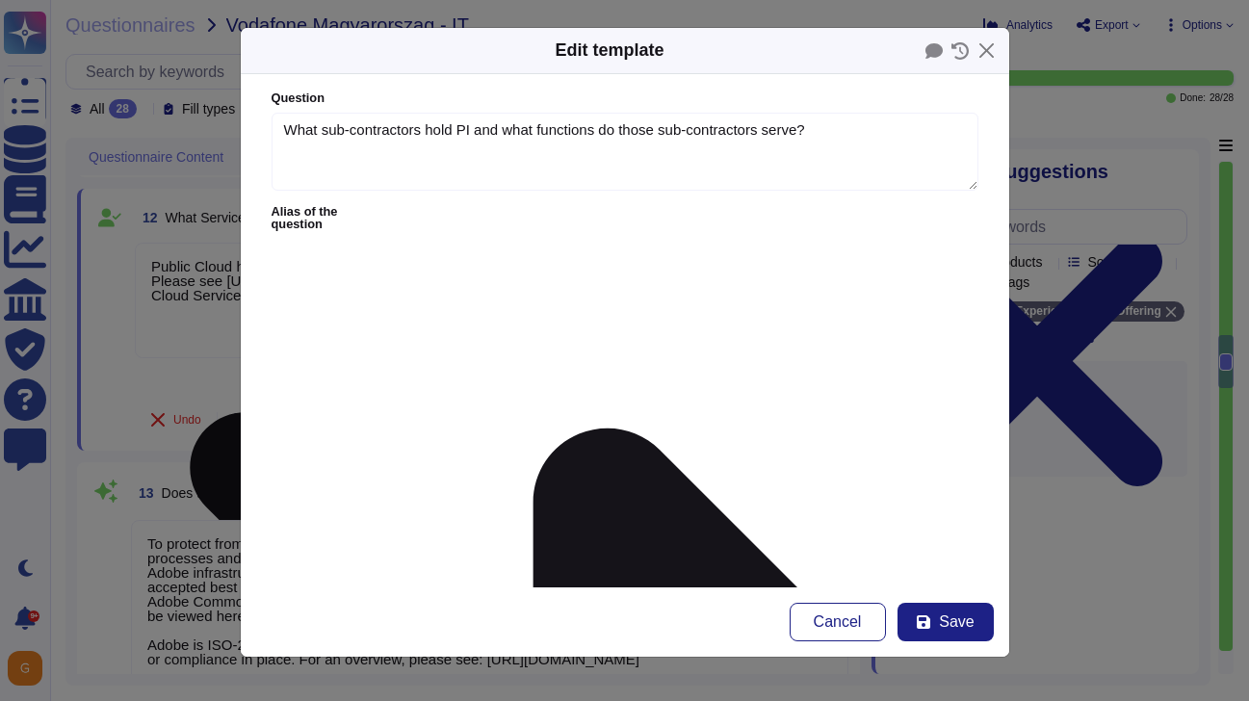
type textarea "What sub-contractors hold PI and what functions do those sub-contractors serve?"
type textarea "Public Cloud hosting providers store all customer data but do not have logical …"
click at [978, 54] on button "Close" at bounding box center [987, 51] width 30 height 30
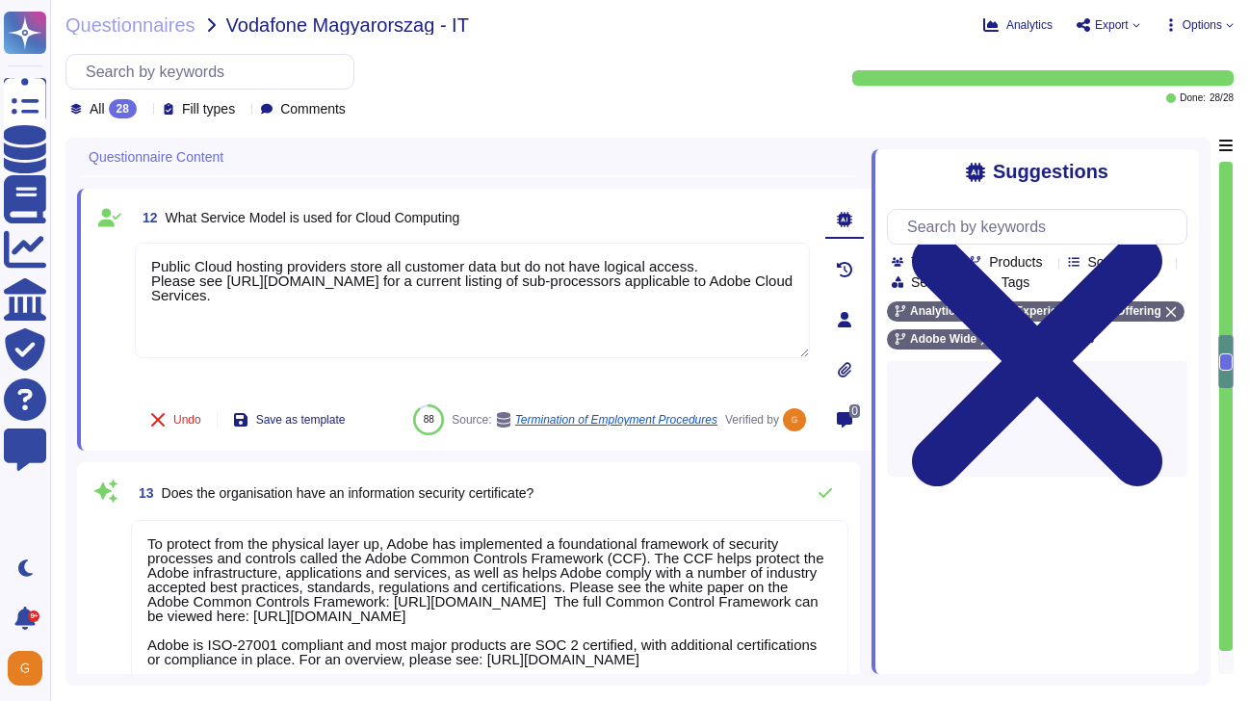
click at [669, 513] on div "13 Does the organisation have an information security certificate? To protect f…" at bounding box center [469, 612] width 760 height 276
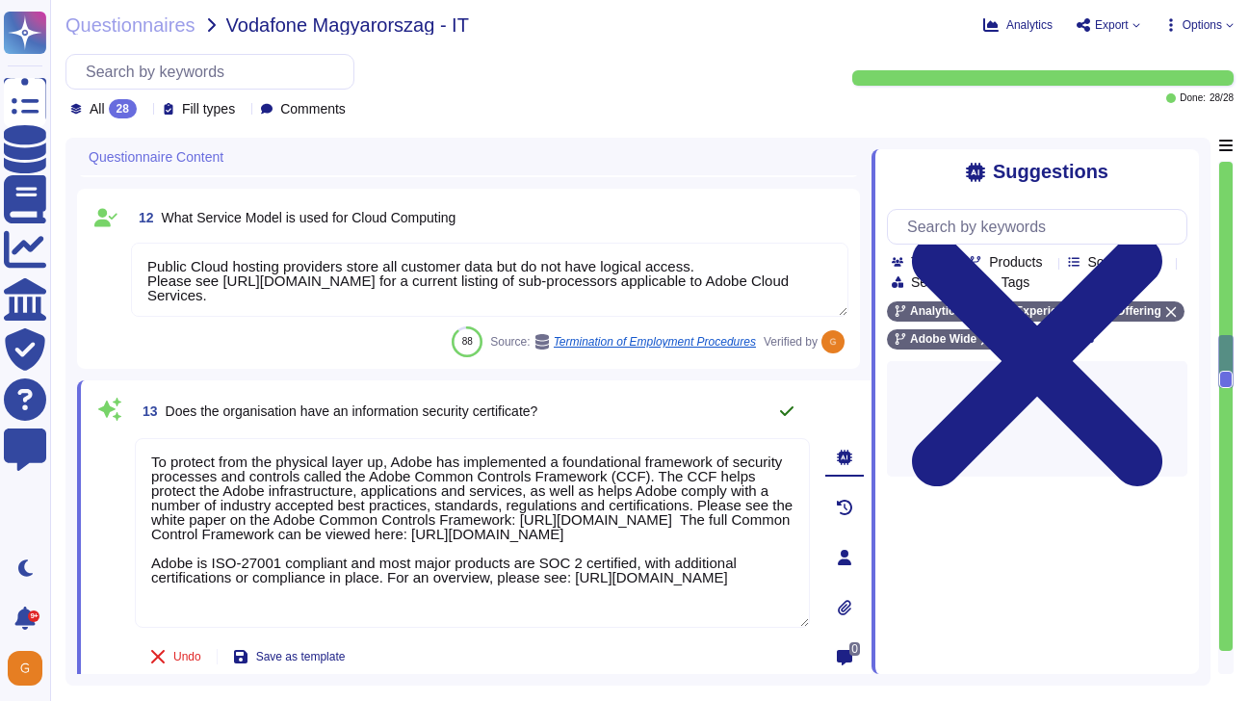
click at [790, 419] on button at bounding box center [787, 411] width 46 height 39
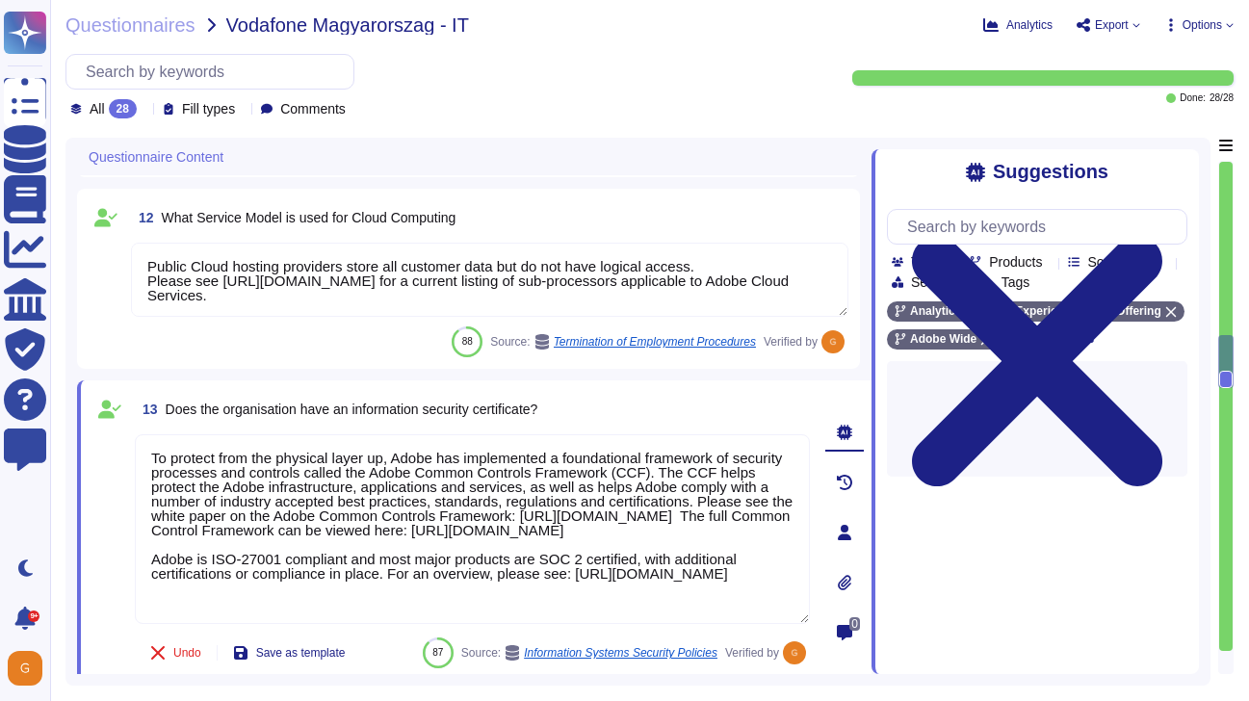
type textarea "Adobe performs internal readiness assessment and external audits periodically o…"
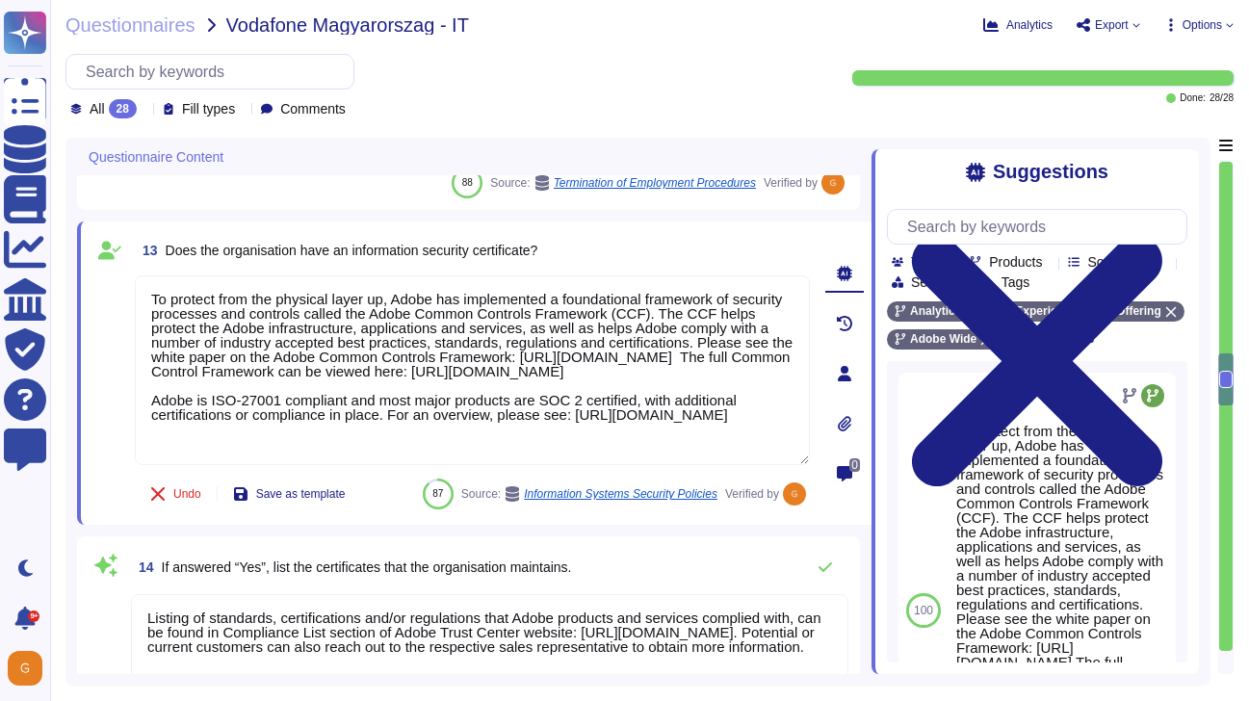
scroll to position [2, 0]
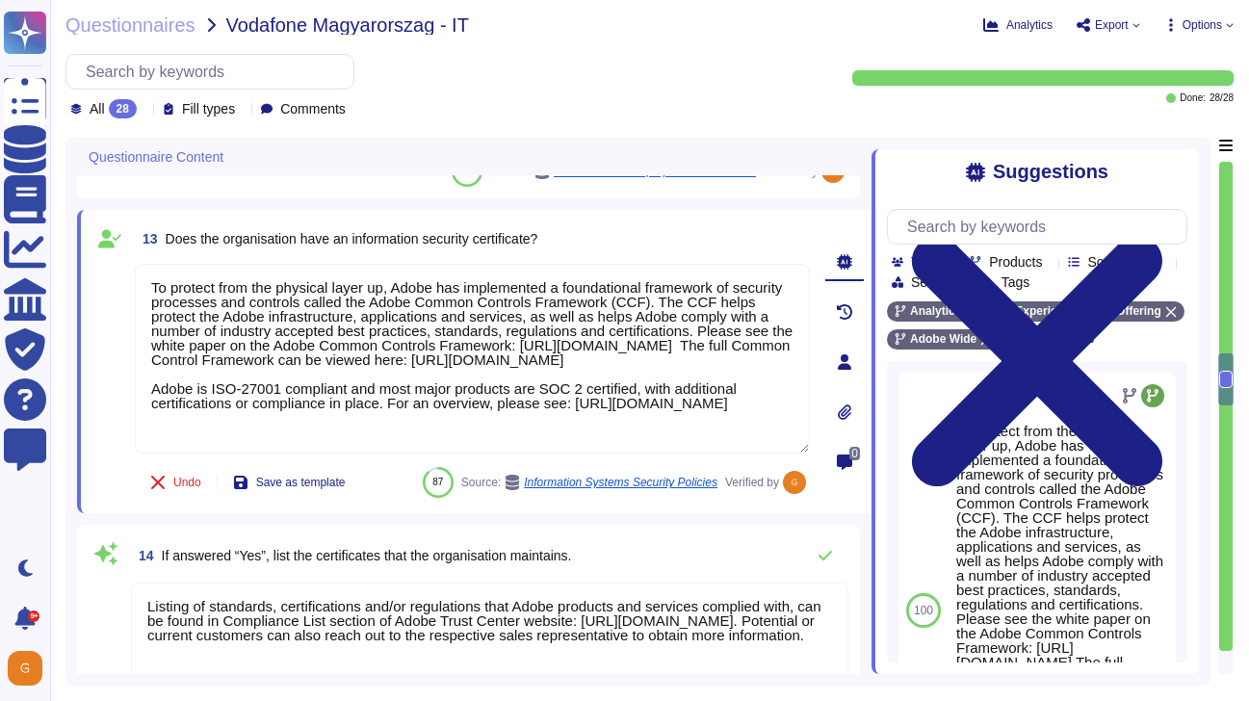
type textarea "As part of Adobe's commitment to the security of its products and services, Ado…"
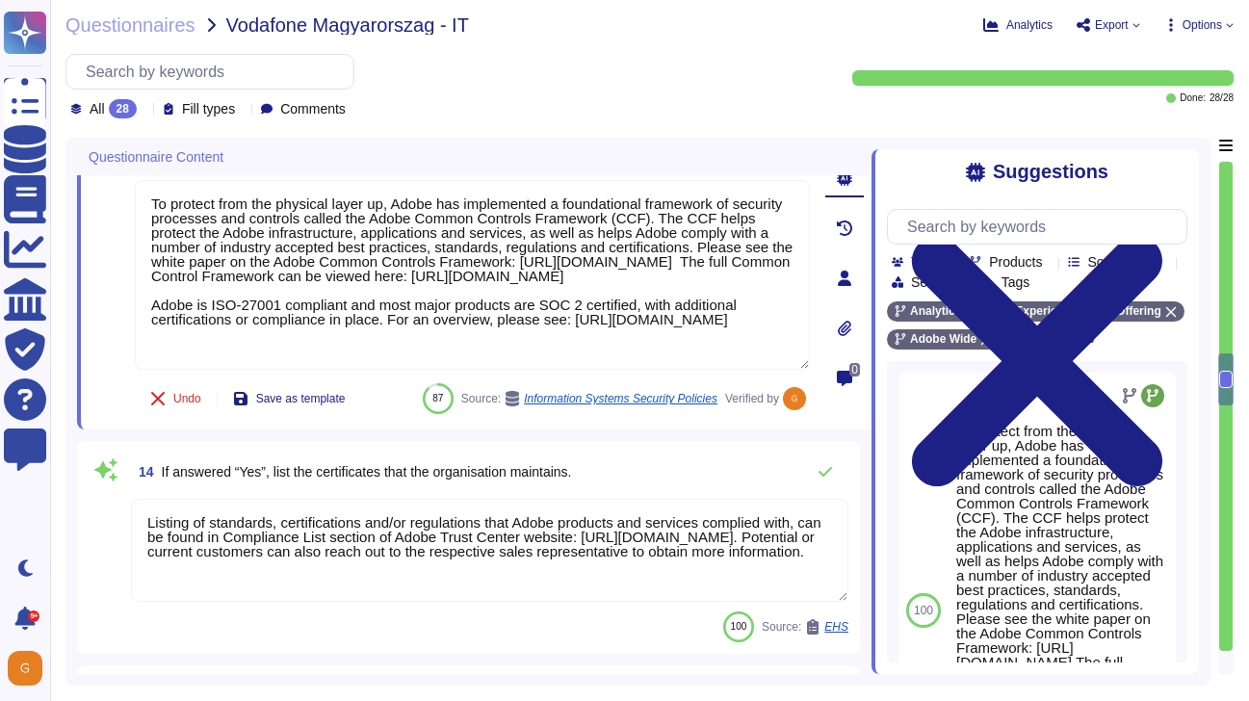
scroll to position [2529, 0]
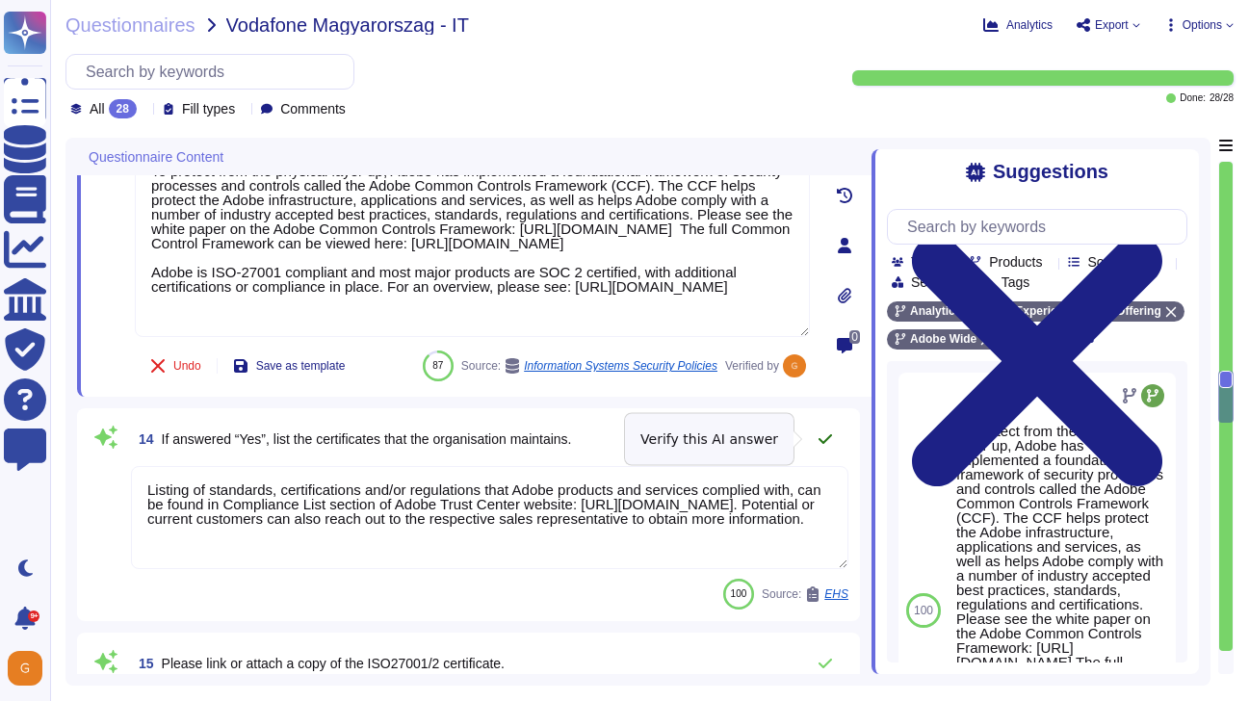
click at [831, 444] on icon at bounding box center [824, 438] width 15 height 15
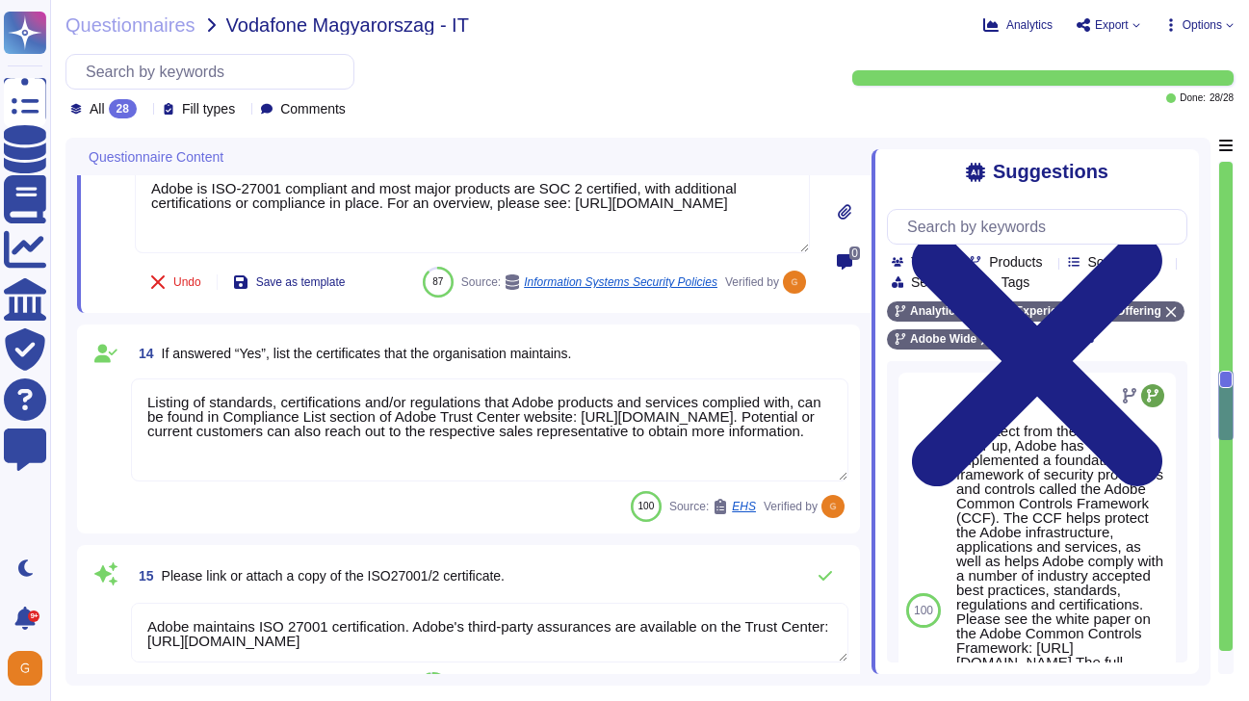
type textarea "In alignment with ISO 27001, Adobe has developed a Risk Management program to m…"
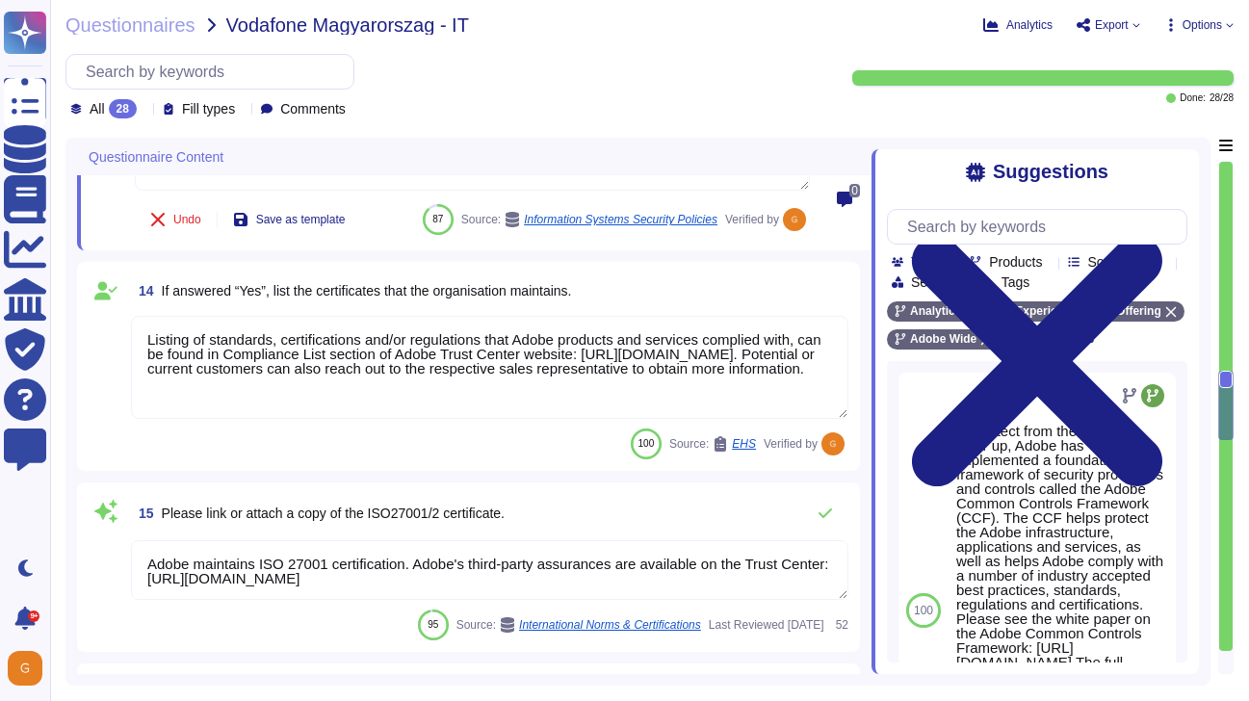
scroll to position [2669, 0]
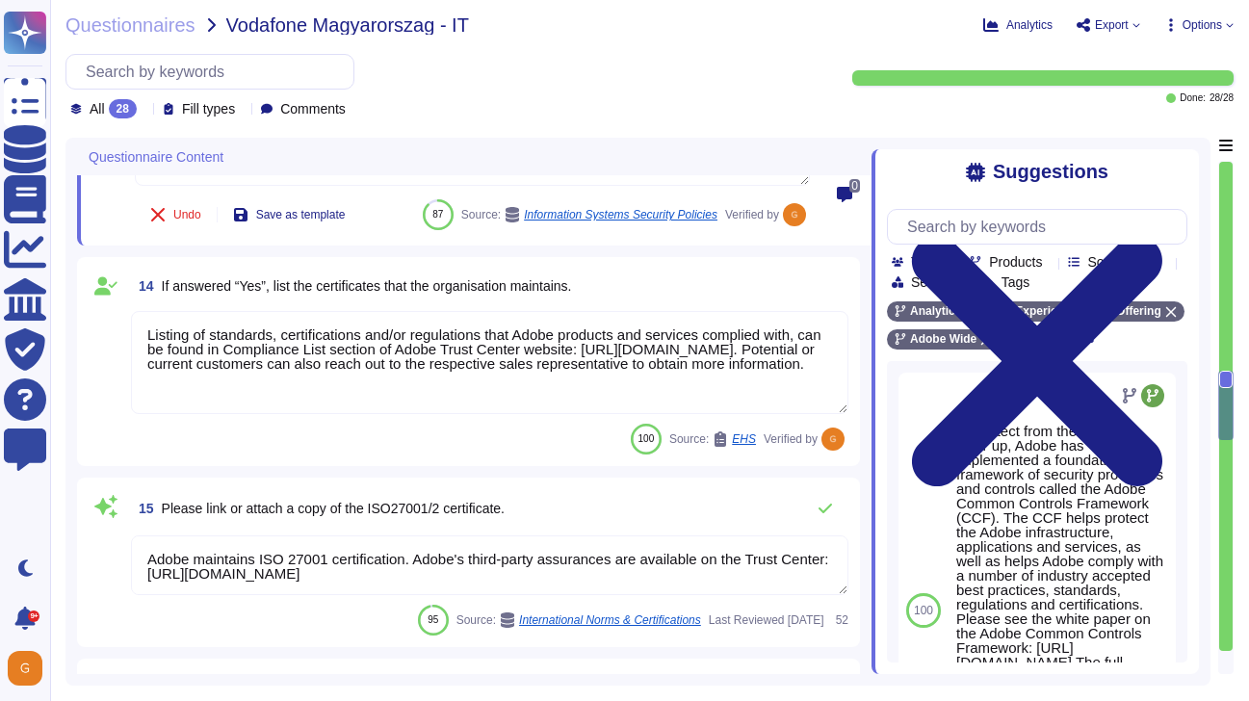
click at [543, 580] on textarea "Adobe maintains ISO 27001 certification. Adobe's third-party assurances are ava…" at bounding box center [489, 565] width 717 height 60
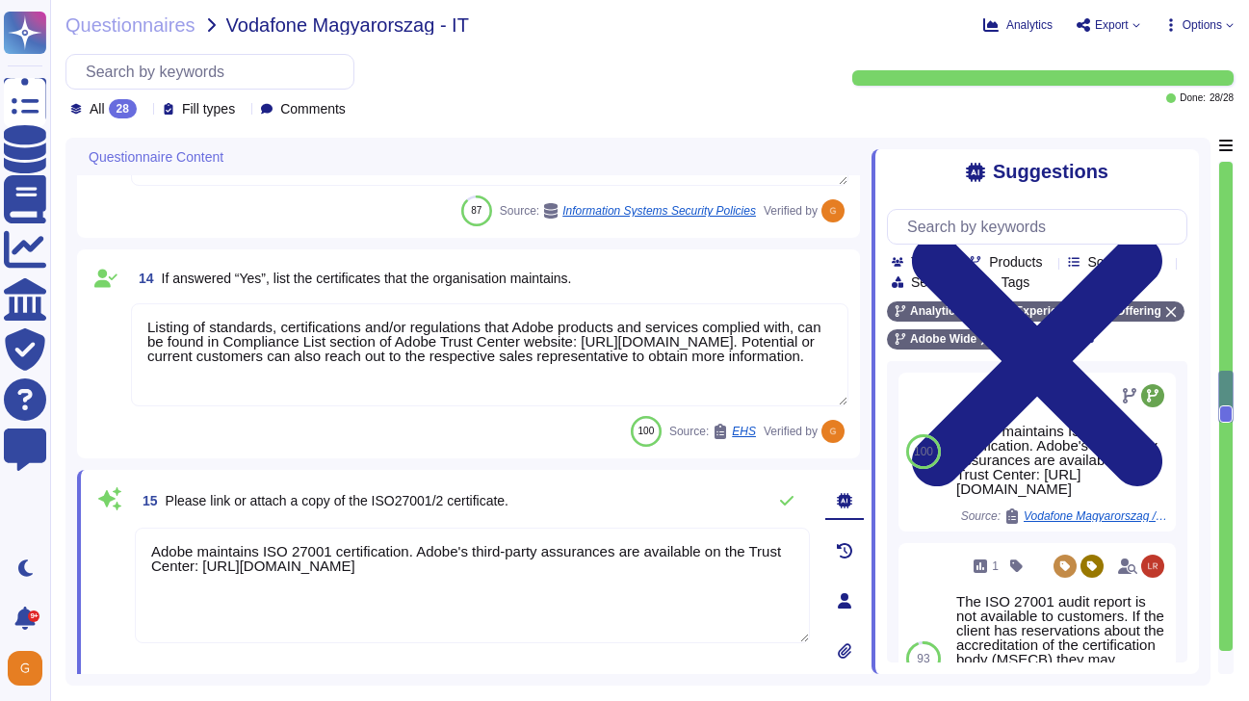
drag, startPoint x: 552, startPoint y: 562, endPoint x: 122, endPoint y: 519, distance: 431.6
click at [122, 519] on div "15 Please link or attach a copy of the ISO27001/2 certificate. Adobe maintains …" at bounding box center [450, 600] width 717 height 239
paste textarea "[URL][DOMAIN_NAME]"
click at [151, 563] on textarea "[URL][DOMAIN_NAME]" at bounding box center [472, 586] width 675 height 116
click at [150, 550] on textarea "[URL][DOMAIN_NAME]" at bounding box center [472, 586] width 675 height 116
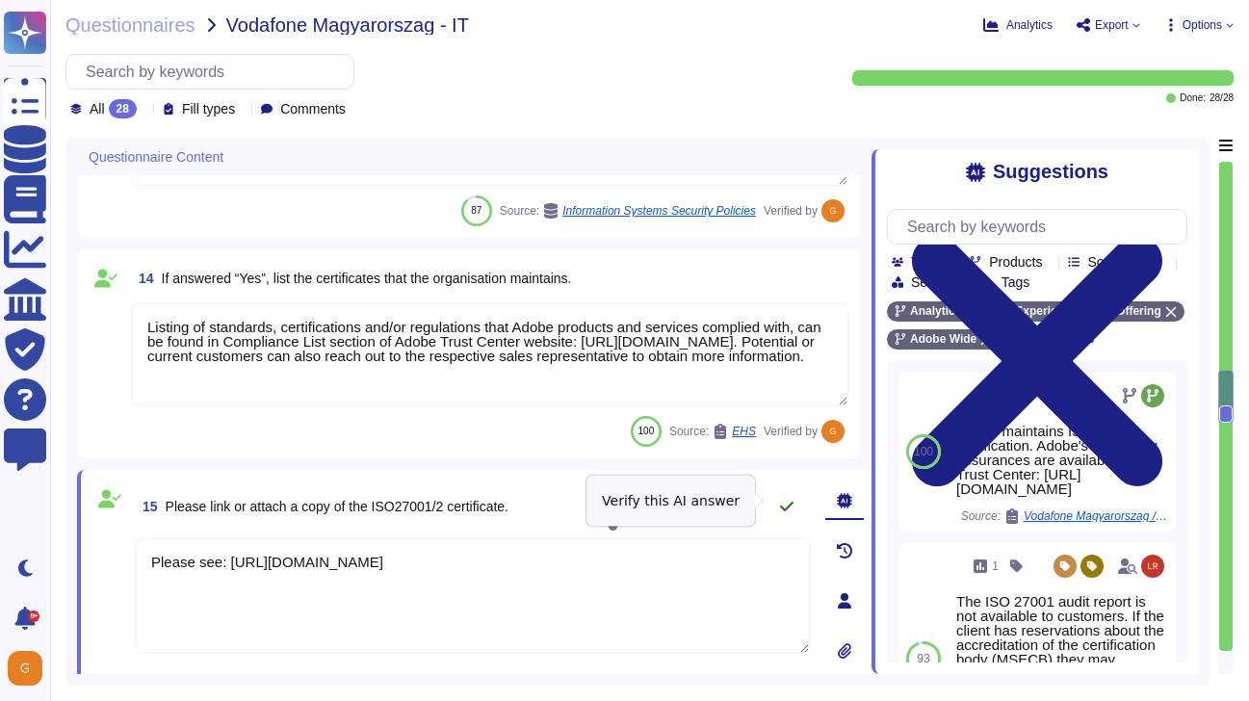
click at [784, 499] on icon at bounding box center [786, 506] width 15 height 15
type textarea "Please see: [URL][DOMAIN_NAME]"
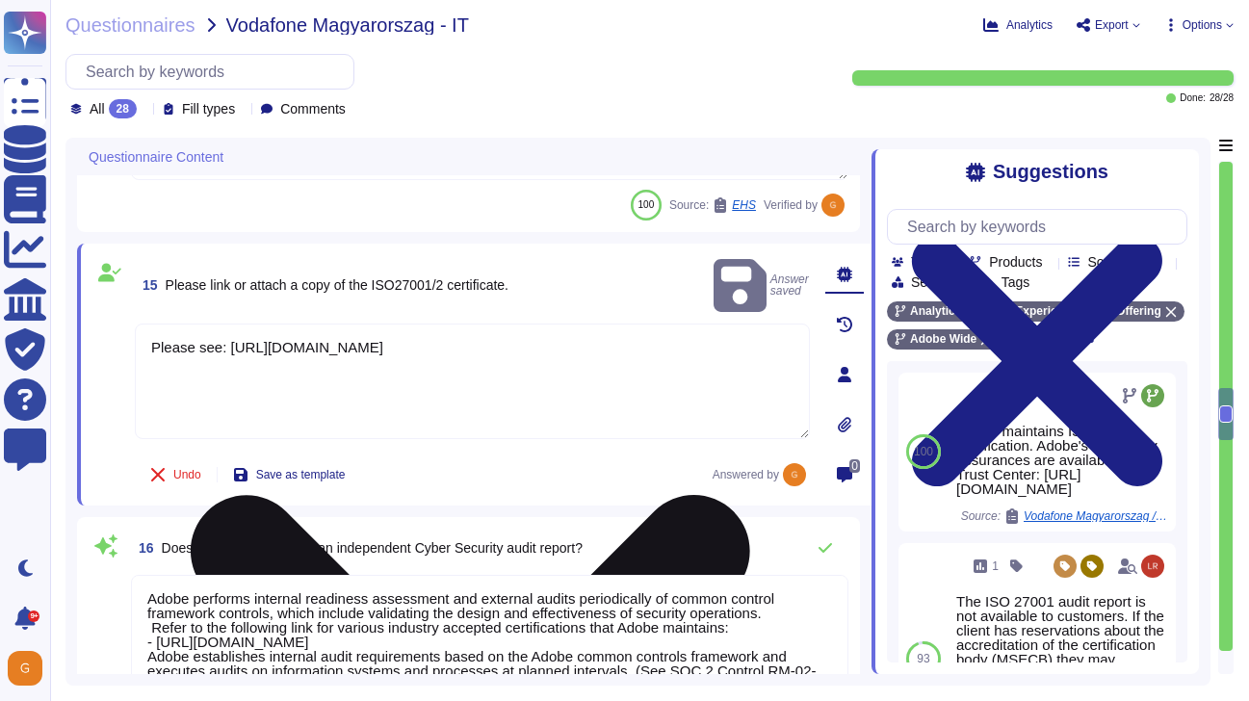
type textarea "In alignment with ISO 27001, Adobe has developed a Risk Management program to m…"
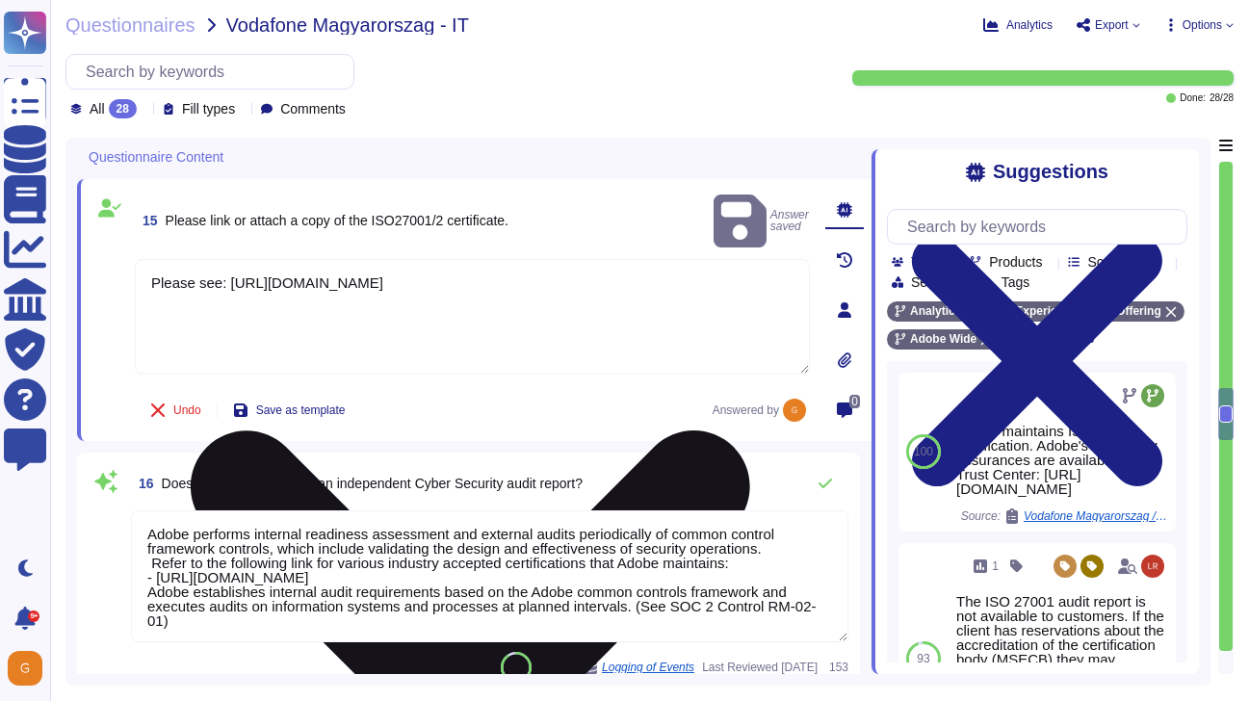
scroll to position [2982, 0]
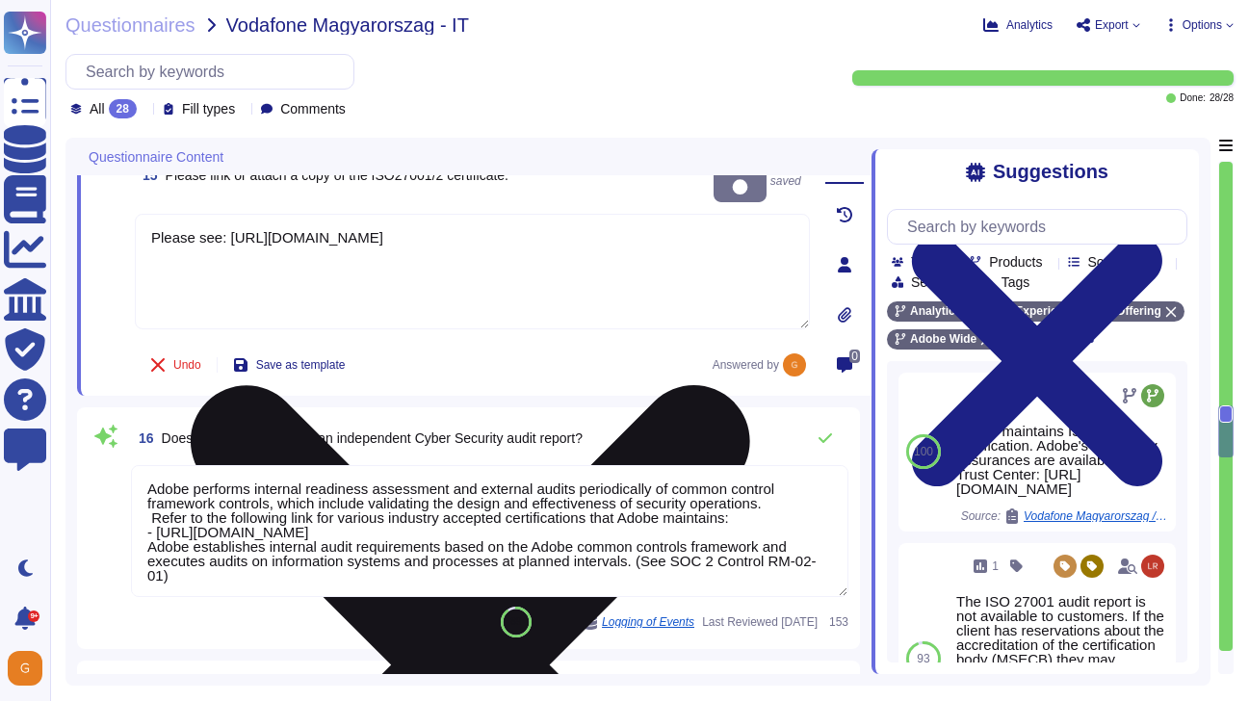
type textarea "All SOC reports dated after [DATE] are governed by SSAE 18. This includes Adobe…"
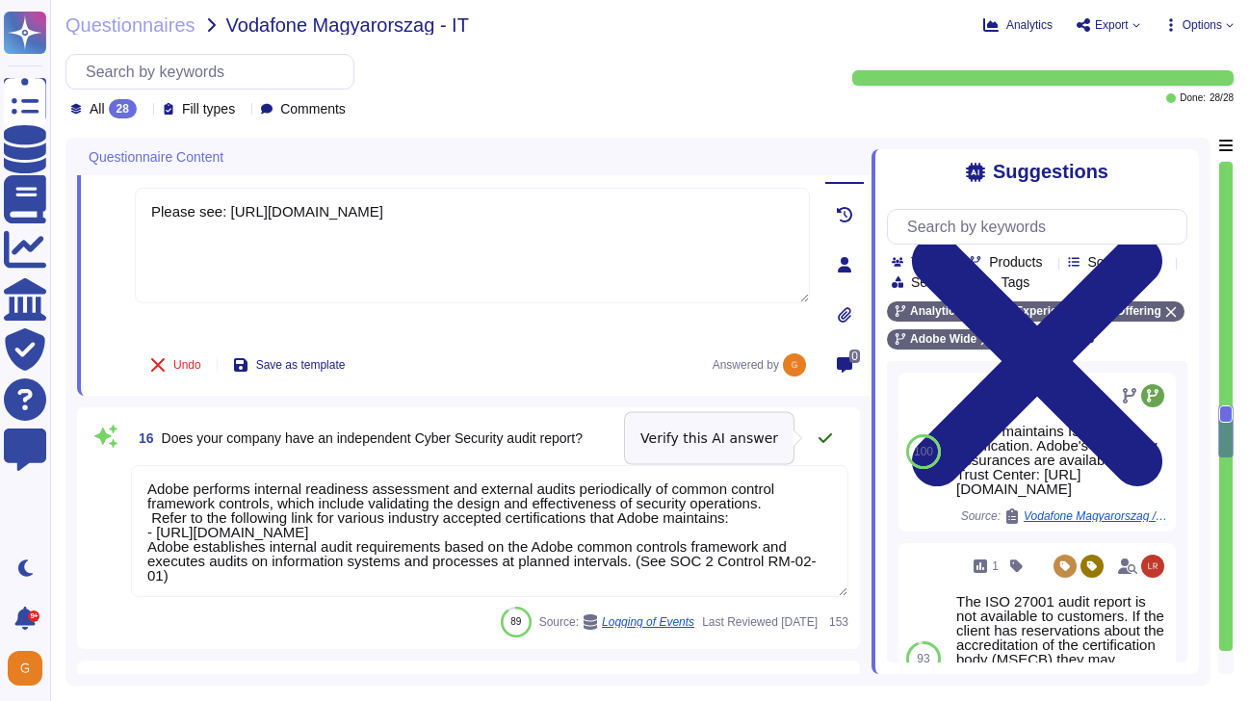
click at [821, 437] on icon at bounding box center [824, 437] width 15 height 15
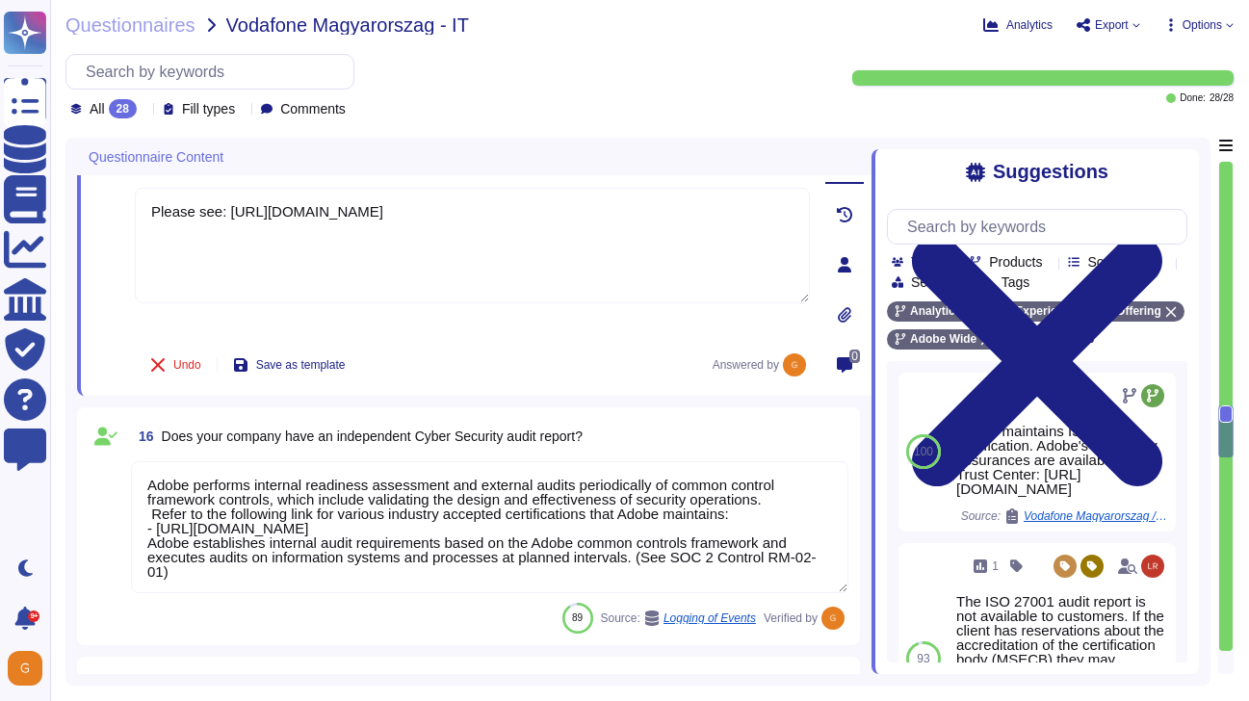
type textarea "Security and Privacy Policies and Standards are documented, reviewed annually, …"
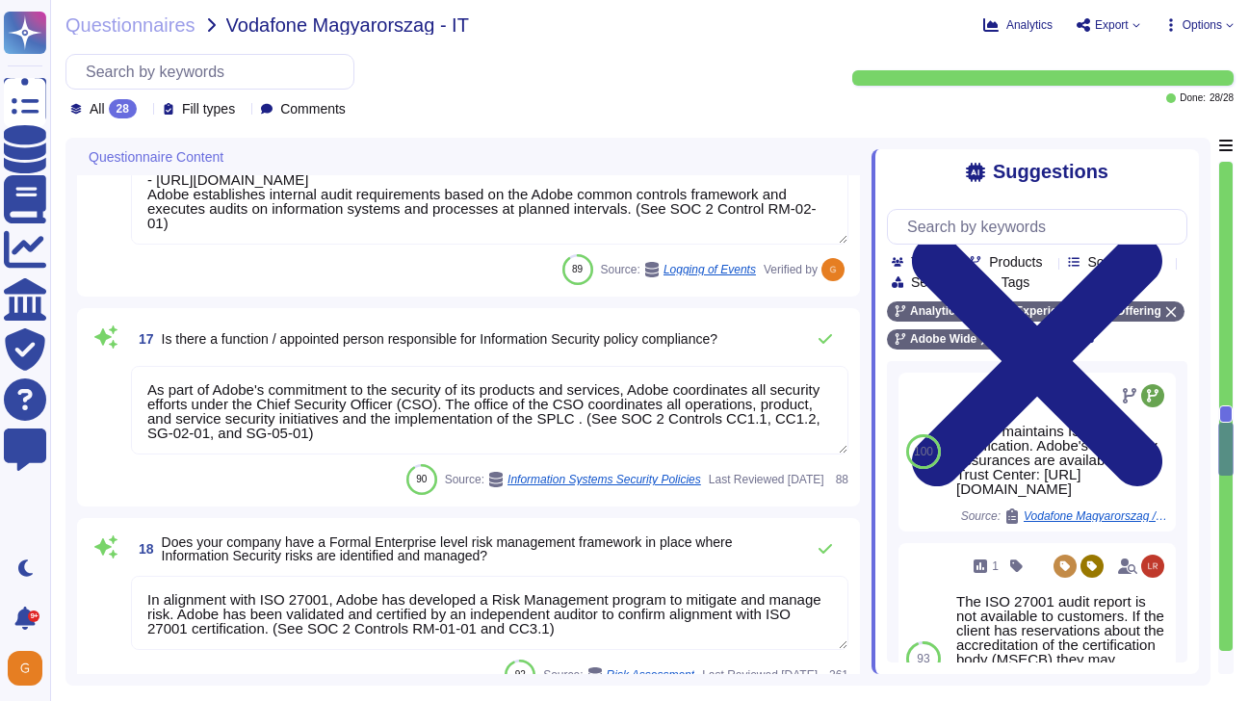
scroll to position [3333, 0]
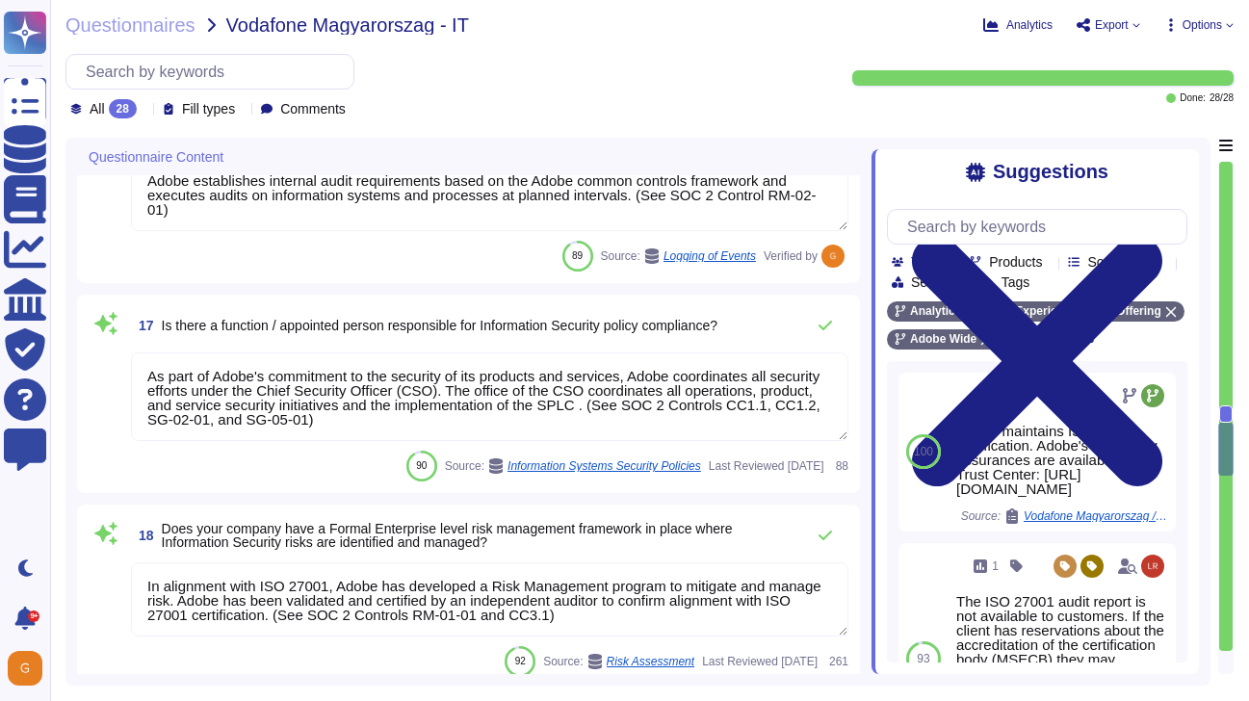
type textarea "At Adobe, we have a robust Secure Product Lifecycle (SPLC) Process that include…"
click at [832, 327] on icon at bounding box center [824, 325] width 15 height 15
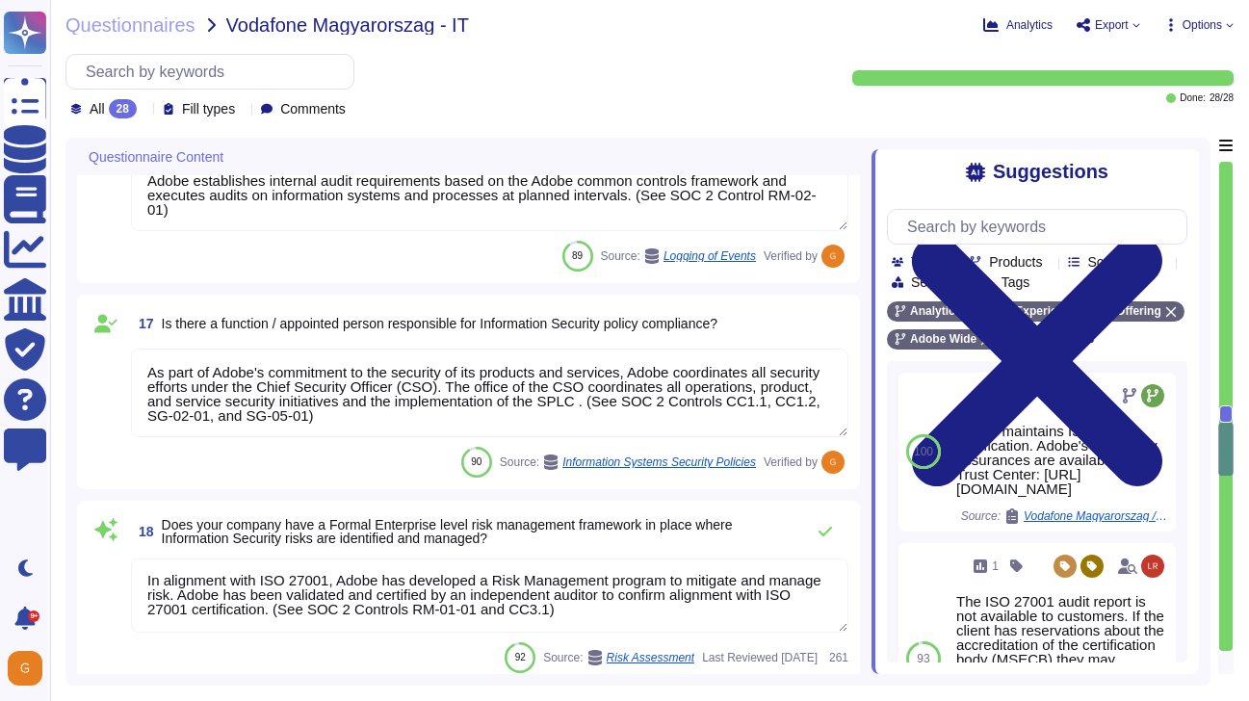
scroll to position [0, 0]
click at [819, 530] on icon at bounding box center [824, 531] width 15 height 15
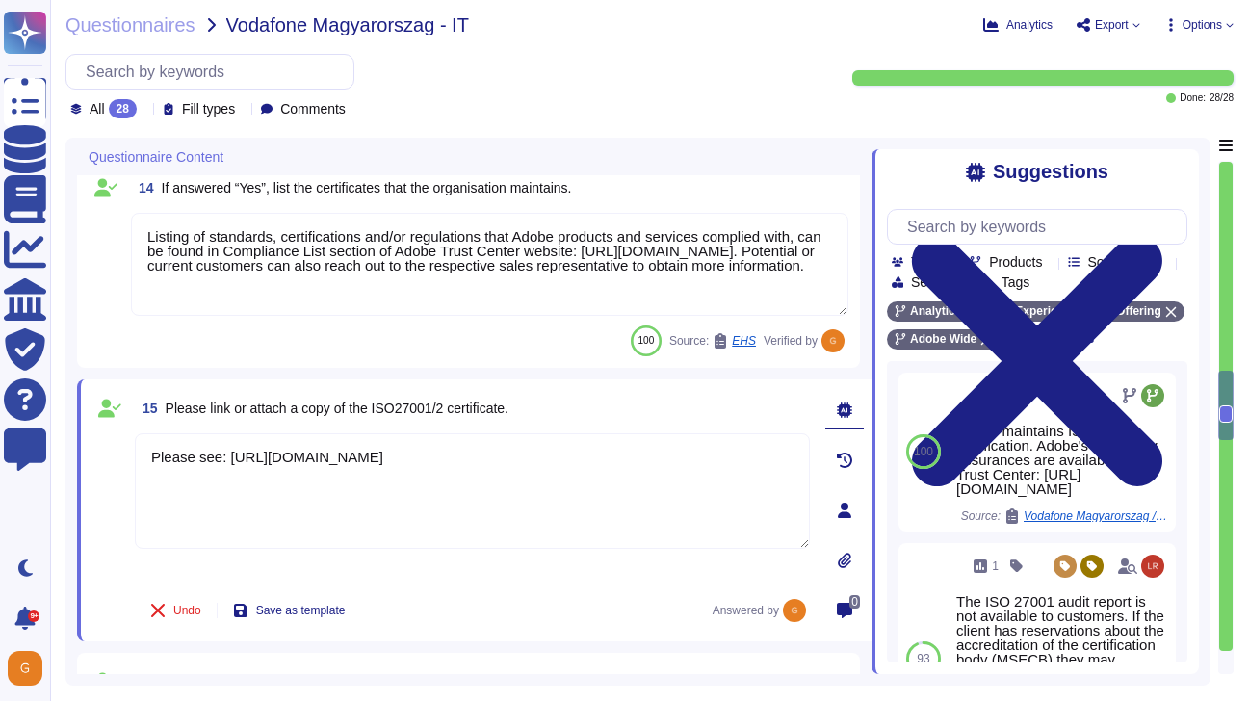
type textarea "Public Cloud hosting providers store all customer data but do not have logical …"
type textarea "To protect from the physical layer up, Adobe has implemented a foundational fra…"
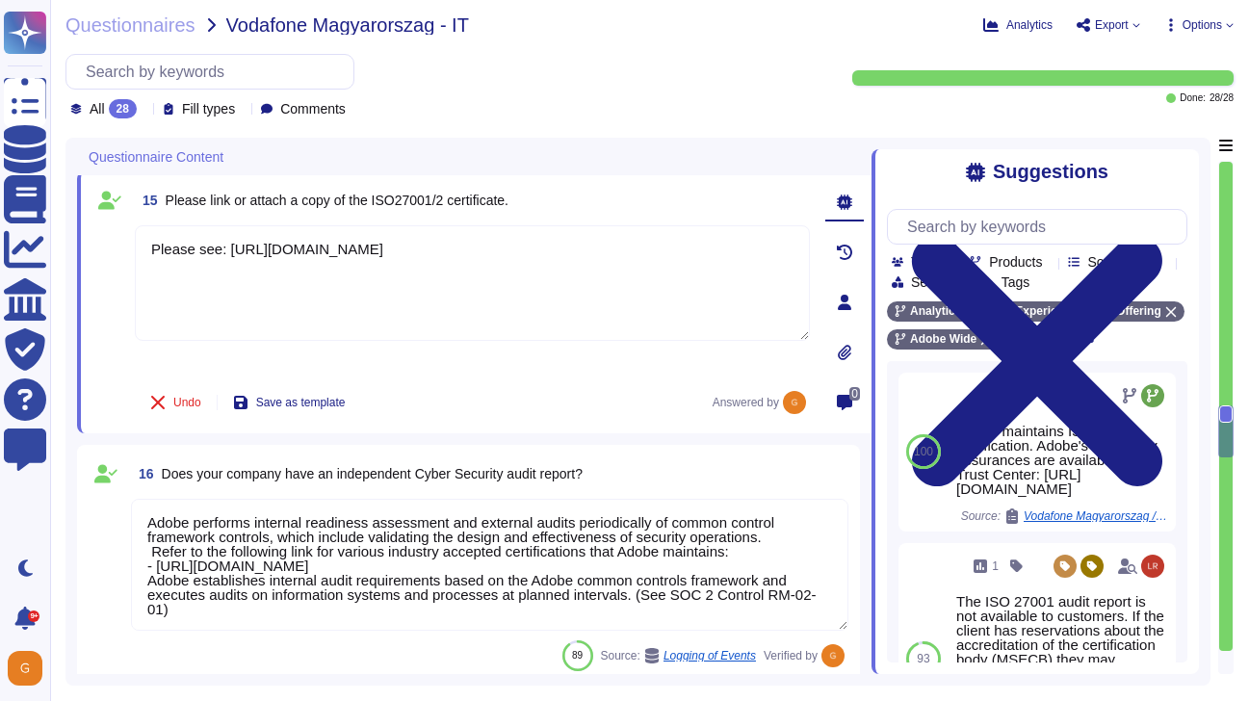
type textarea "All SOC reports dated after [DATE] are governed by SSAE 18. This includes Adobe…"
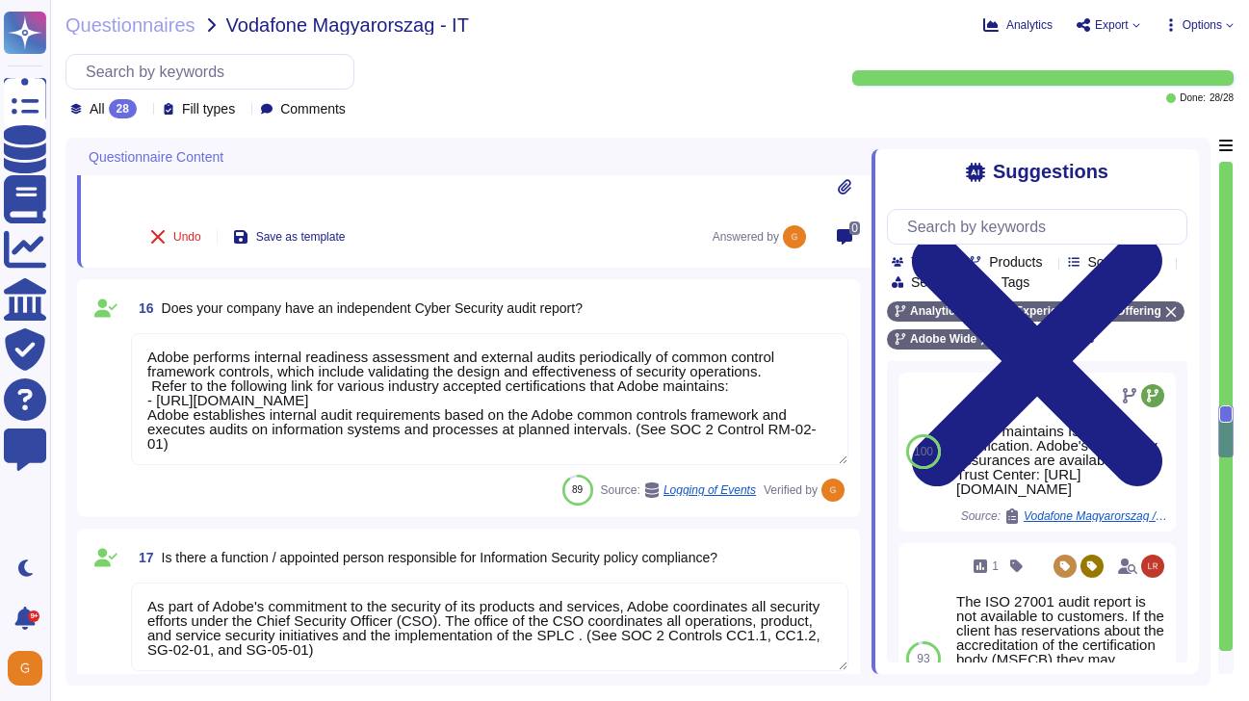
type textarea "Security and Privacy Policies and Standards are documented, reviewed annually, …"
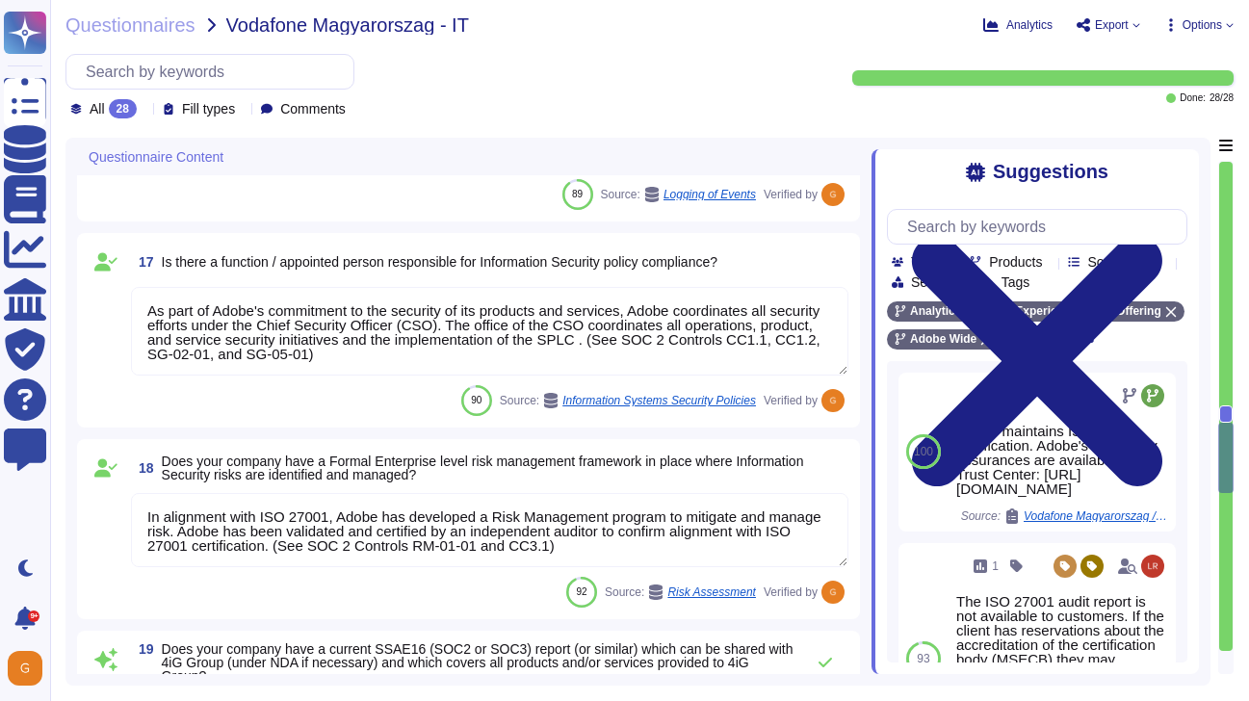
type textarea "At Adobe, we have a robust Secure Product Lifecycle (SPLC) Process that include…"
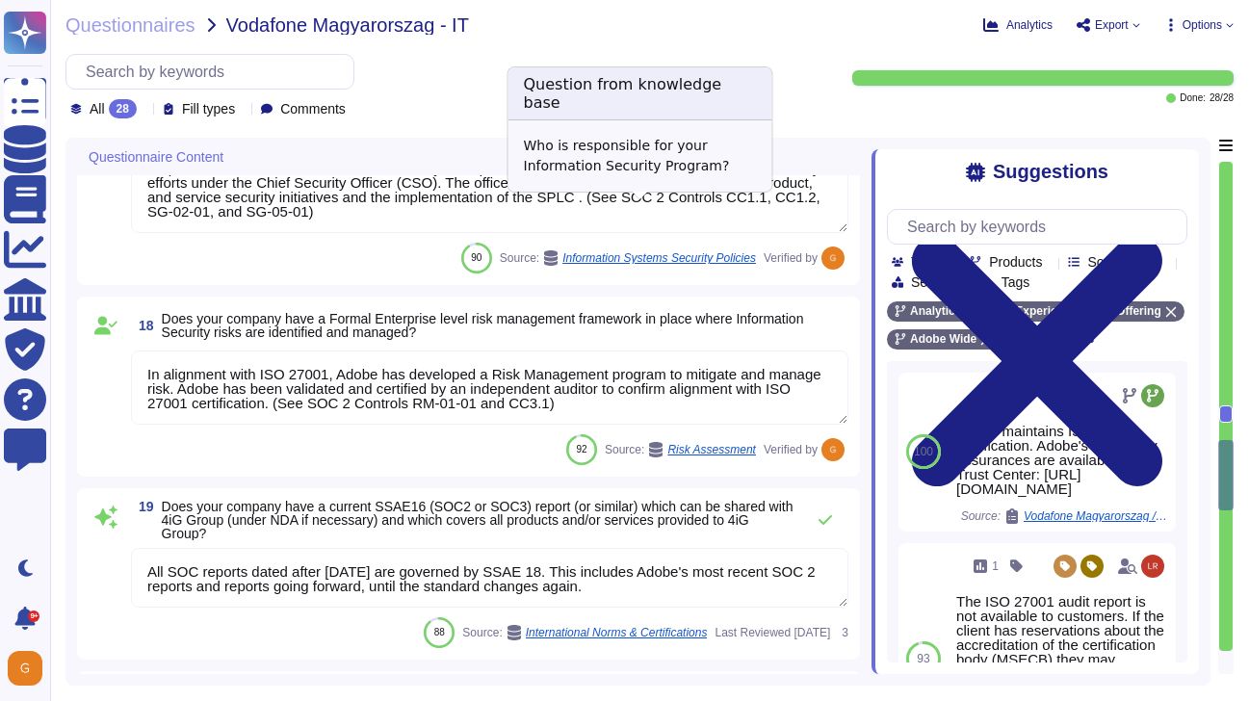
type textarea "The Adobe Cyber Defense Center (ACDC) tracks all incidents to resolution. Adobe…"
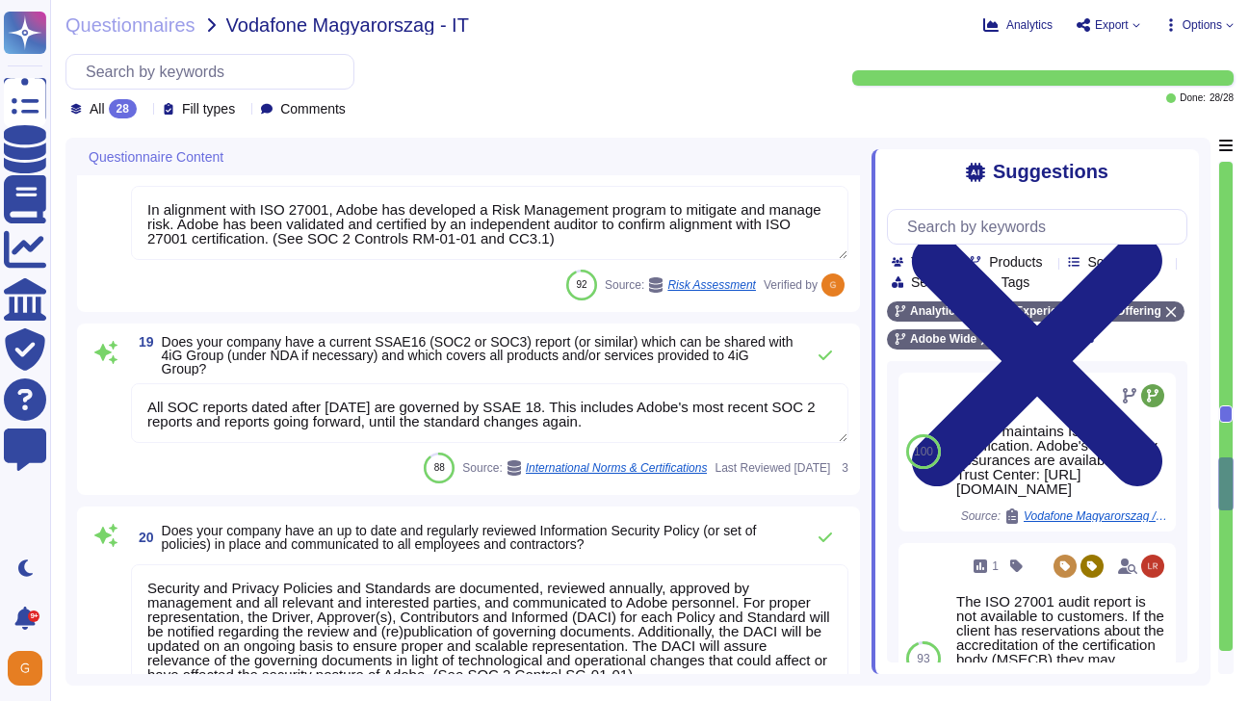
scroll to position [3691, 0]
click at [822, 357] on icon at bounding box center [824, 355] width 13 height 10
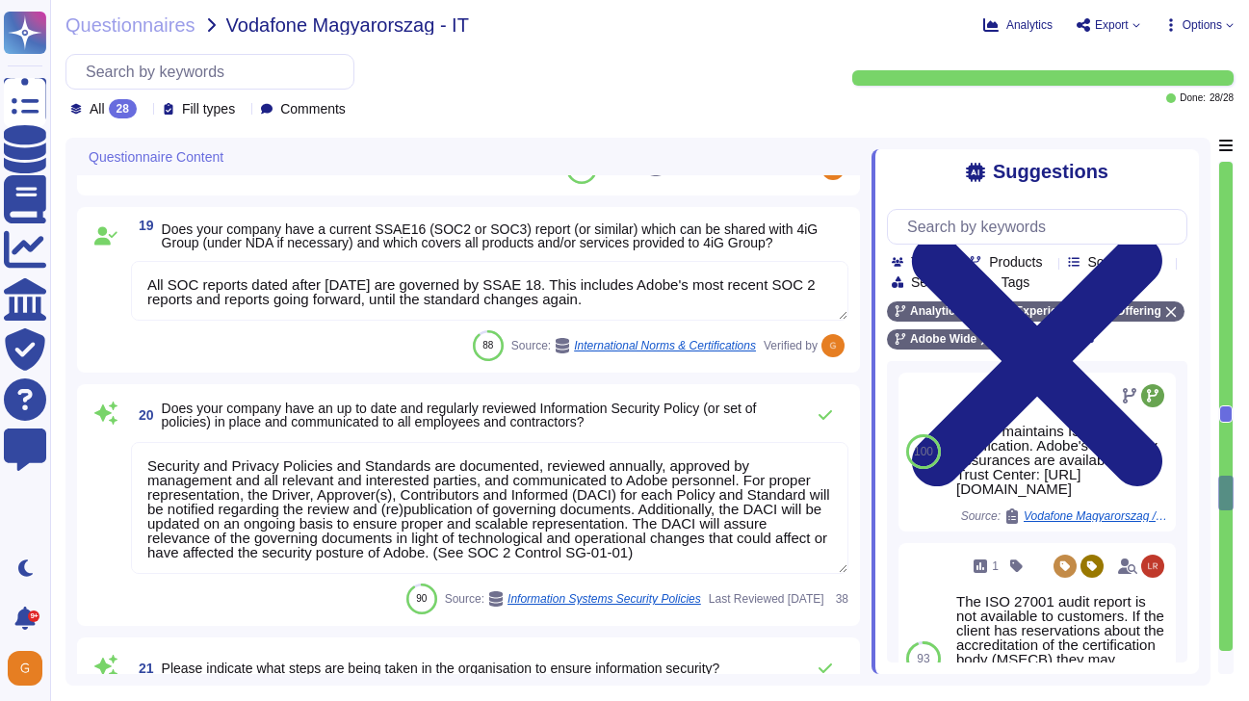
type textarea "N/A"
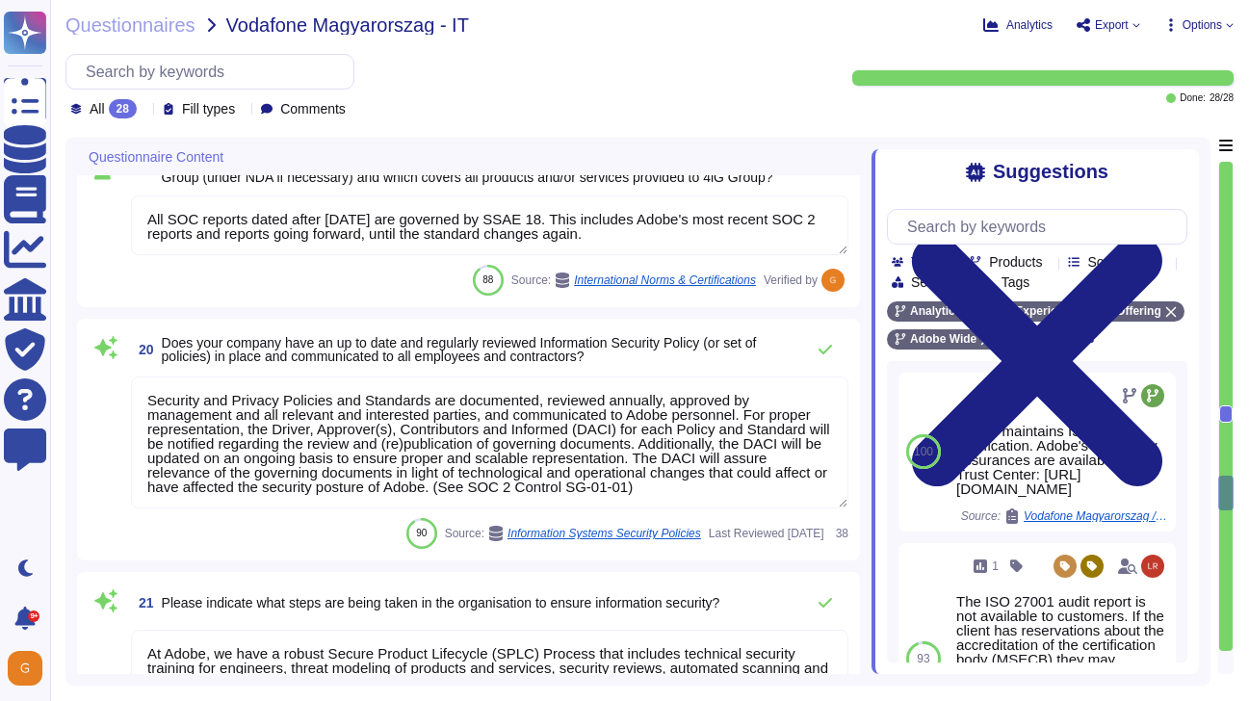
scroll to position [3870, 0]
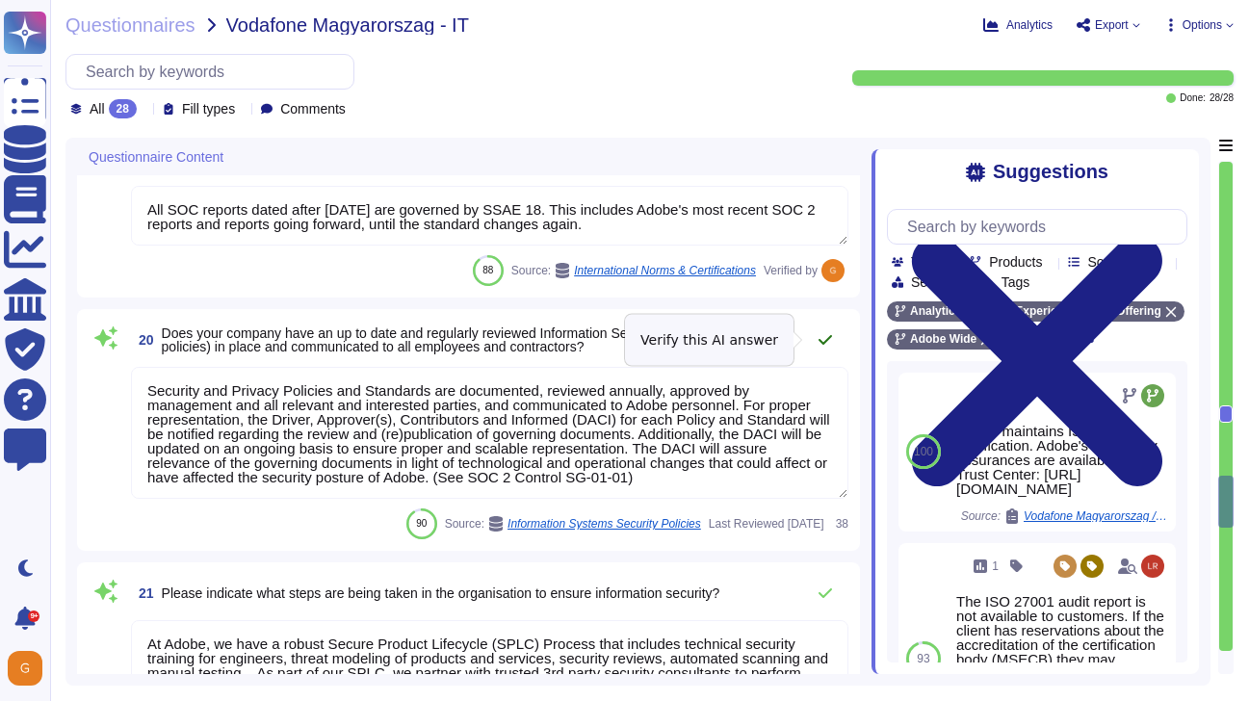
click at [818, 337] on icon at bounding box center [824, 339] width 15 height 15
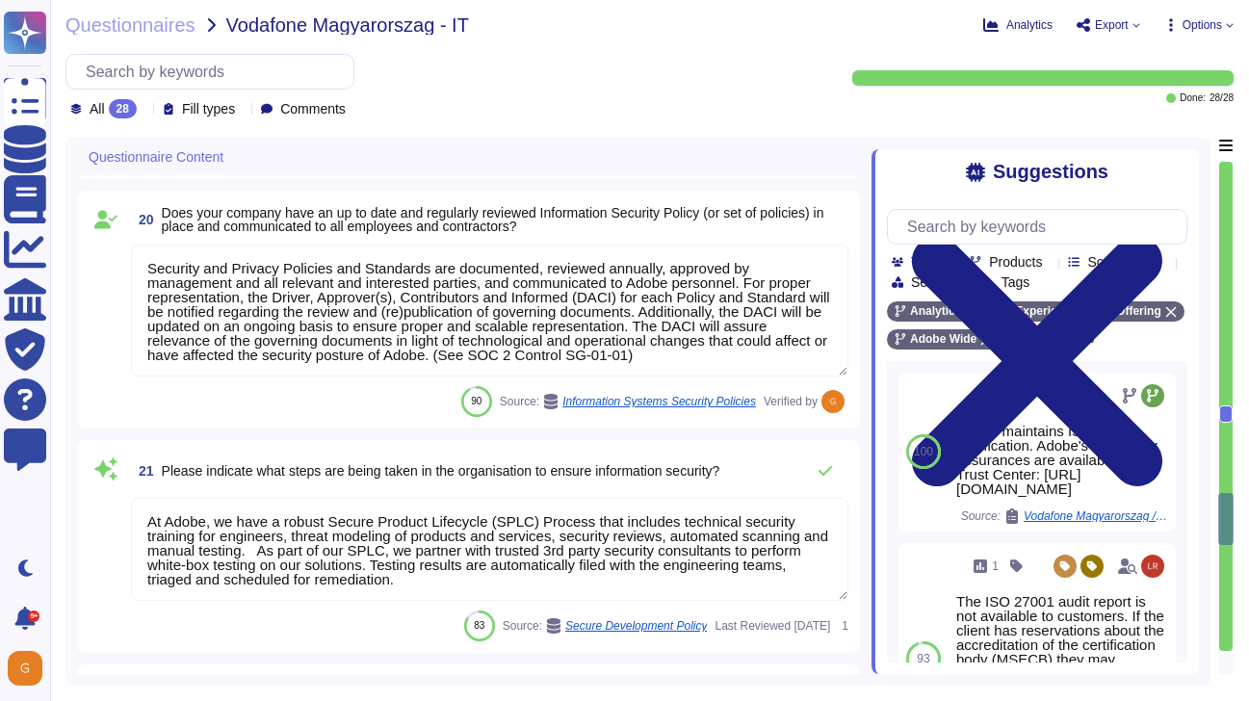
type textarea "N/A"
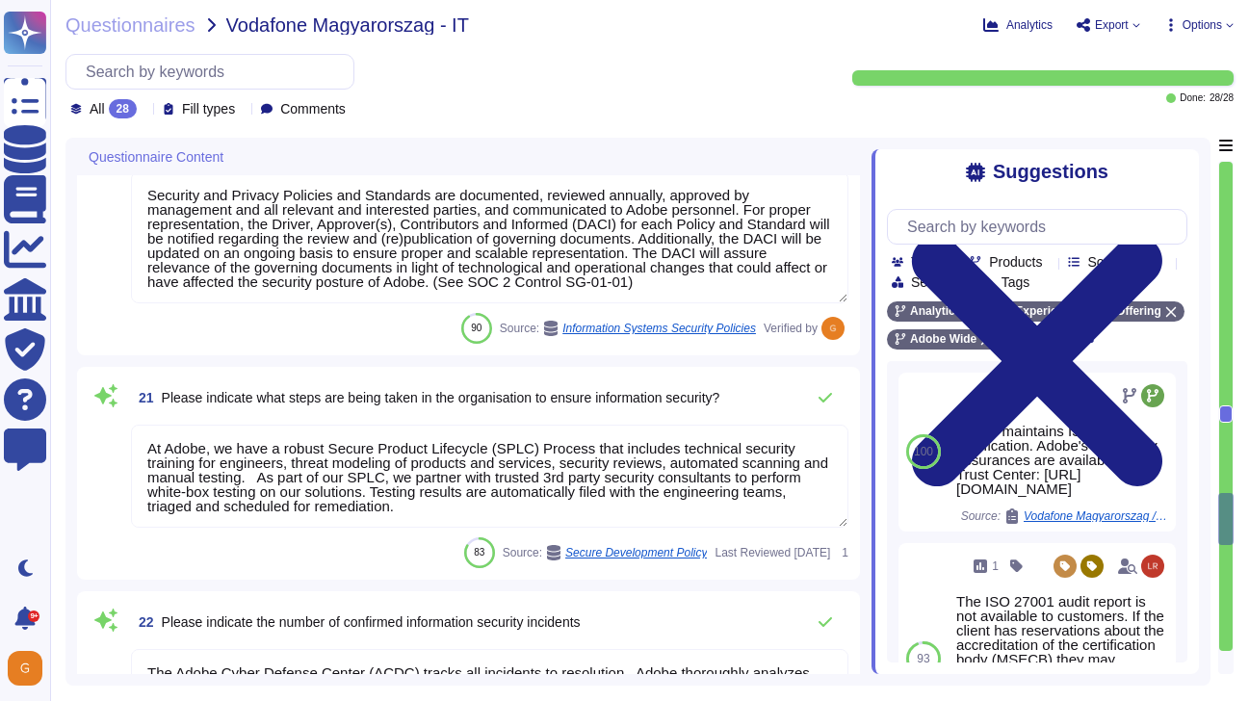
scroll to position [4049, 0]
click at [817, 395] on icon at bounding box center [824, 398] width 15 height 15
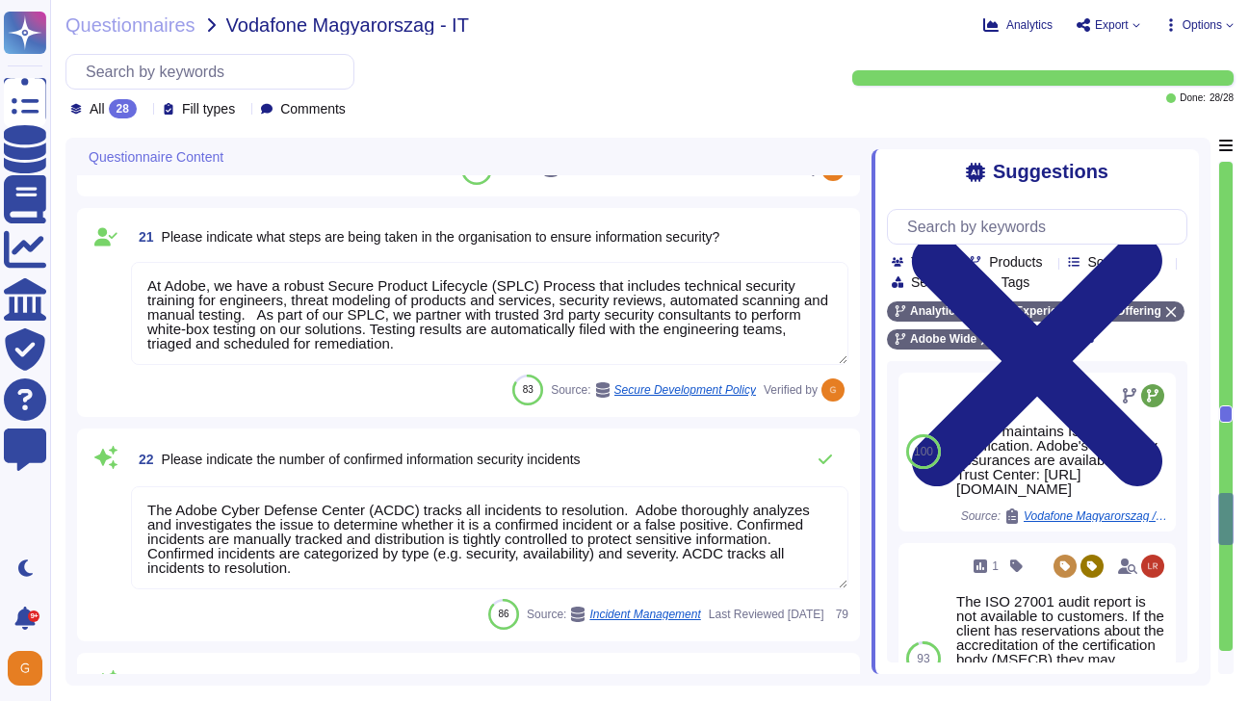
scroll to position [4236, 0]
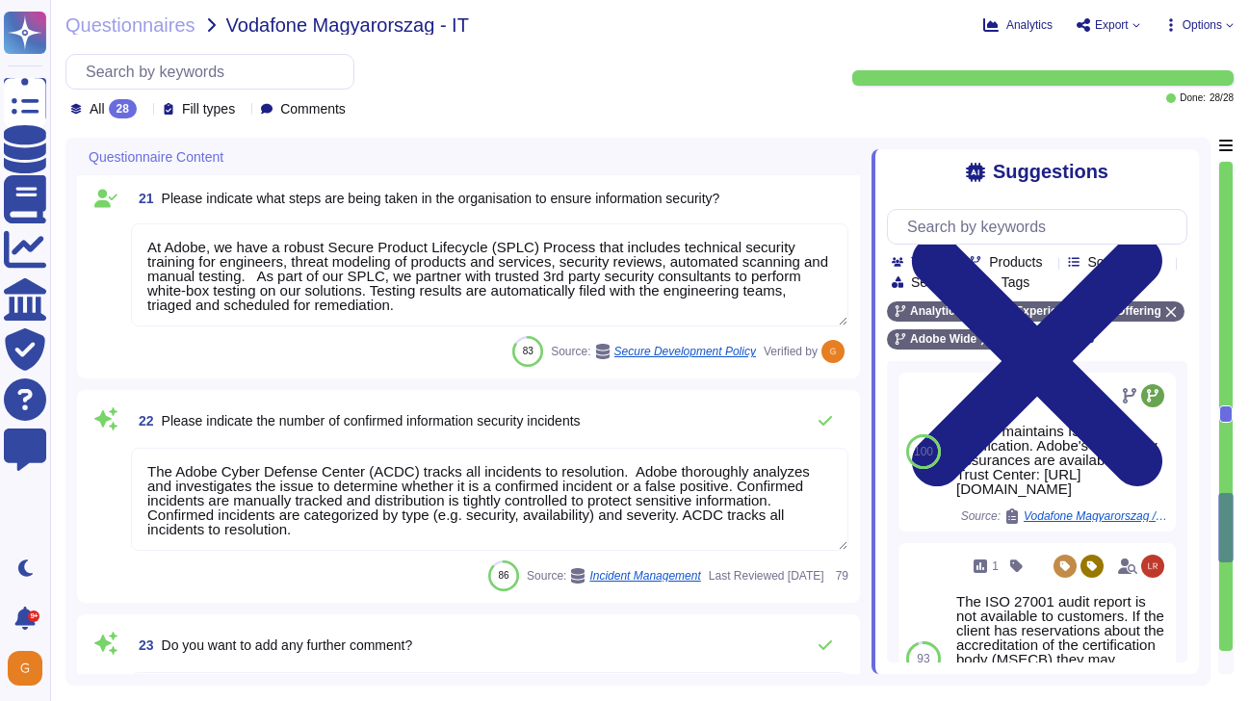
type textarea "N/A"
click at [722, 495] on textarea "The Adobe Cyber Defense Center (ACDC) tracks all incidents to resolution. Adobe…" at bounding box center [489, 499] width 717 height 103
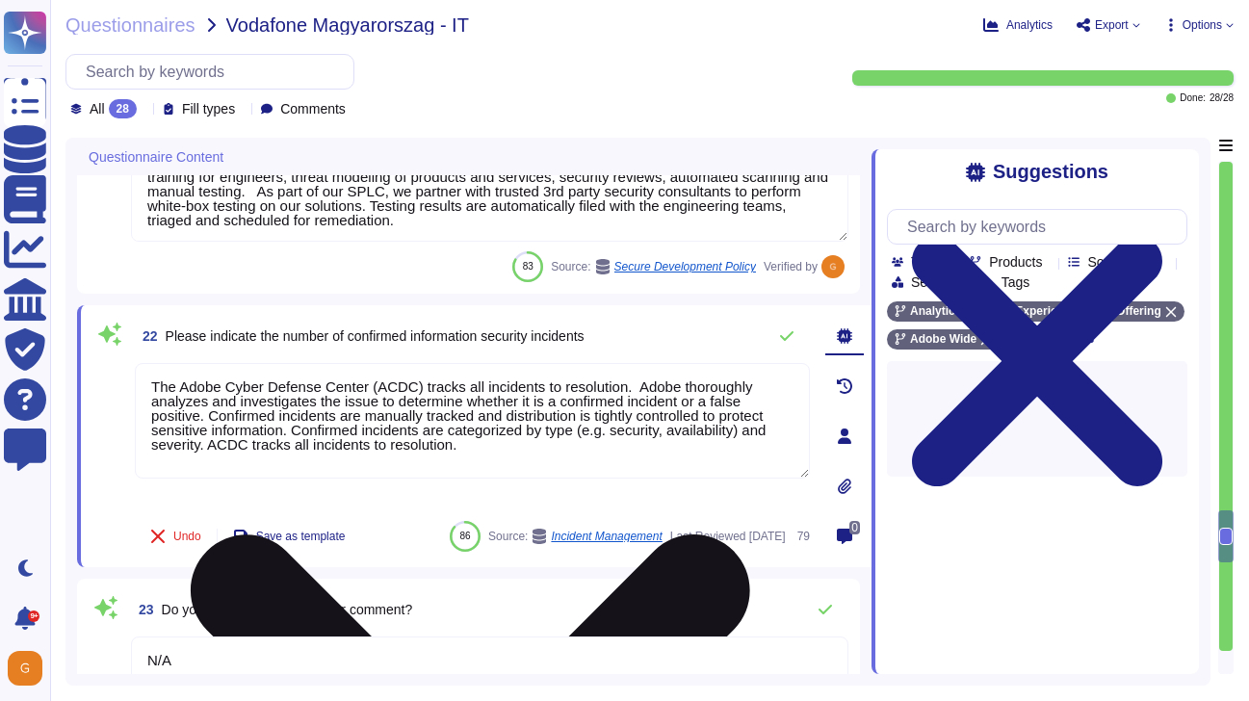
type textarea "Review and approval of Adobe corporate Information Security policies and standa…"
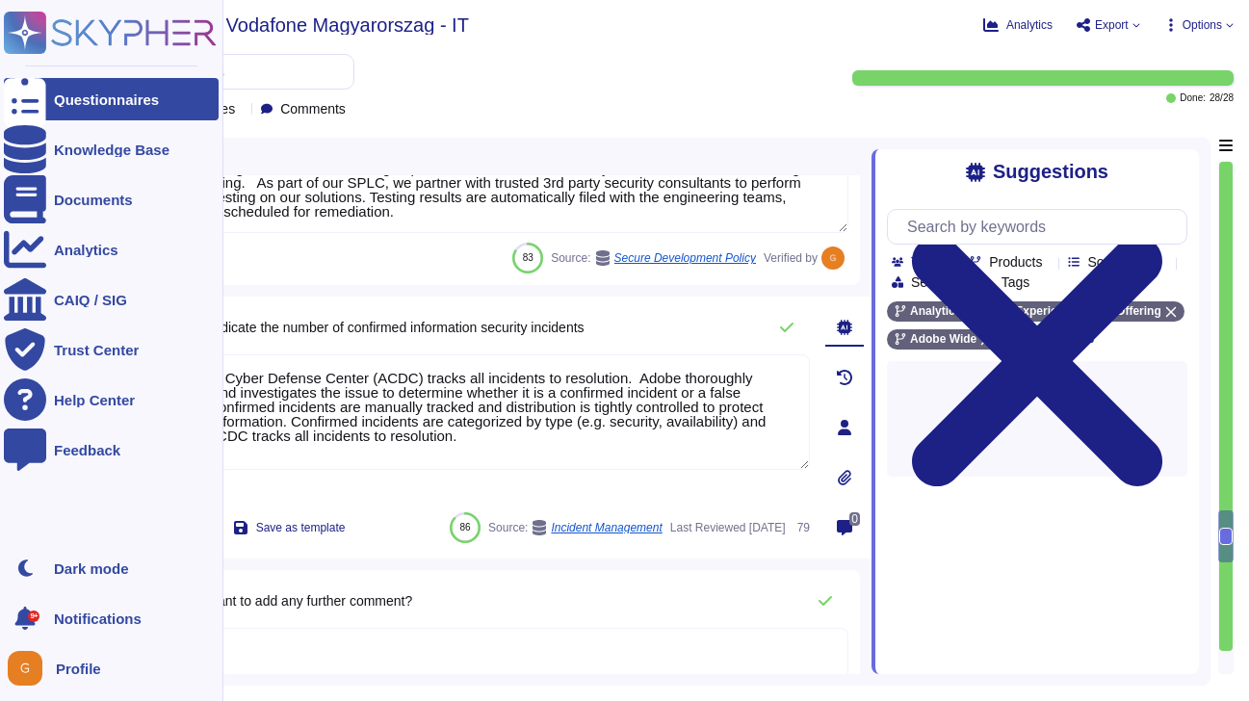
drag, startPoint x: 476, startPoint y: 440, endPoint x: 43, endPoint y: 326, distance: 447.0
click at [43, 326] on div "Questionnaires Knowledge Base Documents Analytics CAIQ / SIG Trust Center Help …" at bounding box center [624, 350] width 1249 height 701
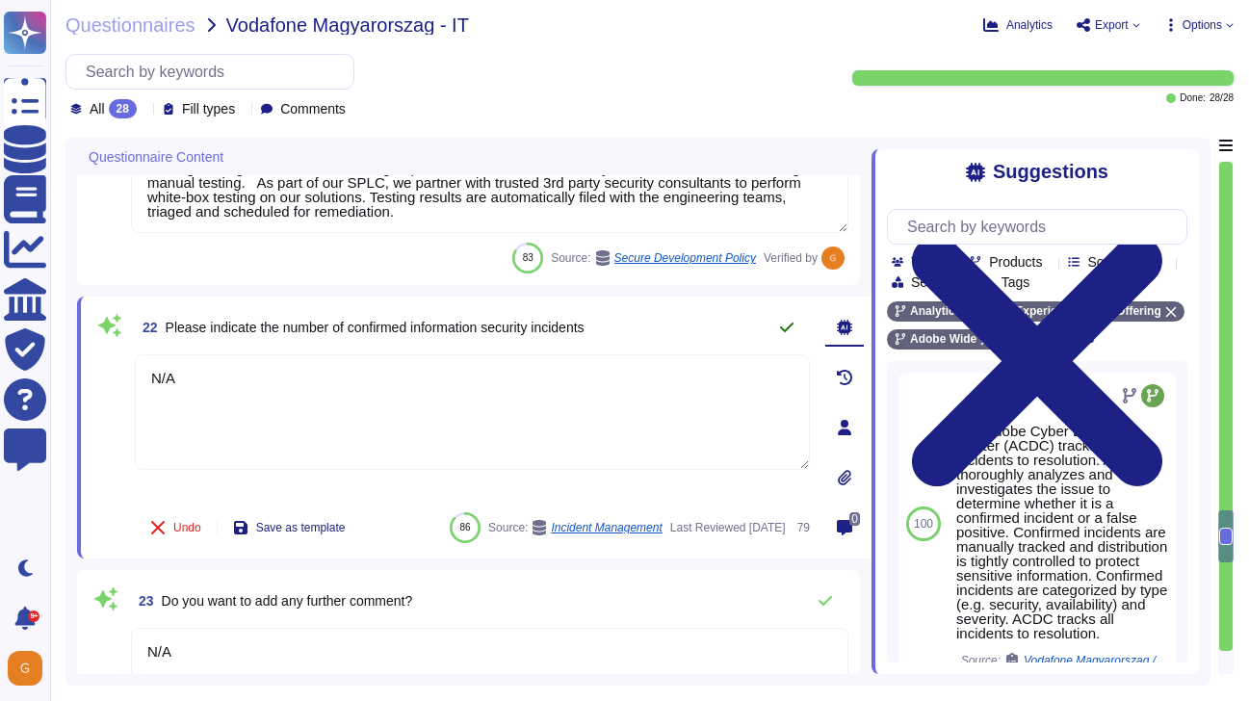
type textarea "N/A"
click at [790, 333] on icon at bounding box center [786, 327] width 15 height 15
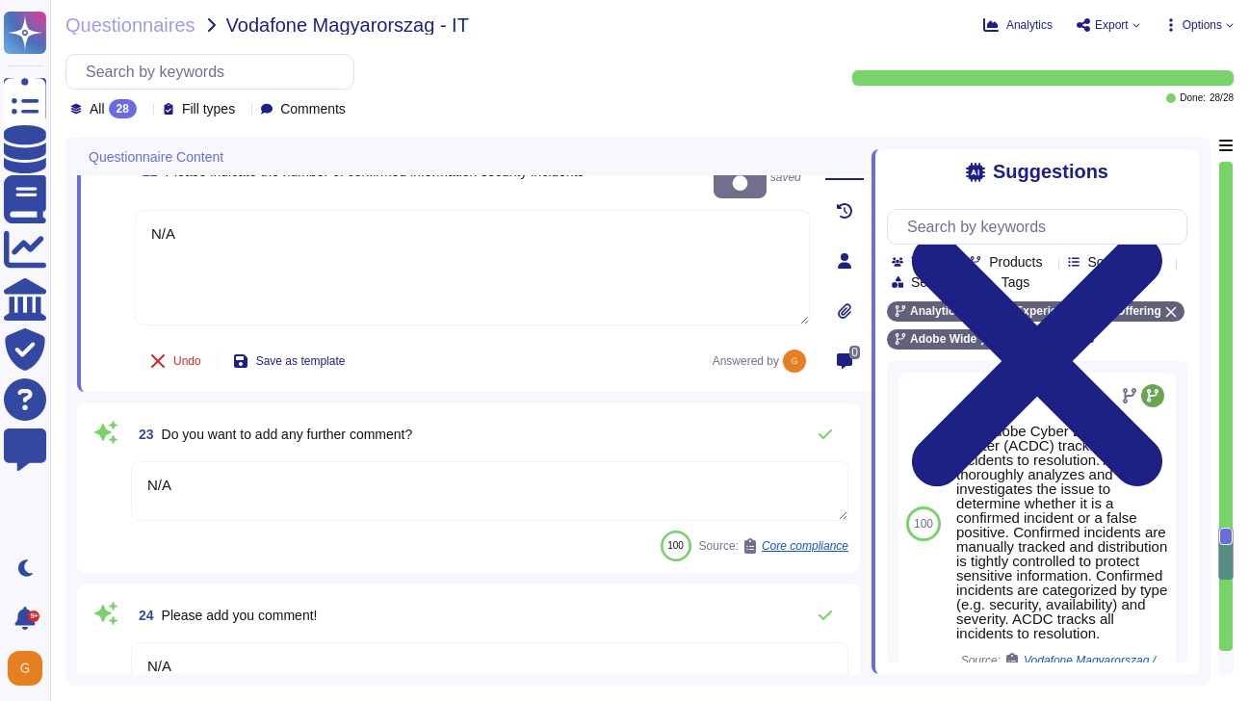
type textarea "N/A"
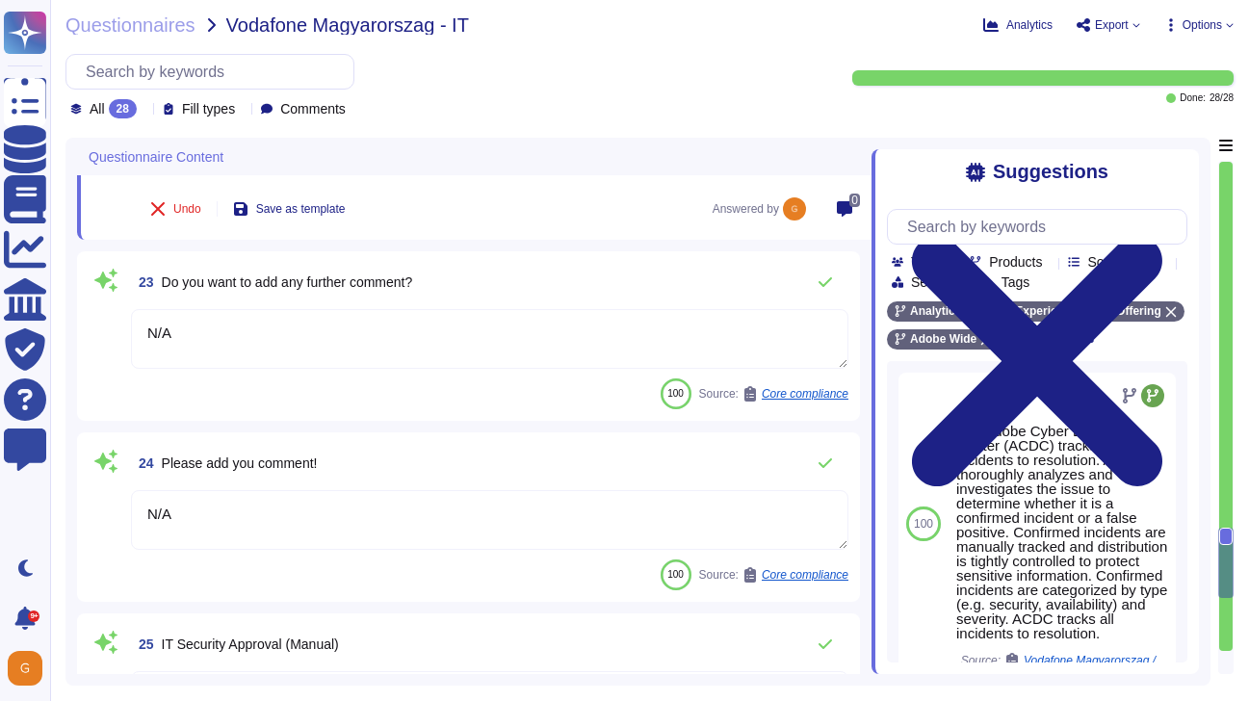
type textarea "Review and approval of Adobe corporate Information Security policies and standa…"
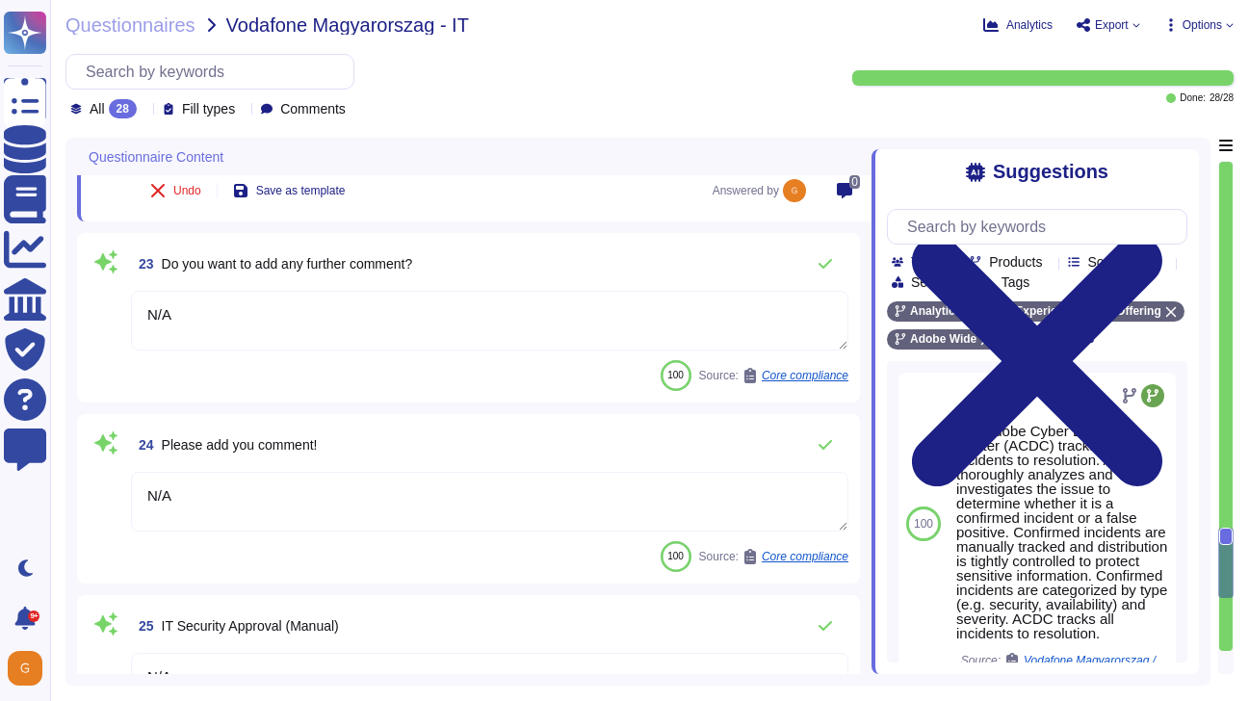
scroll to position [4634, 0]
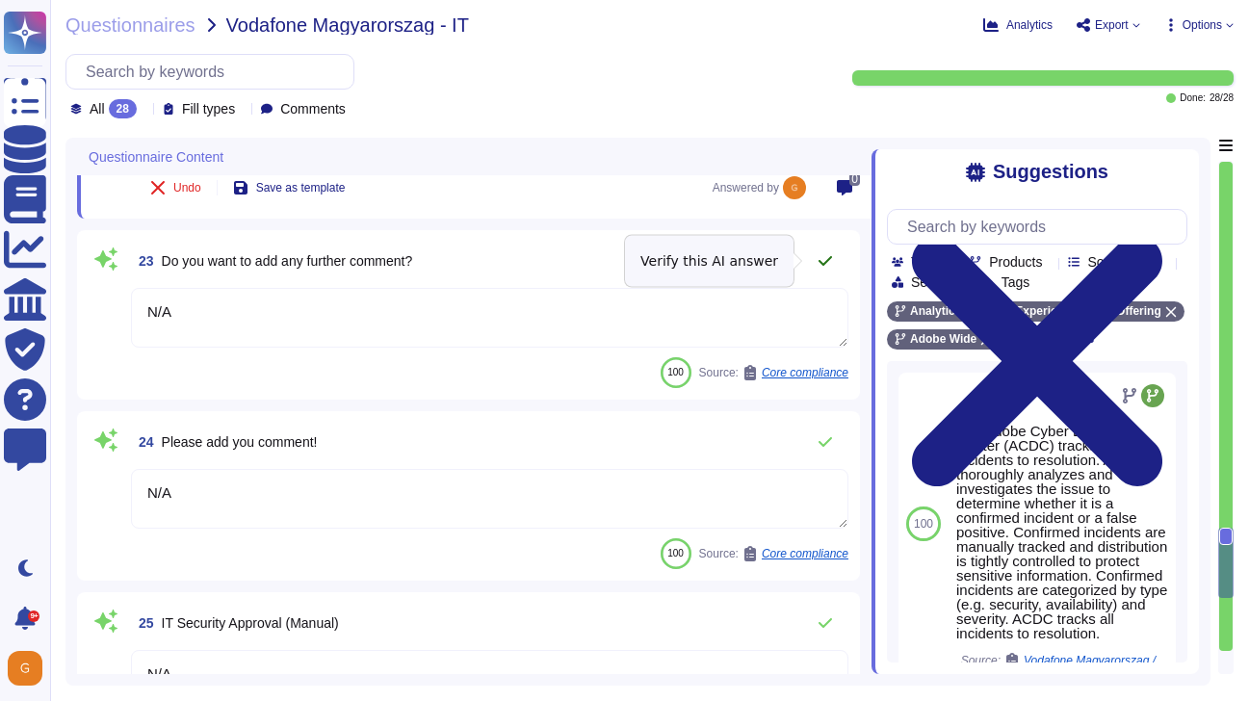
click at [824, 260] on icon at bounding box center [824, 260] width 15 height 15
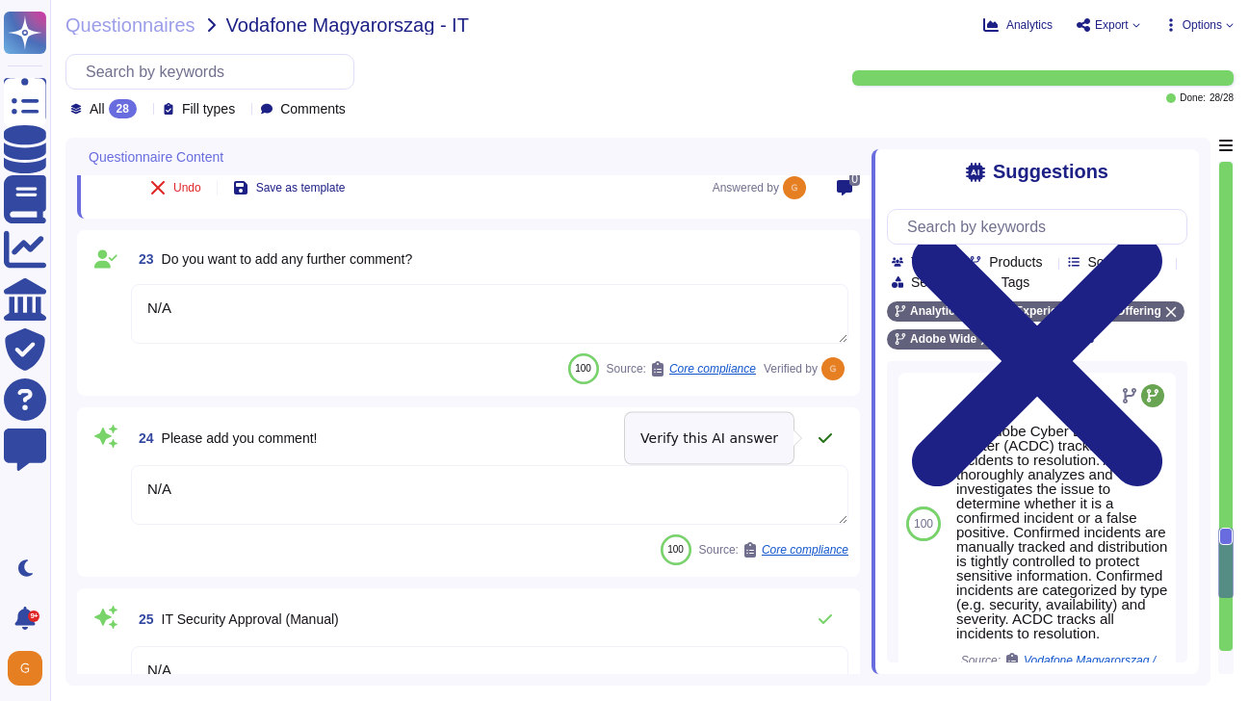
click at [829, 442] on icon at bounding box center [824, 437] width 15 height 15
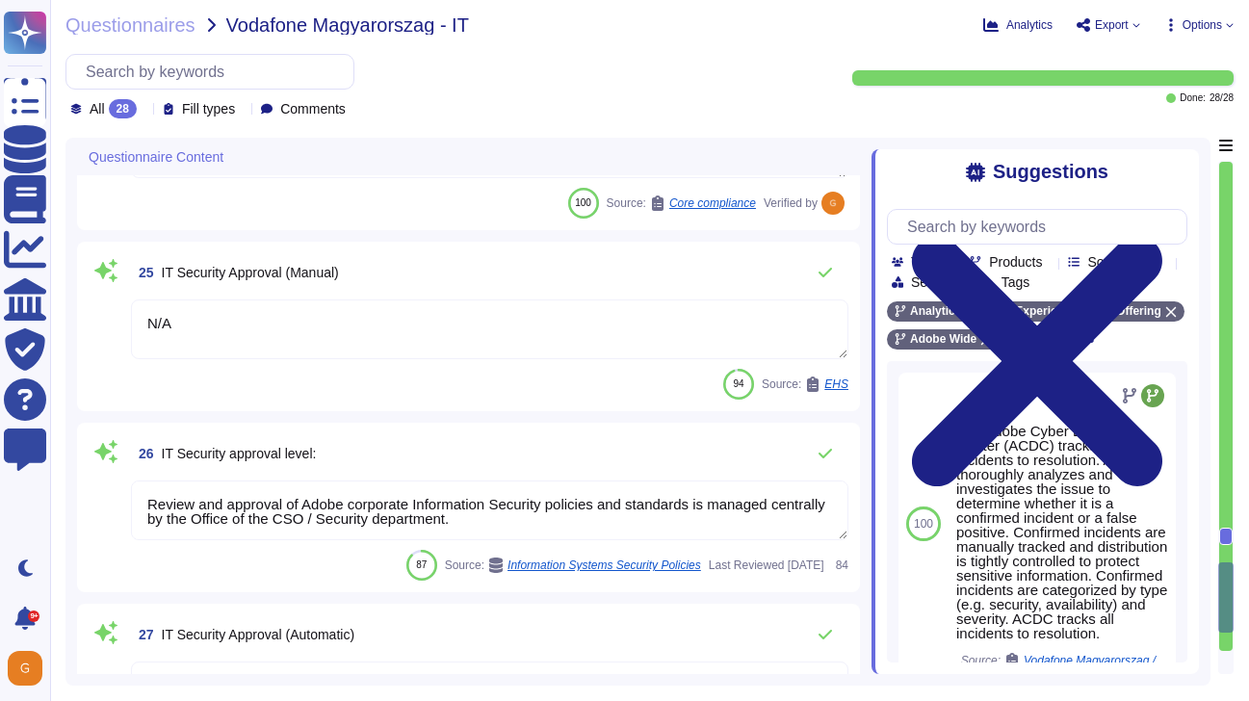
scroll to position [4967, 0]
click at [823, 279] on button at bounding box center [825, 271] width 46 height 39
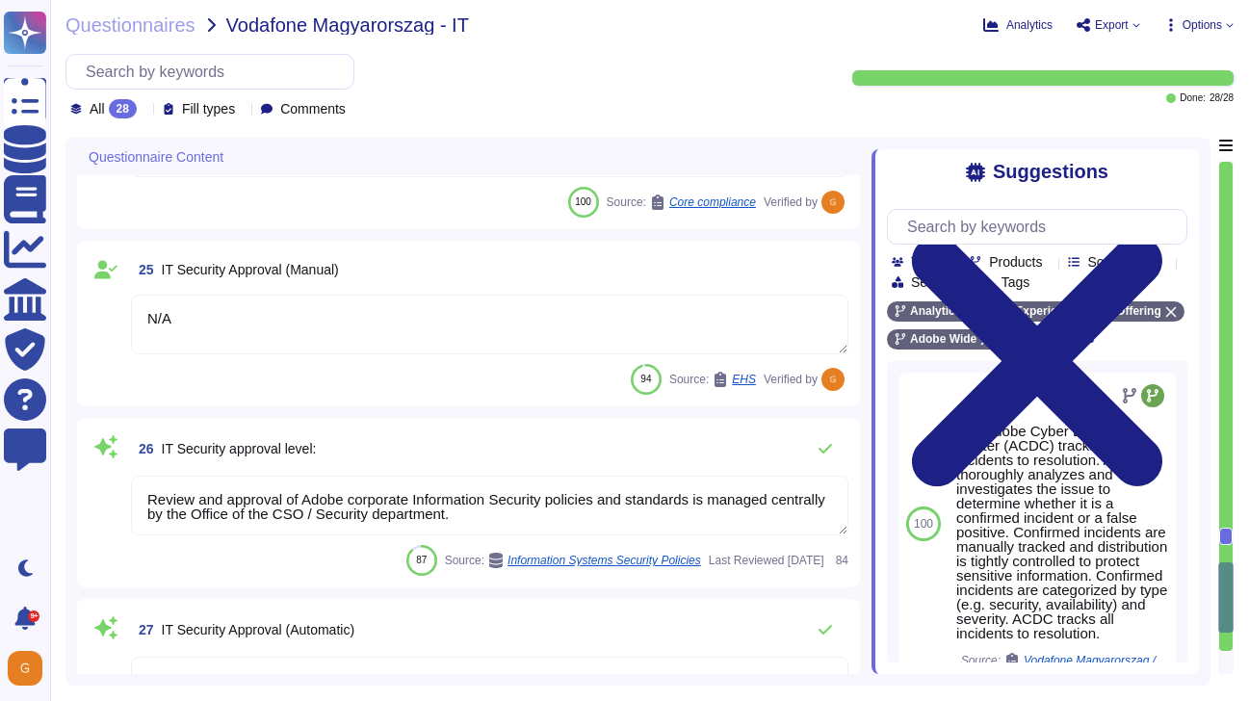
click at [605, 505] on textarea "Review and approval of Adobe corporate Information Security policies and standa…" at bounding box center [489, 506] width 717 height 60
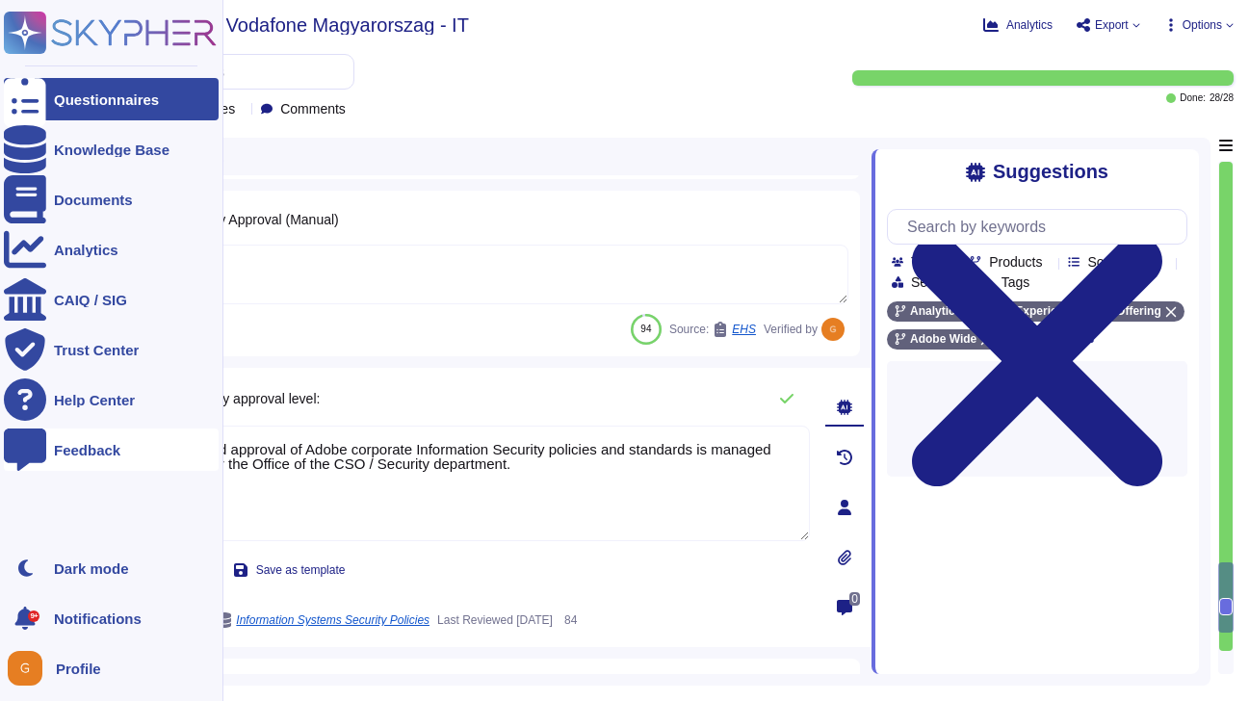
drag, startPoint x: 552, startPoint y: 472, endPoint x: 42, endPoint y: 431, distance: 511.0
click at [41, 432] on div "Questionnaires Knowledge Base Documents Analytics CAIQ / SIG Trust Center Help …" at bounding box center [624, 350] width 1249 height 701
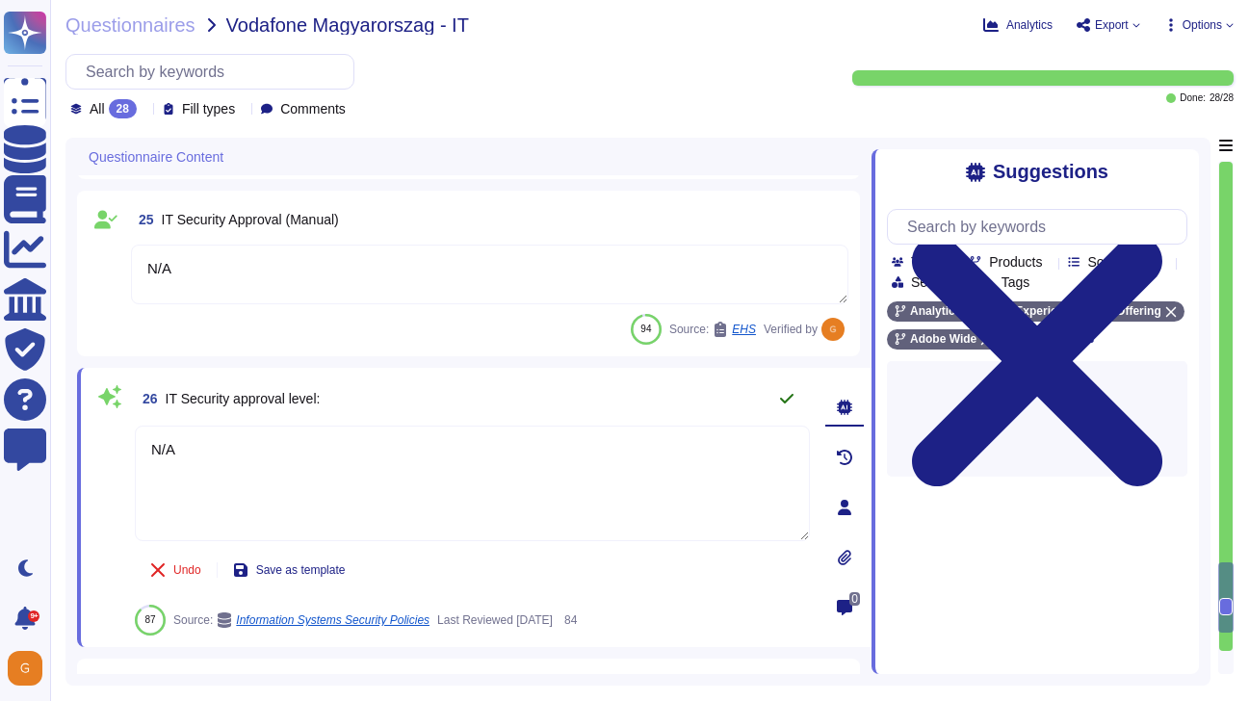
type textarea "N/A"
click at [785, 396] on icon at bounding box center [786, 398] width 15 height 15
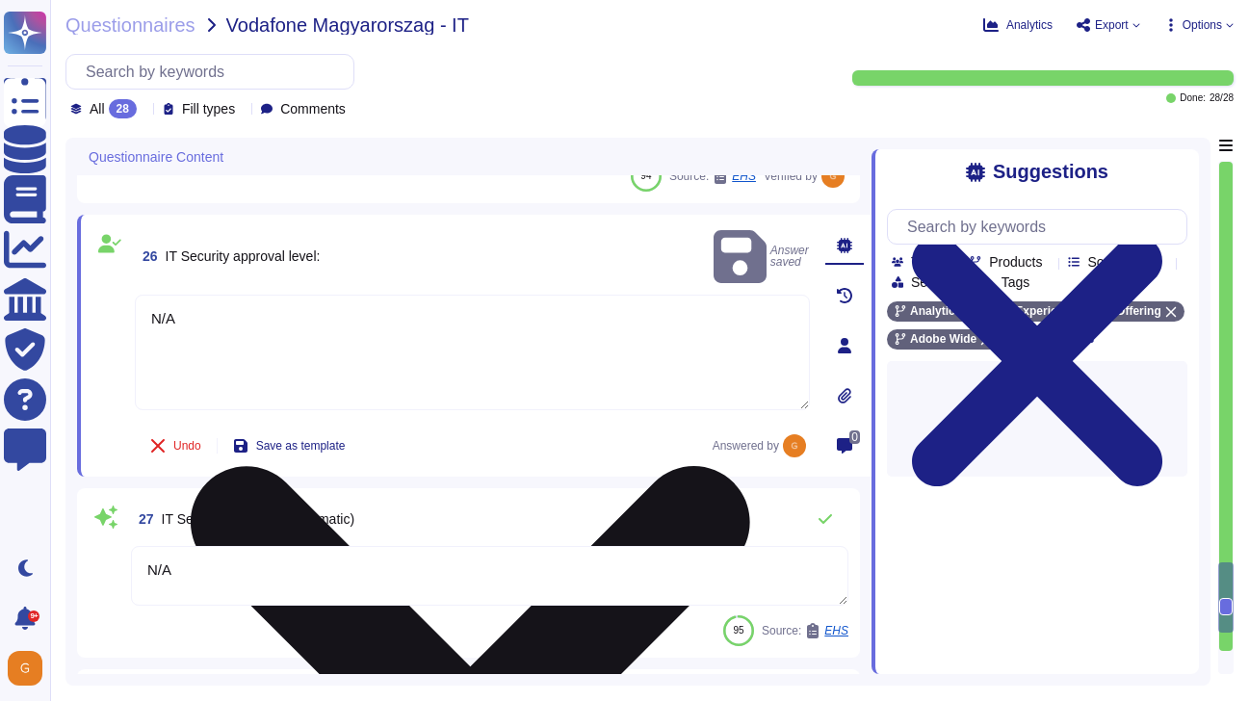
scroll to position [5126, 0]
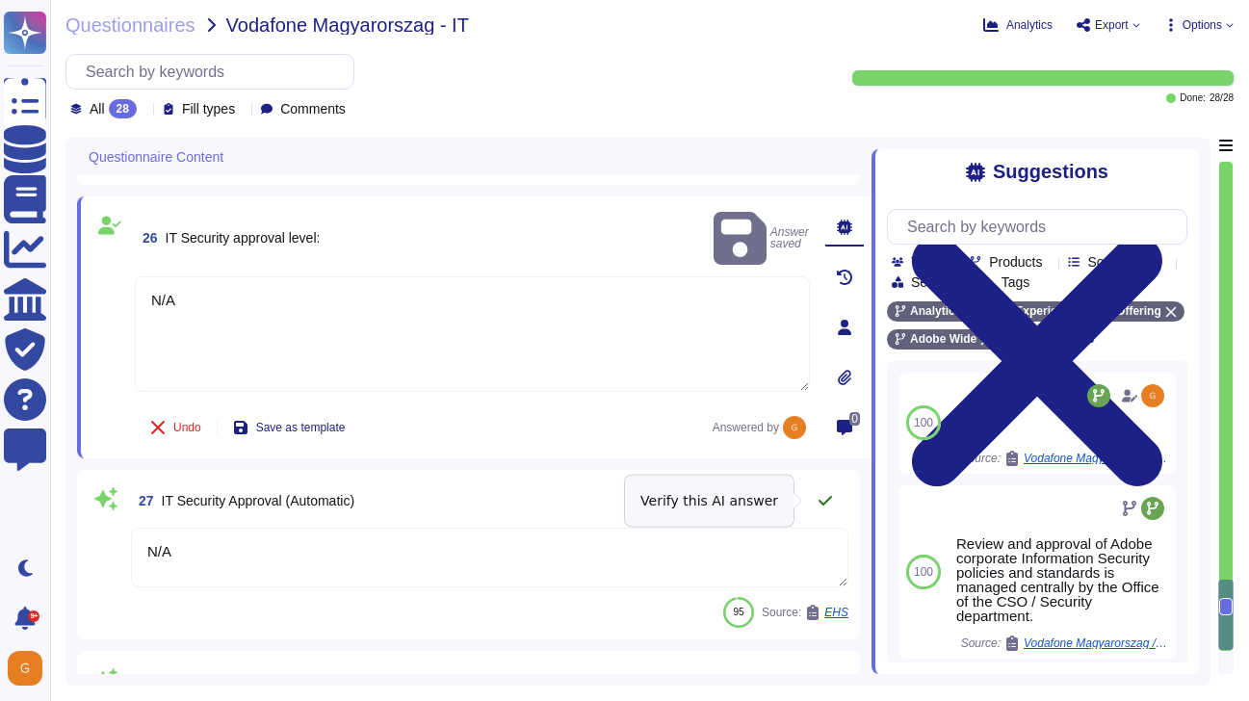
click at [831, 505] on icon at bounding box center [824, 500] width 15 height 15
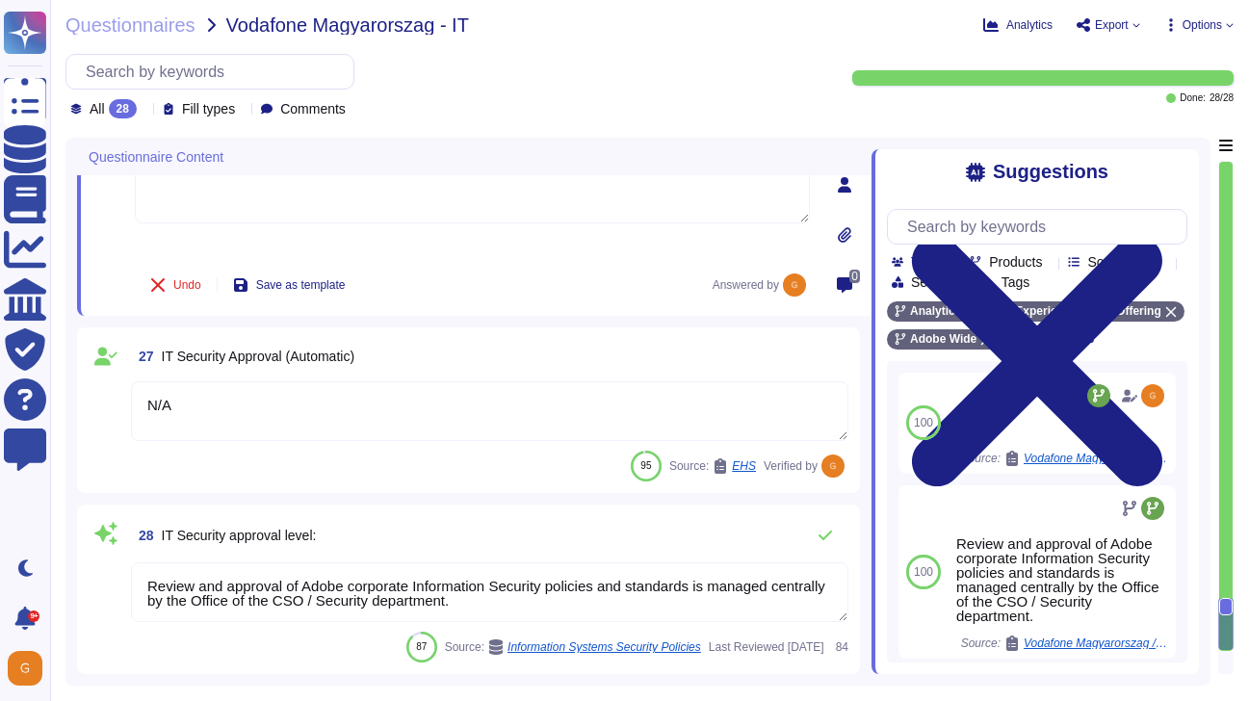
scroll to position [5253, 0]
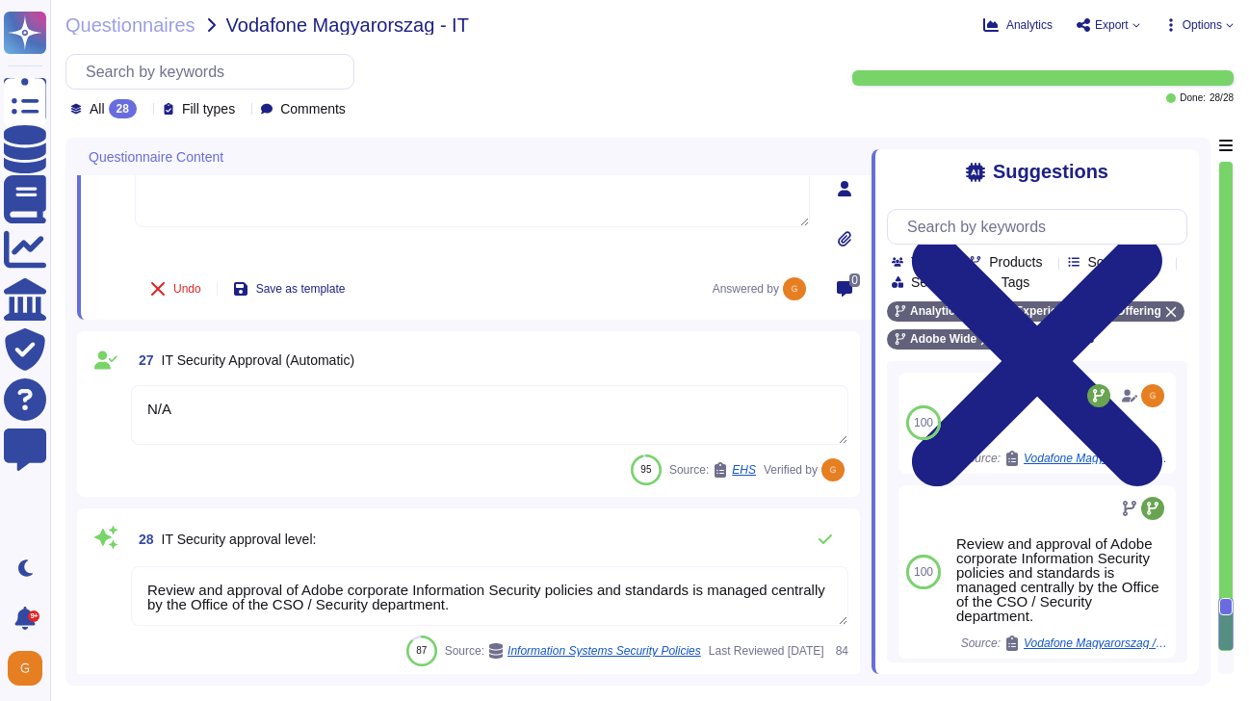
click at [581, 600] on textarea "Review and approval of Adobe corporate Information Security policies and standa…" at bounding box center [489, 596] width 717 height 60
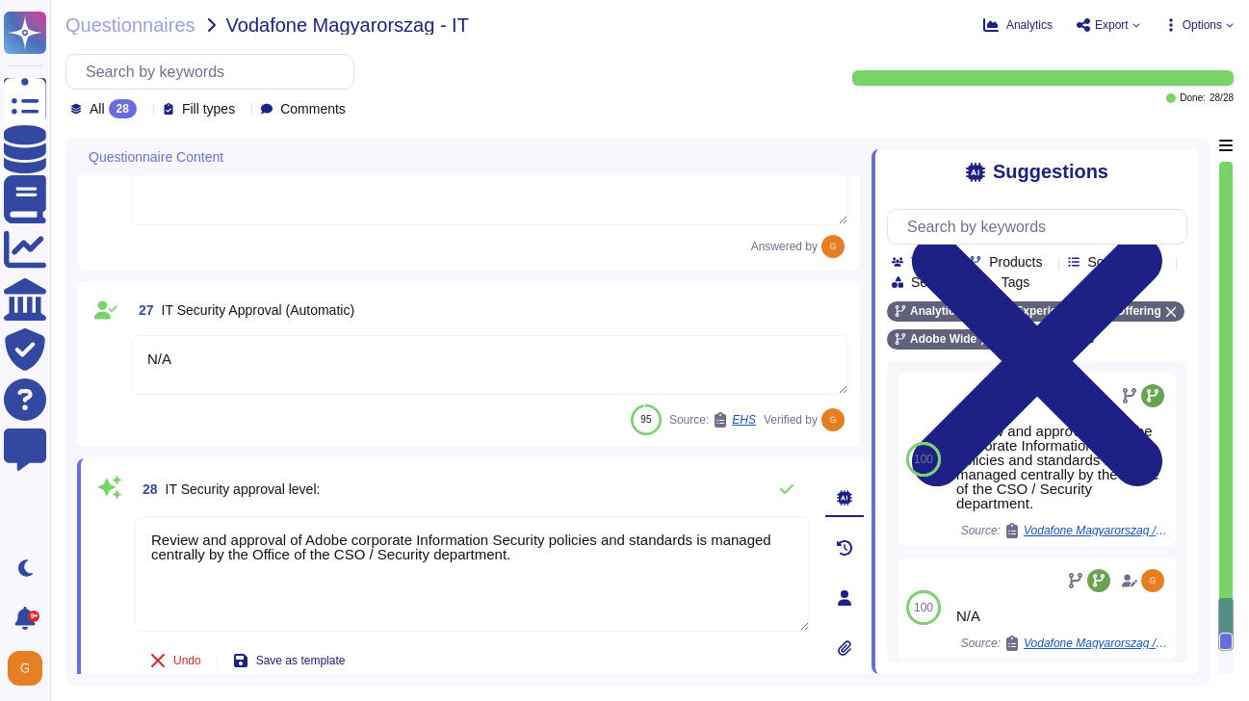
drag, startPoint x: 585, startPoint y: 562, endPoint x: -17, endPoint y: 535, distance: 603.4
click at [0, 535] on html "Questionnaires Knowledge Base Documents Analytics CAIQ / SIG Trust Center Help …" at bounding box center [624, 350] width 1249 height 701
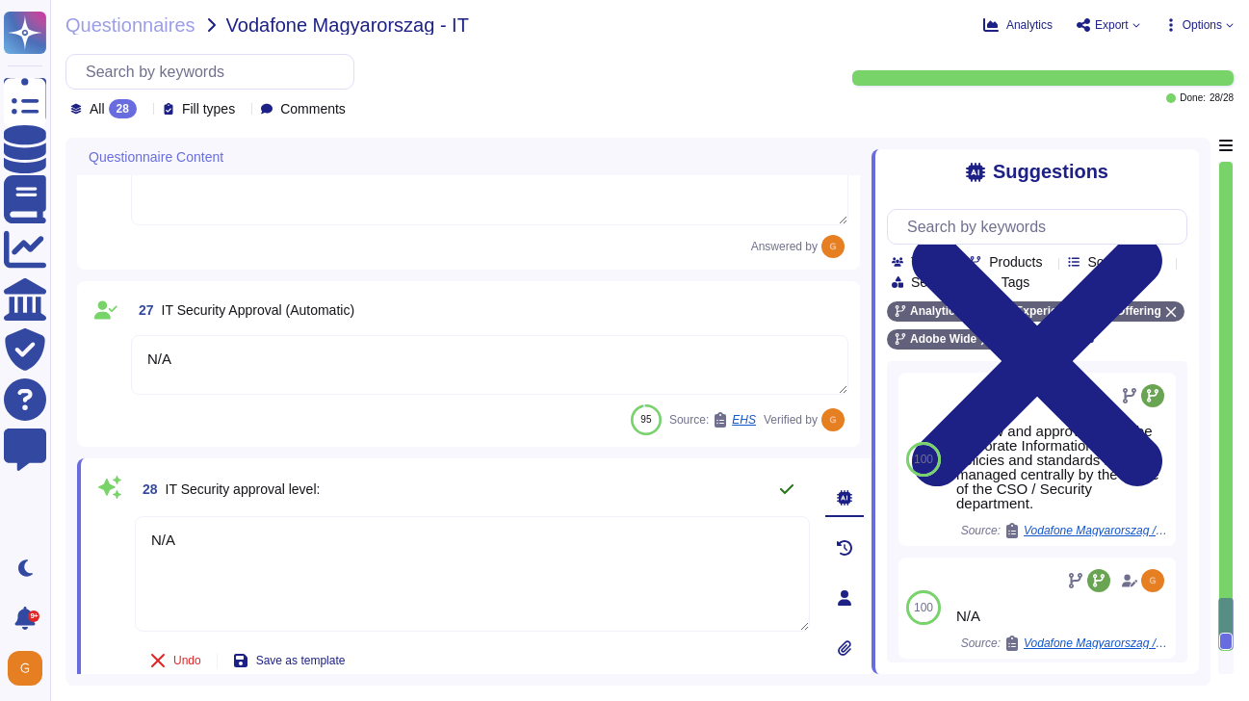
type textarea "N/A"
click at [787, 488] on icon at bounding box center [786, 488] width 15 height 15
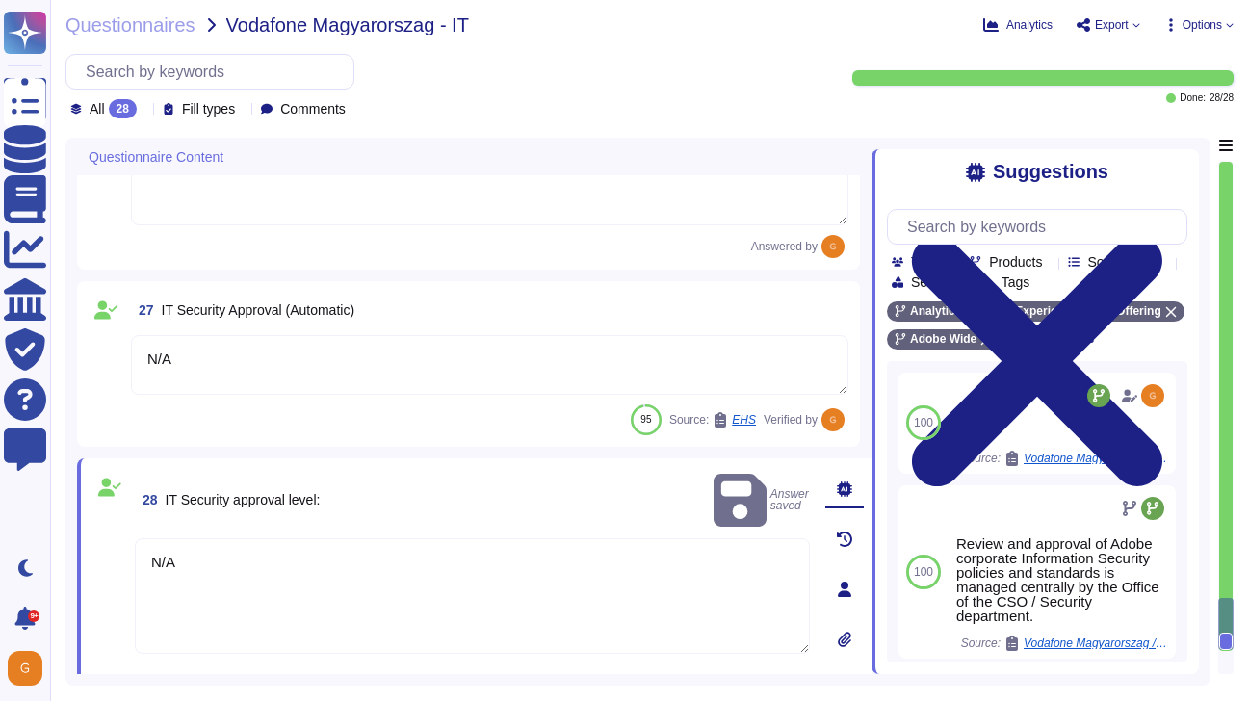
scroll to position [5300, 0]
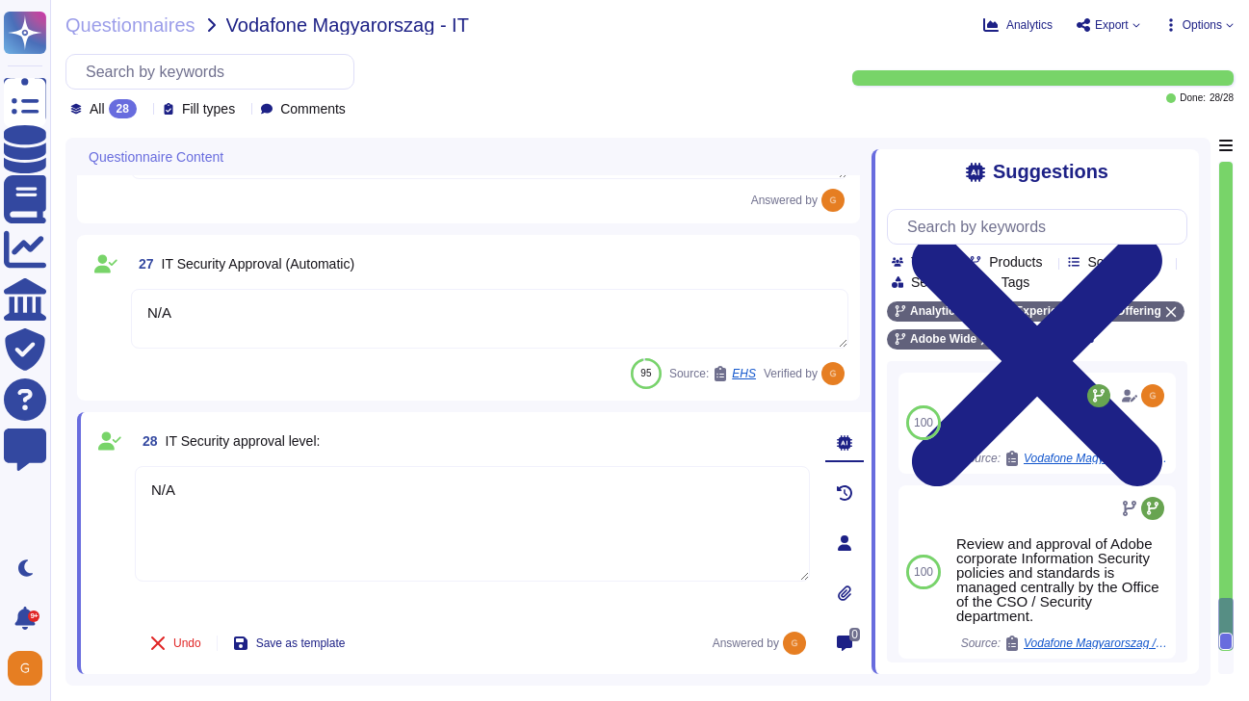
click at [1128, 28] on span "Export" at bounding box center [1108, 24] width 65 height 15
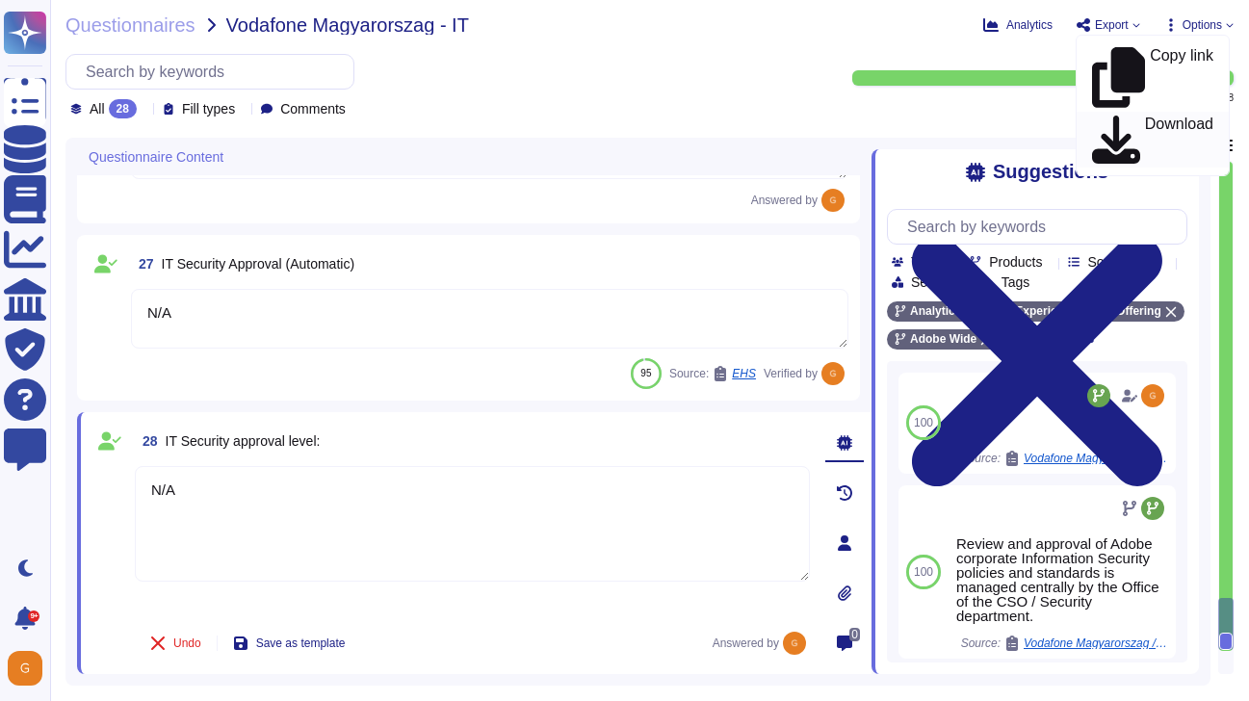
click at [1145, 117] on p "Download" at bounding box center [1179, 140] width 68 height 47
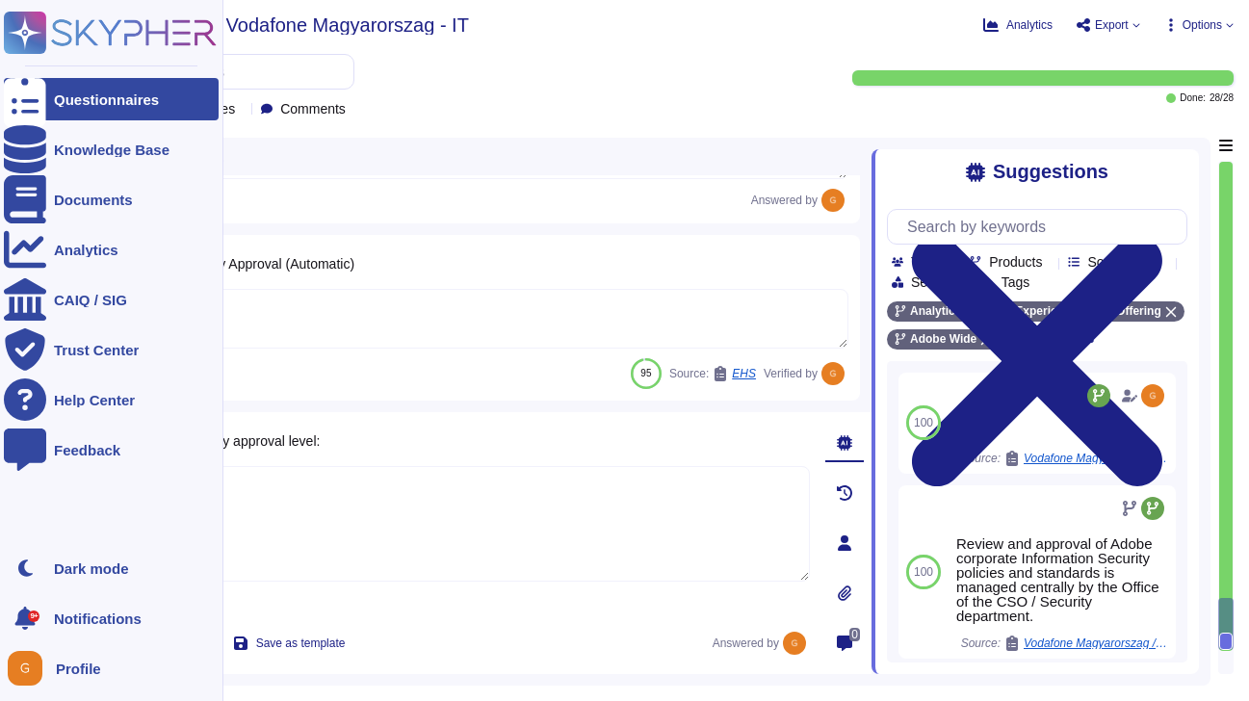
click at [49, 100] on div "Questionnaires" at bounding box center [111, 99] width 215 height 42
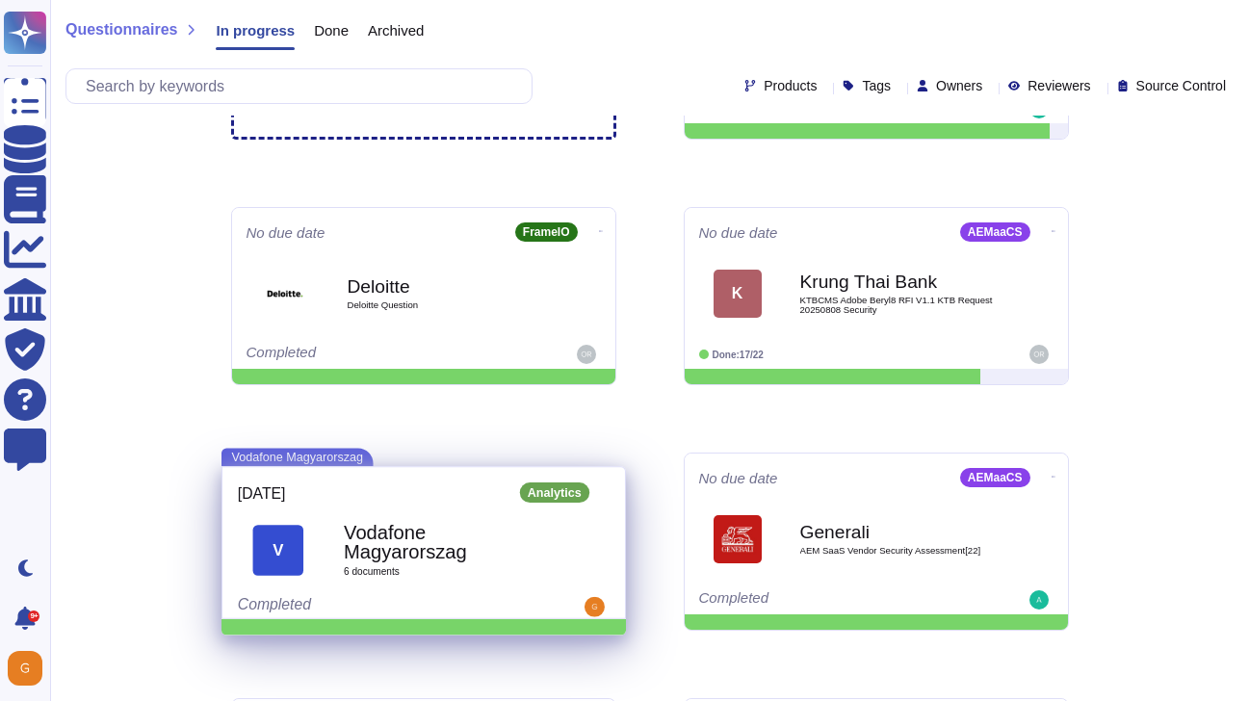
click at [406, 532] on b "Vodafone Magyarorszag" at bounding box center [445, 542] width 202 height 39
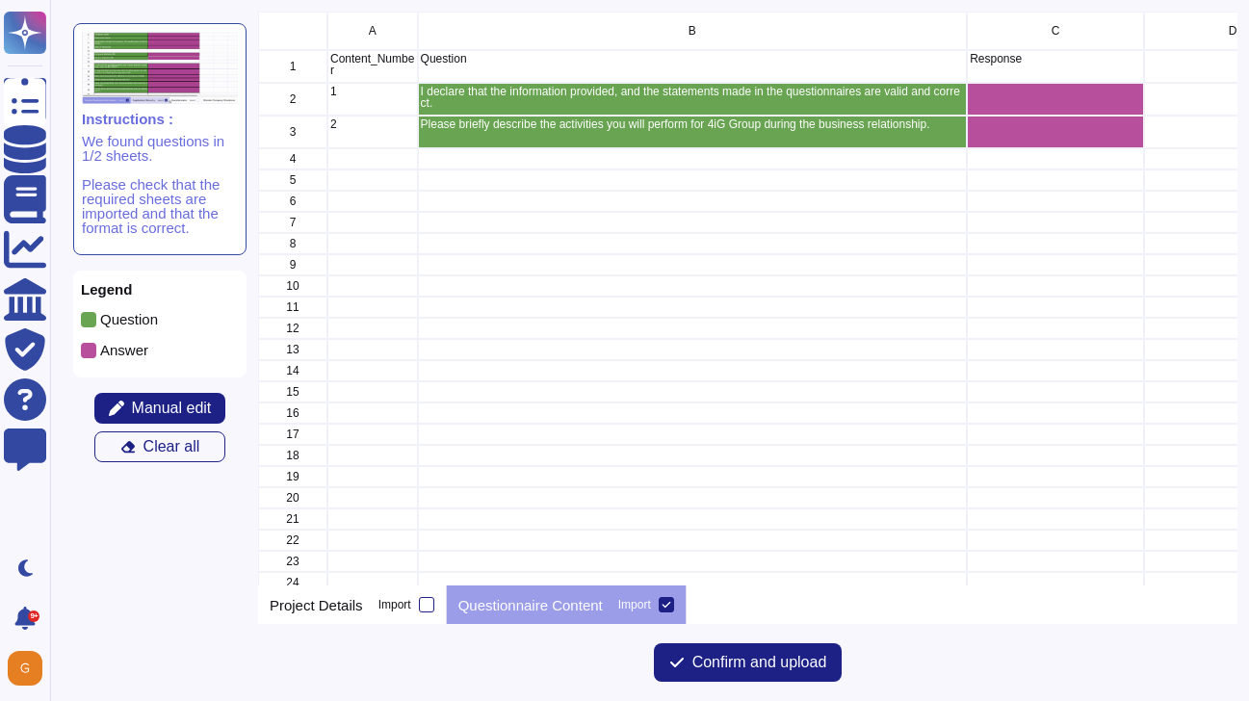
scroll to position [574, 979]
click at [738, 673] on button "Confirm and upload" at bounding box center [748, 662] width 189 height 39
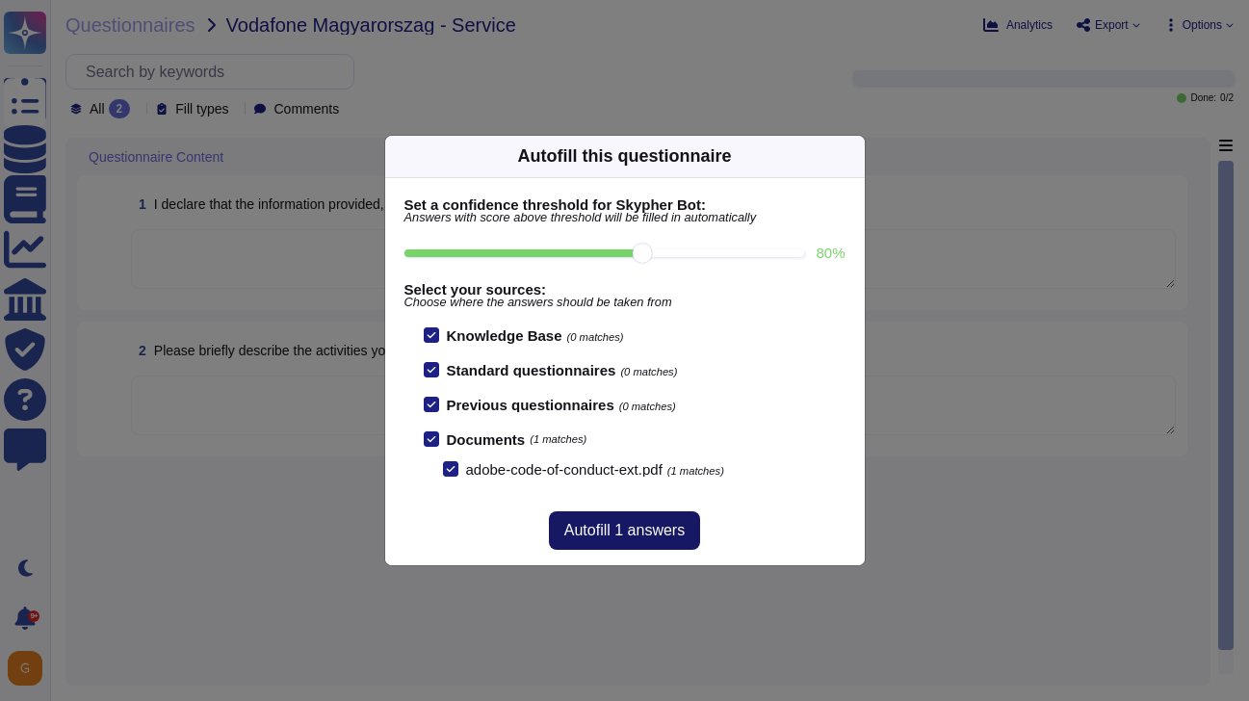
click at [657, 536] on span "Autofill 1 answers" at bounding box center [624, 530] width 120 height 15
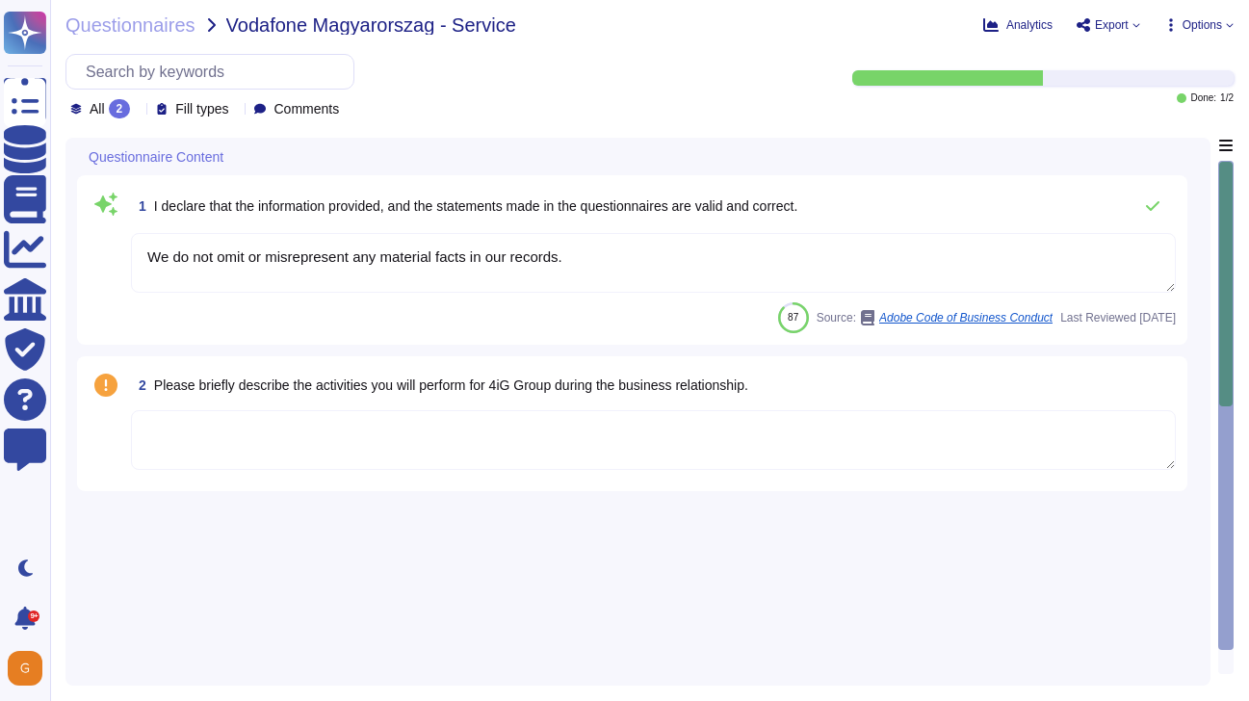
click at [592, 266] on textarea "We do not omit or misrepresent any material facts in our records." at bounding box center [653, 263] width 1045 height 60
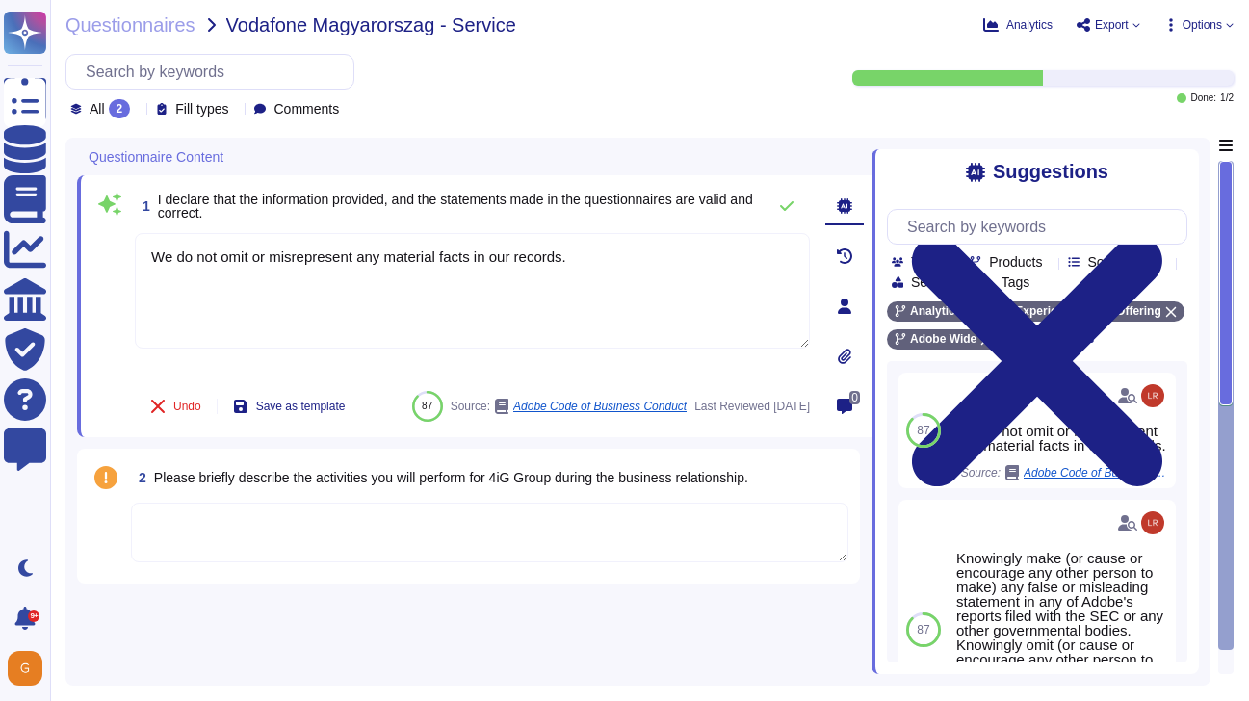
drag, startPoint x: 600, startPoint y: 267, endPoint x: 103, endPoint y: 259, distance: 496.9
click at [103, 259] on div "1 I declare that the information provided, and the statements made in the quest…" at bounding box center [450, 306] width 717 height 239
type textarea "Y"
type textarea "See Disclaimer."
click at [184, 520] on textarea at bounding box center [489, 533] width 717 height 60
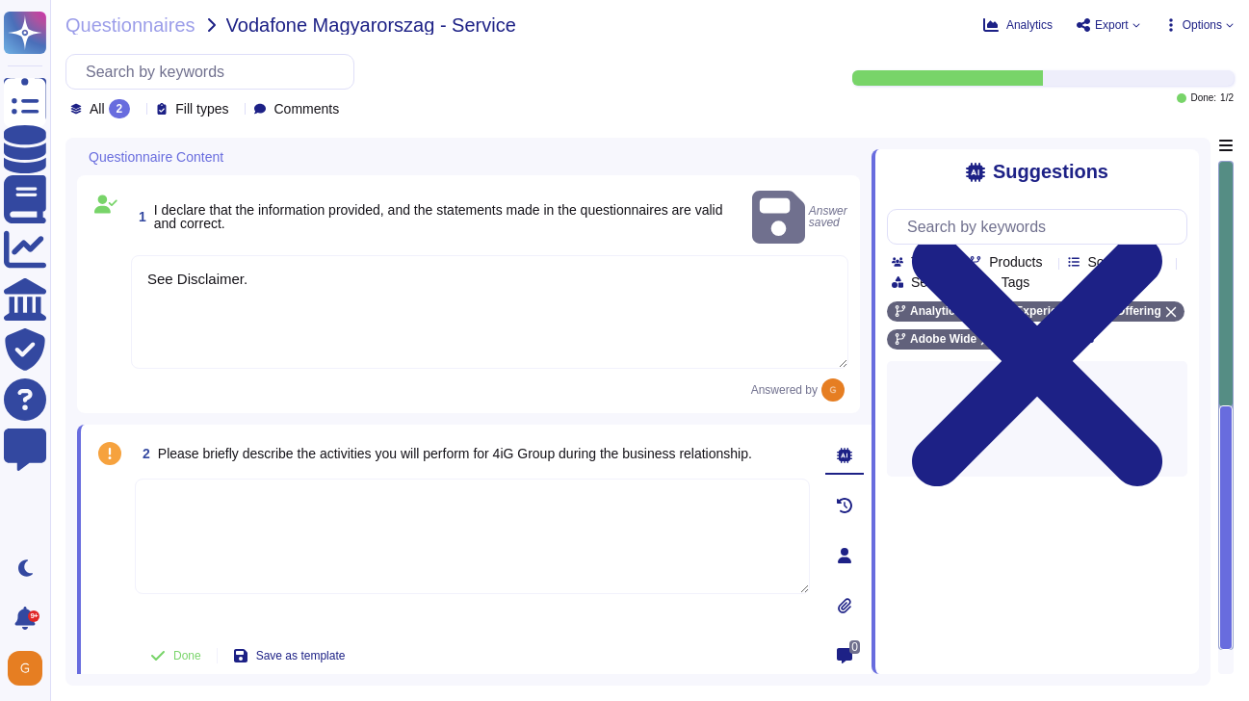
paste textarea "Adobe Analytics enables customers to apply real-time analytics and detailed seg…"
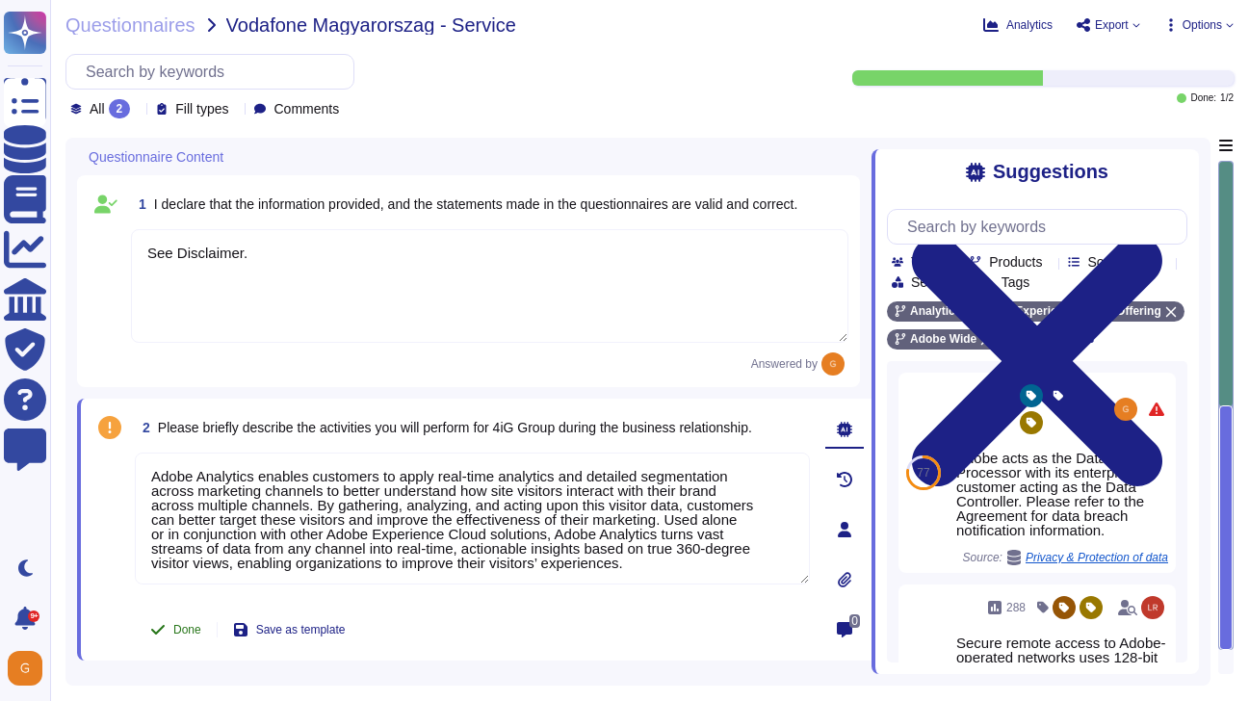
type textarea "Adobe Analytics enables customers to apply real-time analytics and detailed seg…"
click at [165, 635] on icon at bounding box center [157, 629] width 15 height 15
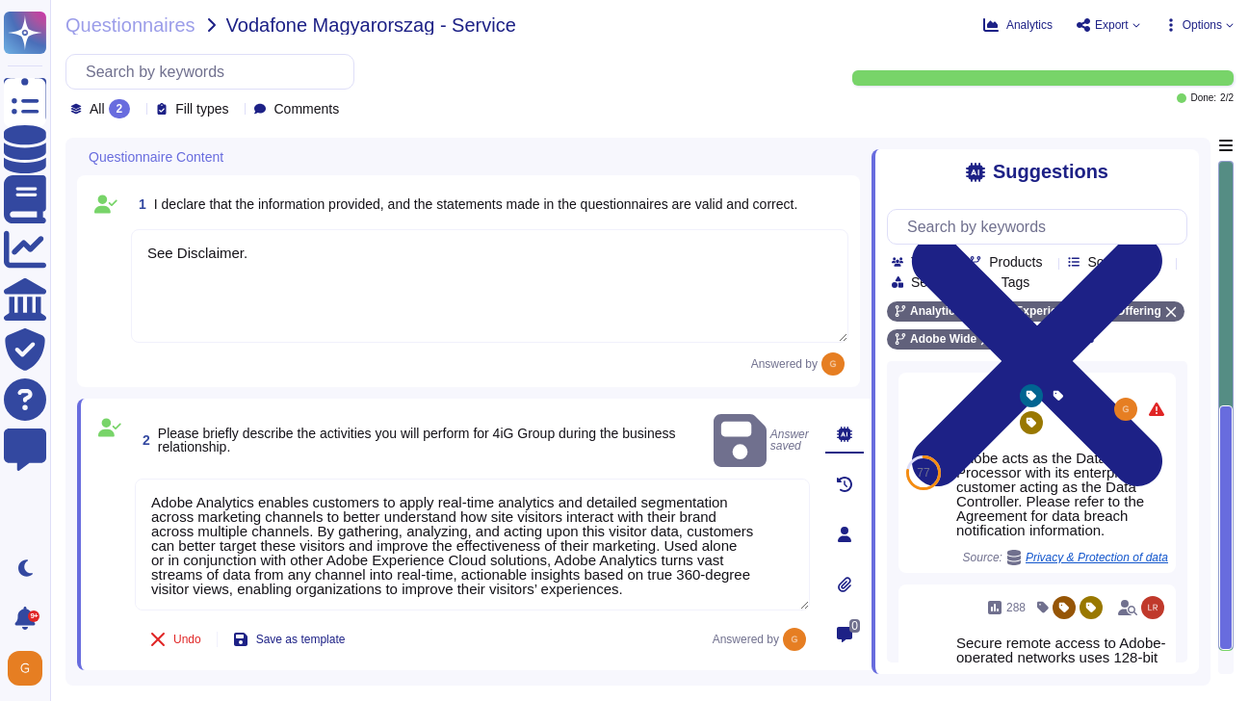
click at [1136, 22] on icon at bounding box center [1136, 25] width 8 height 8
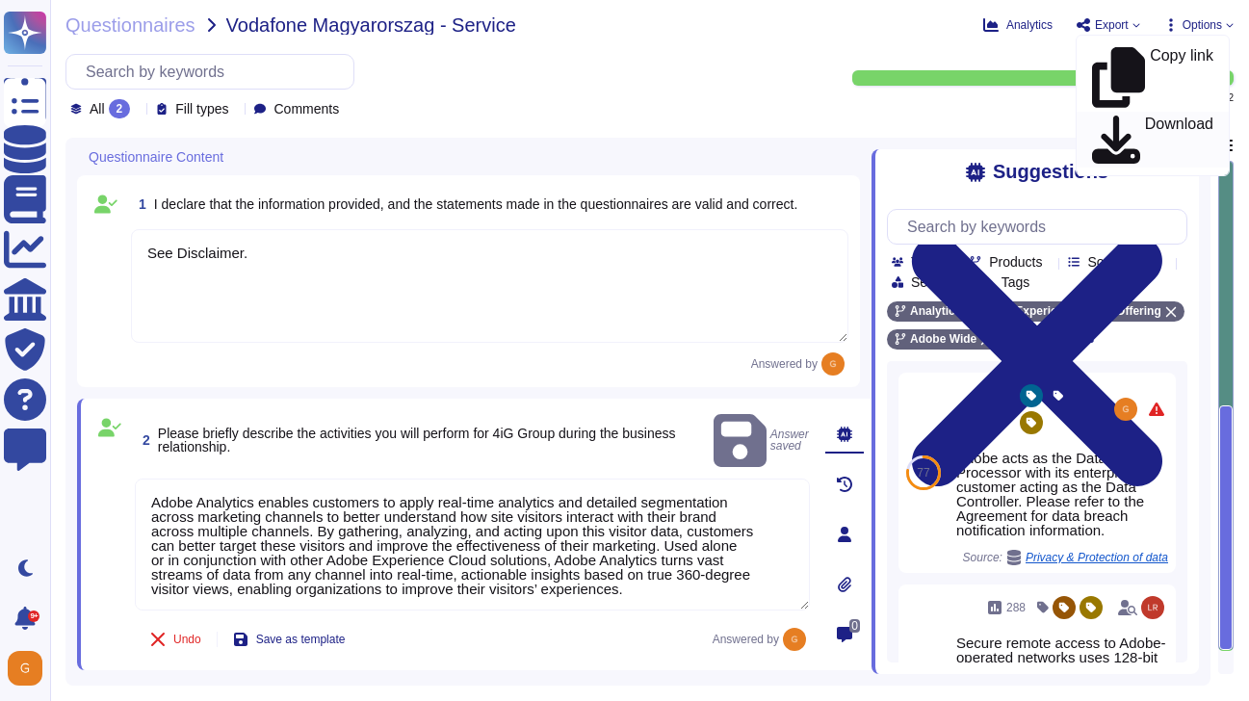
click at [1145, 117] on p "Download" at bounding box center [1179, 140] width 68 height 47
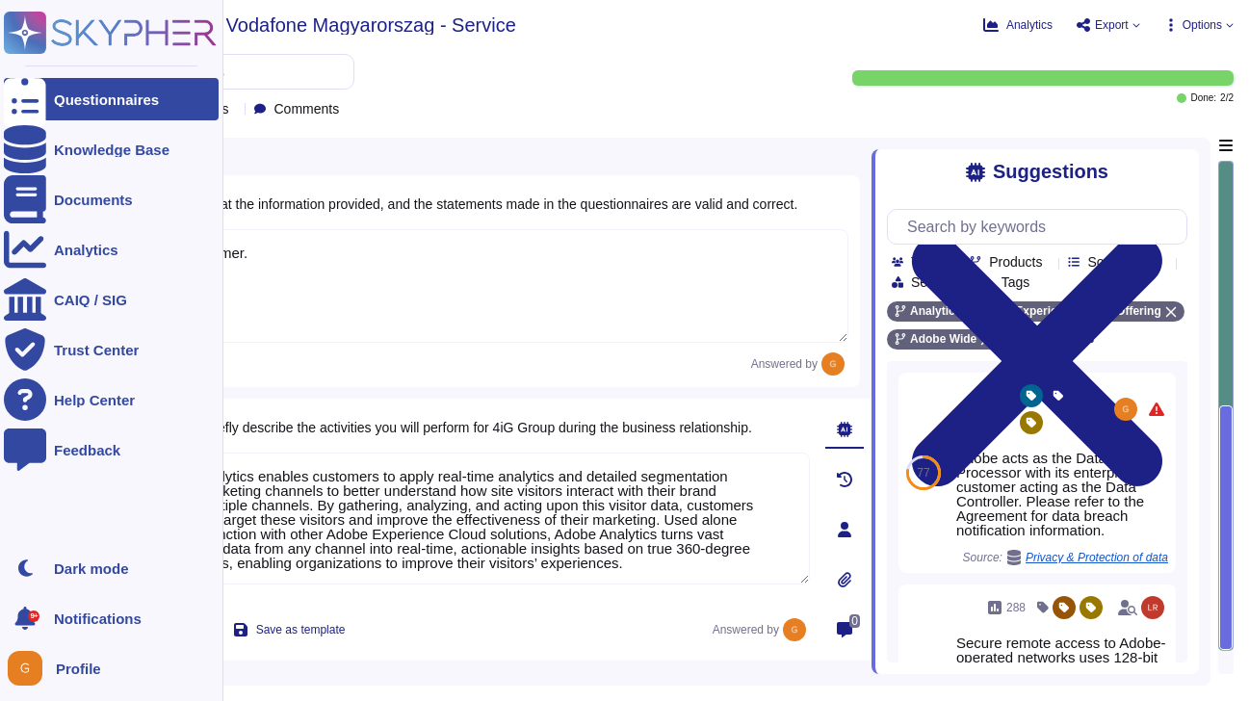
click at [29, 100] on icon at bounding box center [25, 99] width 42 height 57
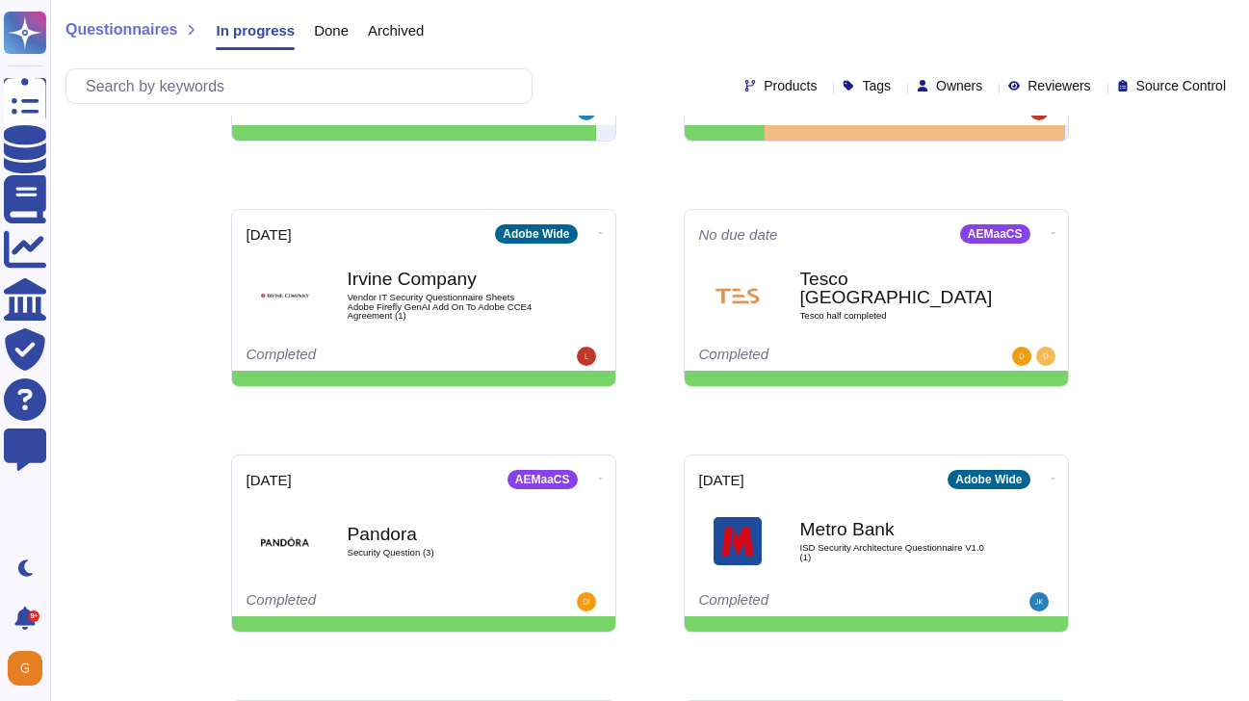
scroll to position [920, 0]
